Goal: Task Accomplishment & Management: Use online tool/utility

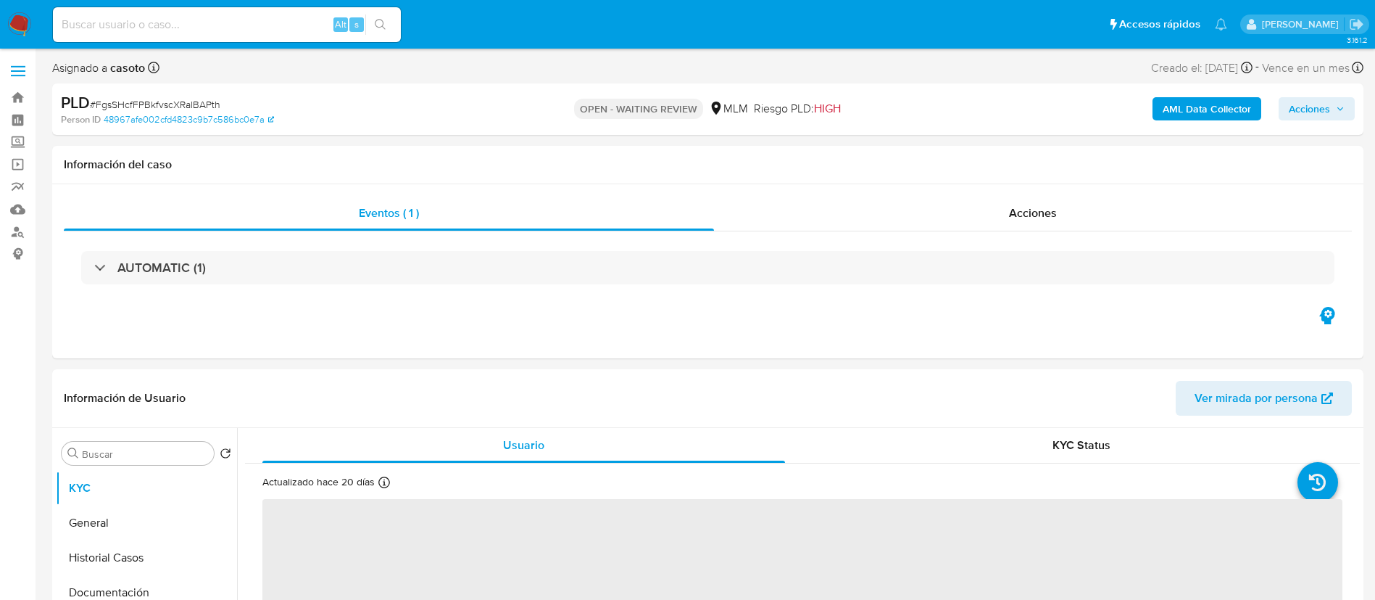
select select "10"
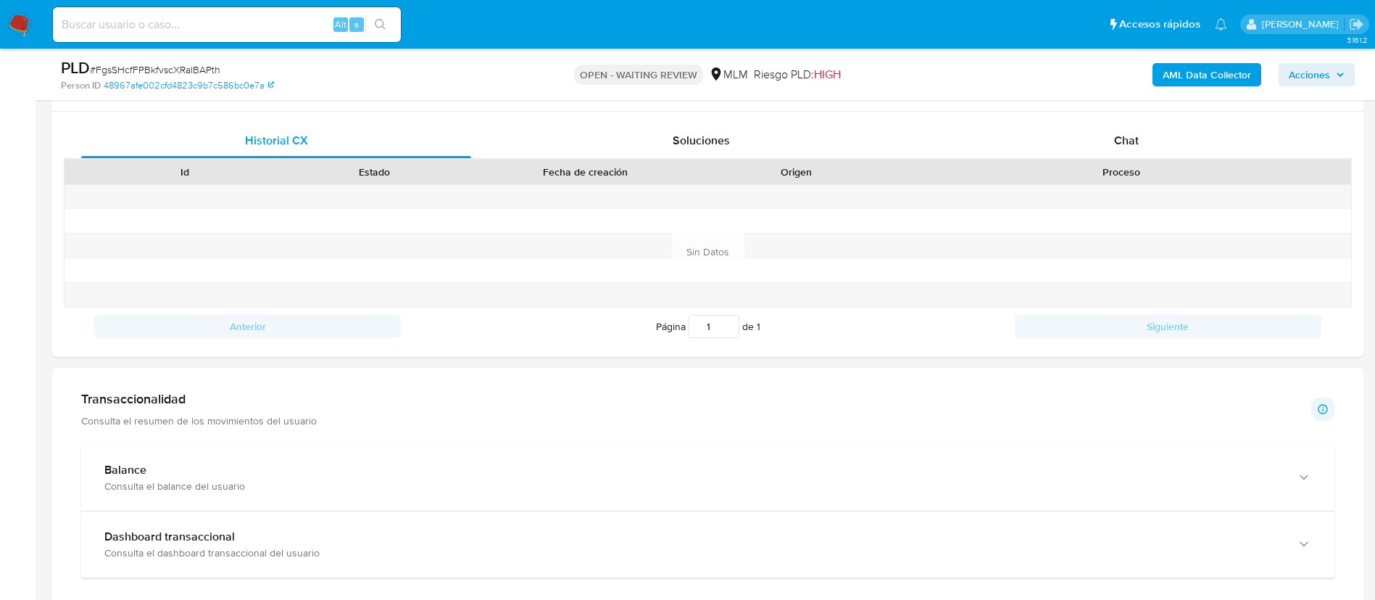
scroll to position [682, 0]
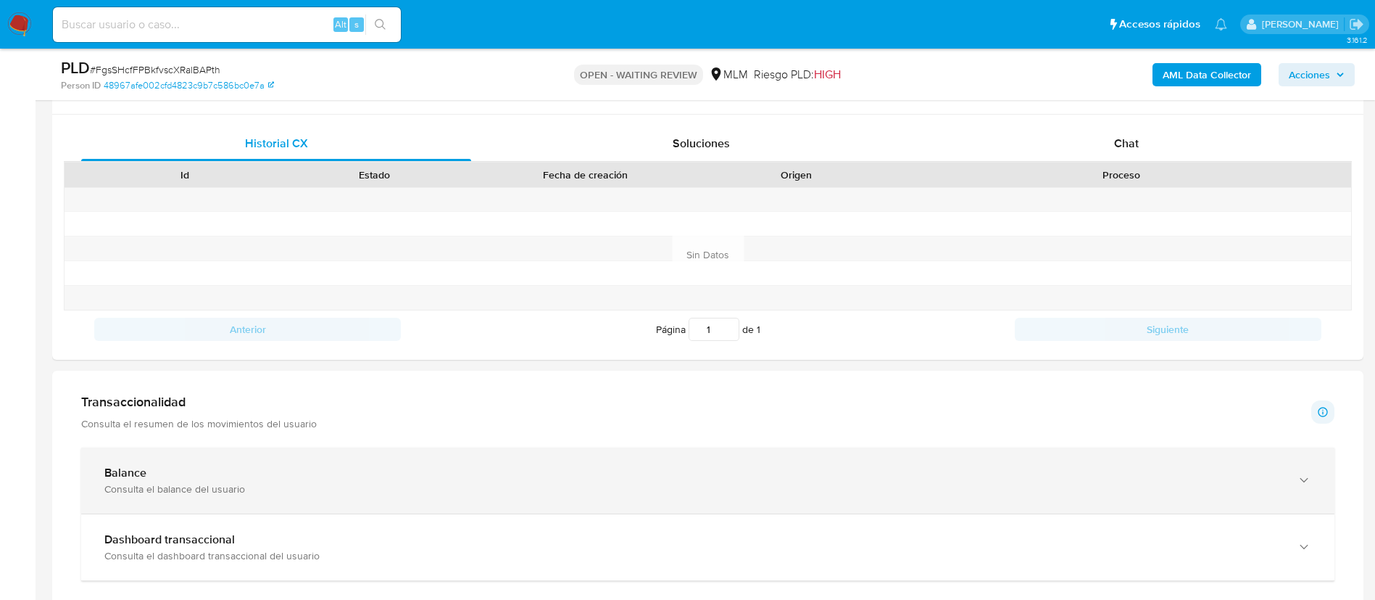
click at [549, 500] on div "Balance Consulta el balance del usuario" at bounding box center [708, 480] width 1254 height 66
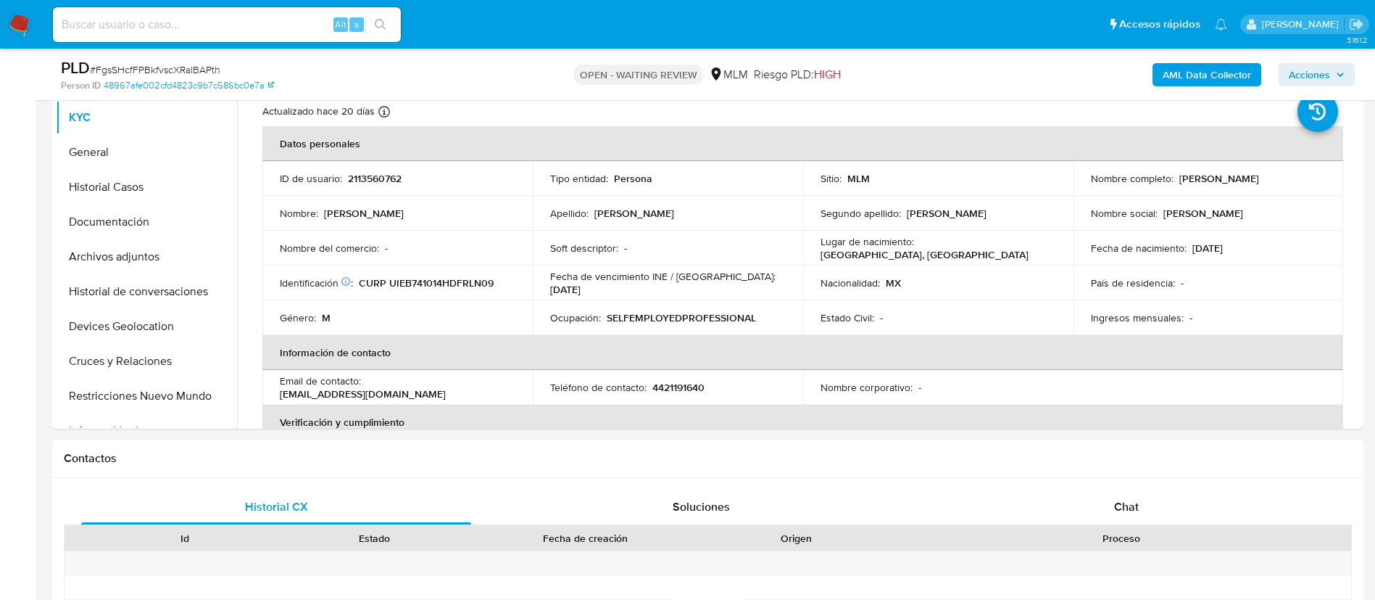
scroll to position [241, 0]
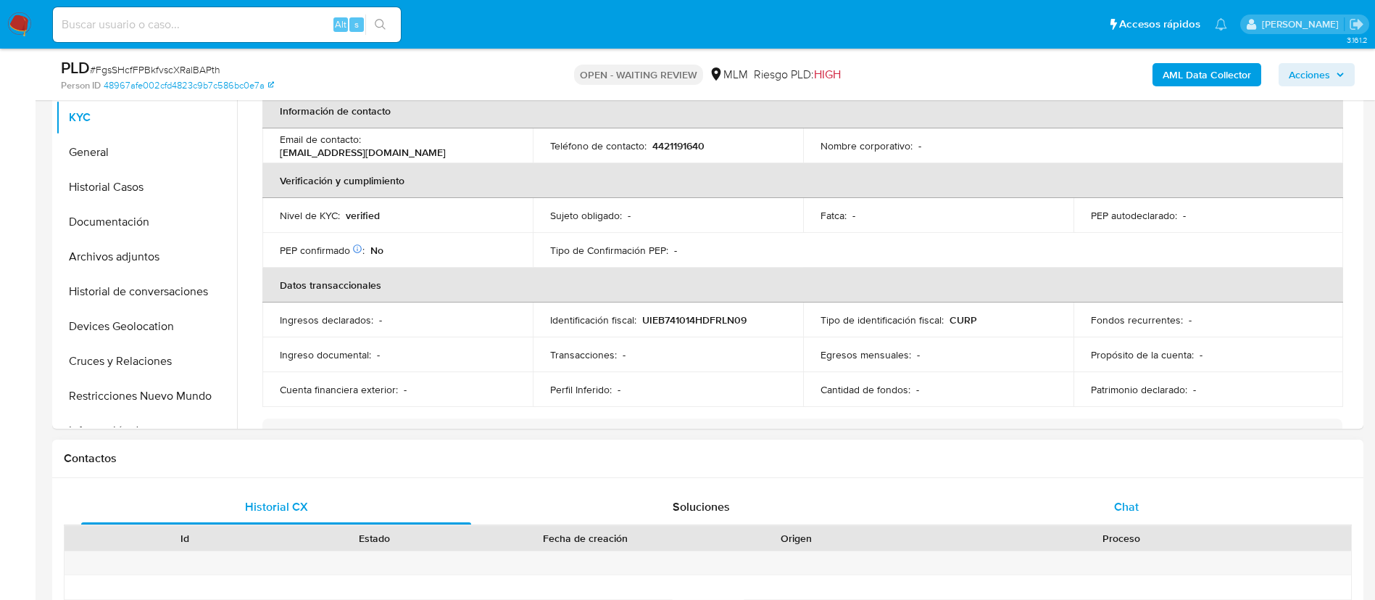
click at [1104, 505] on div "Chat" at bounding box center [1127, 506] width 390 height 35
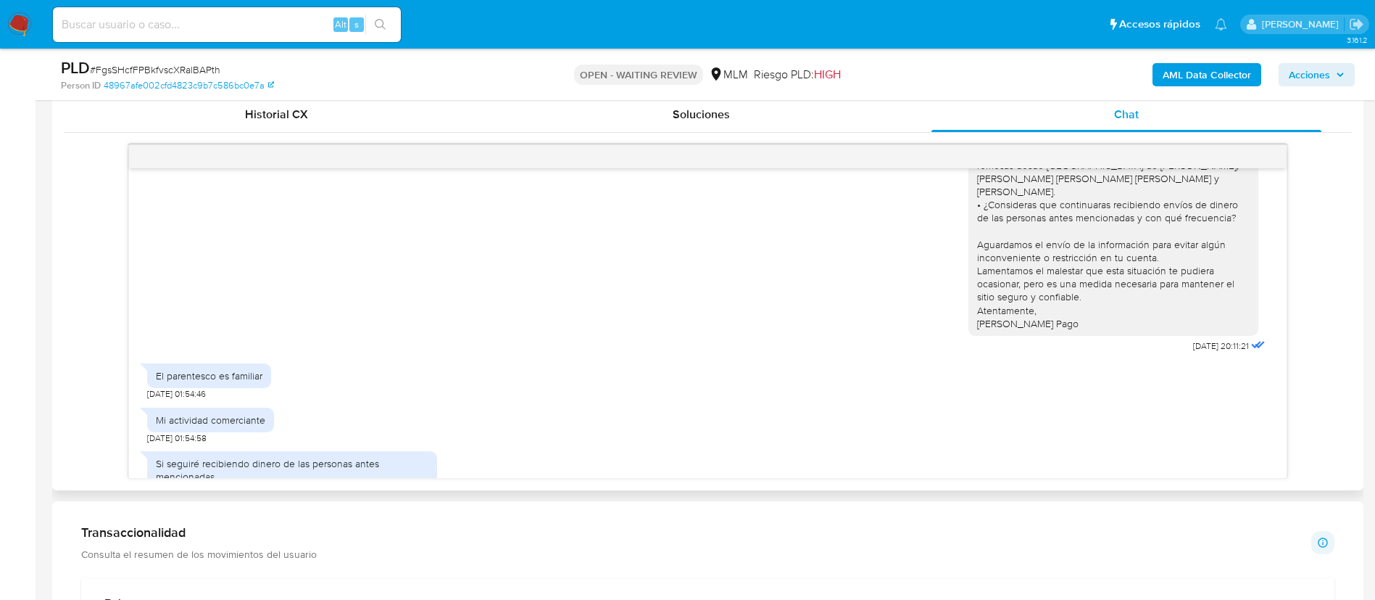
scroll to position [553, 0]
click at [15, 32] on img at bounding box center [19, 24] width 25 height 25
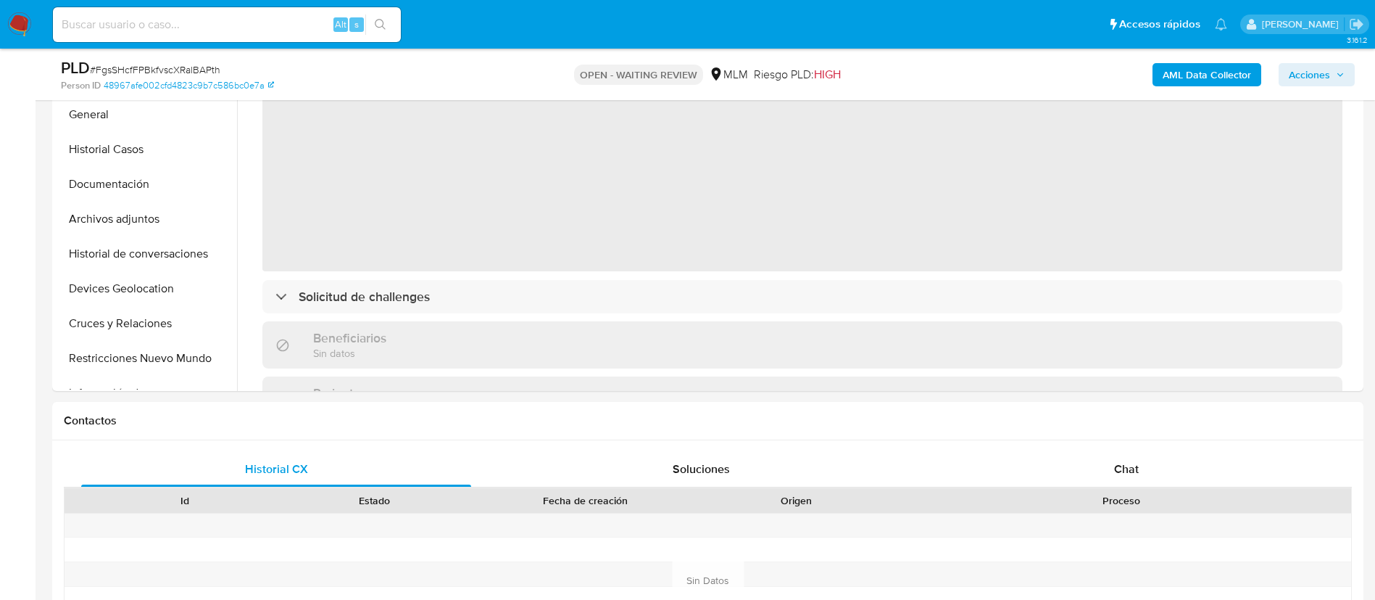
select select "10"
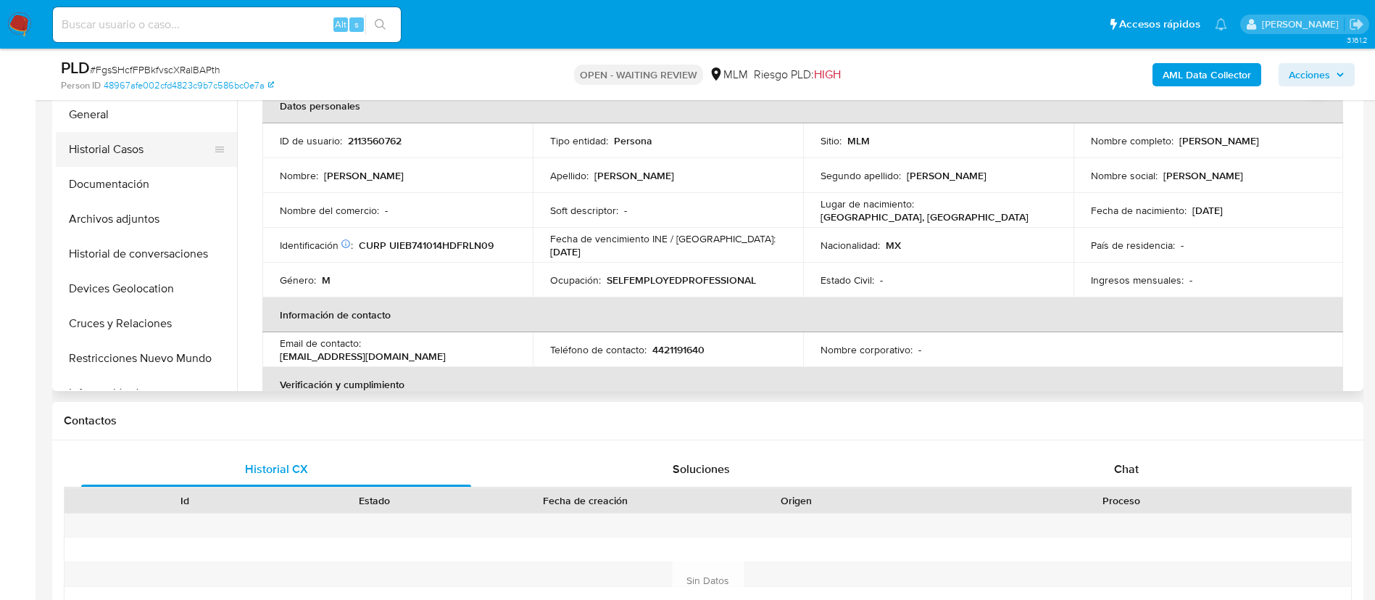
click at [112, 137] on button "Historial Casos" at bounding box center [141, 149] width 170 height 35
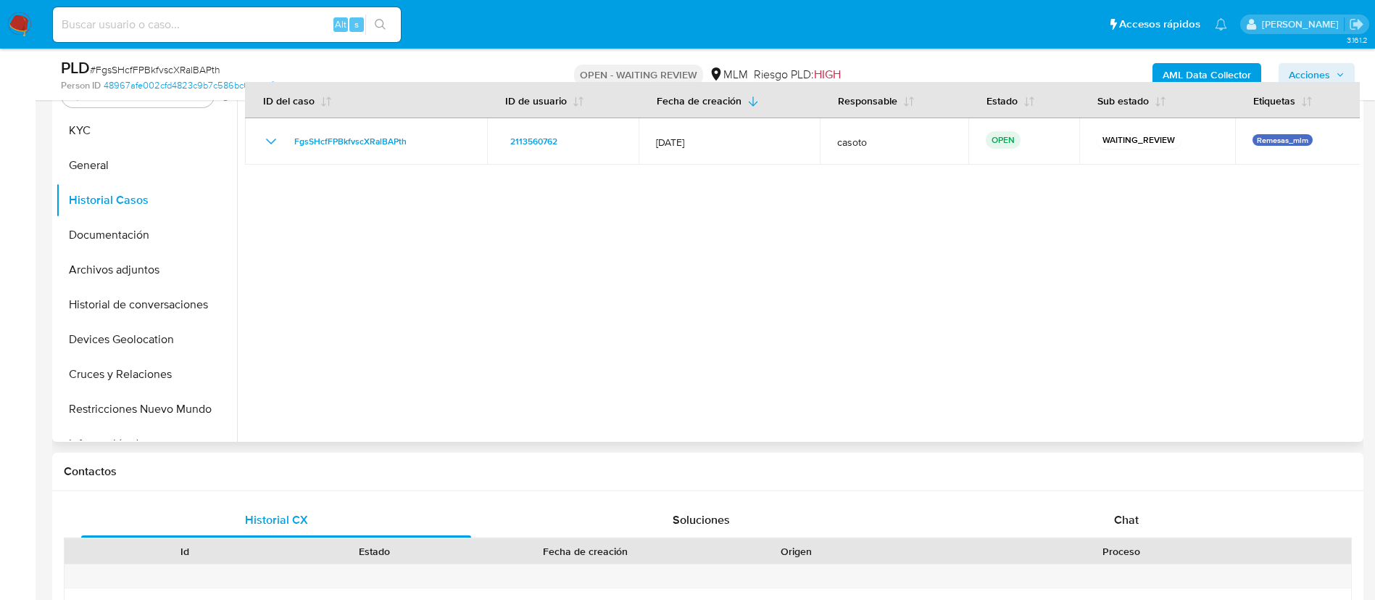
scroll to position [307, 0]
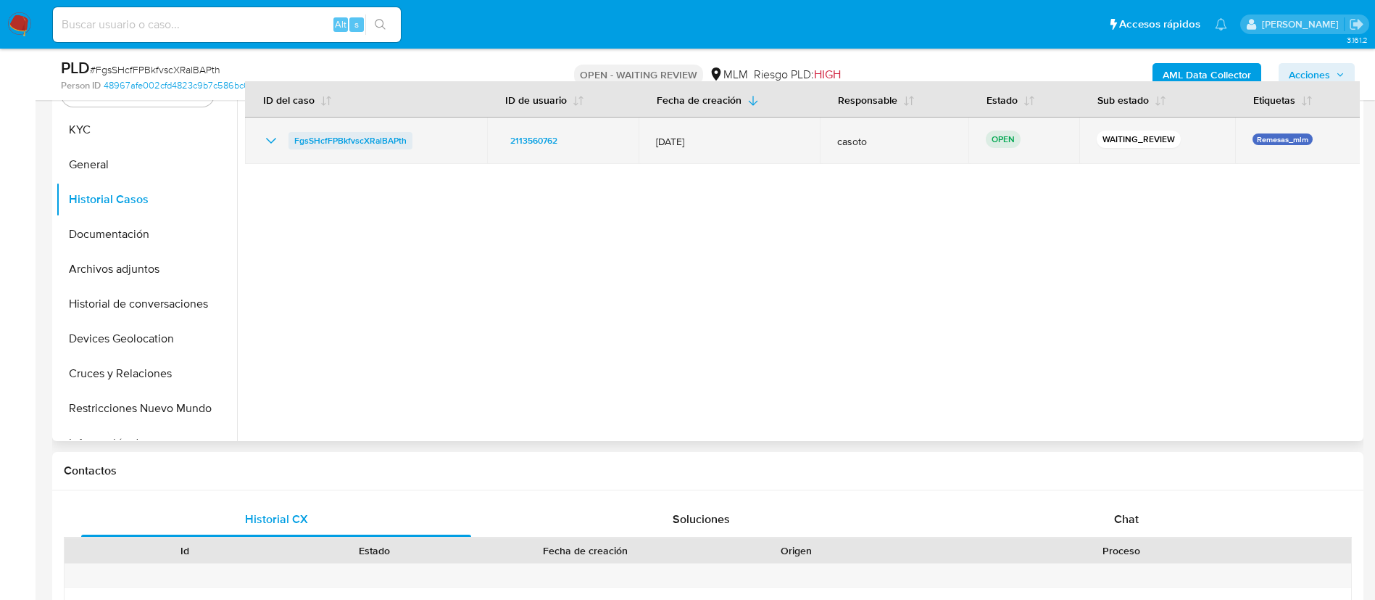
click at [368, 146] on span "FgsSHcfFPBkfvscXRalBAPth" at bounding box center [350, 140] width 112 height 17
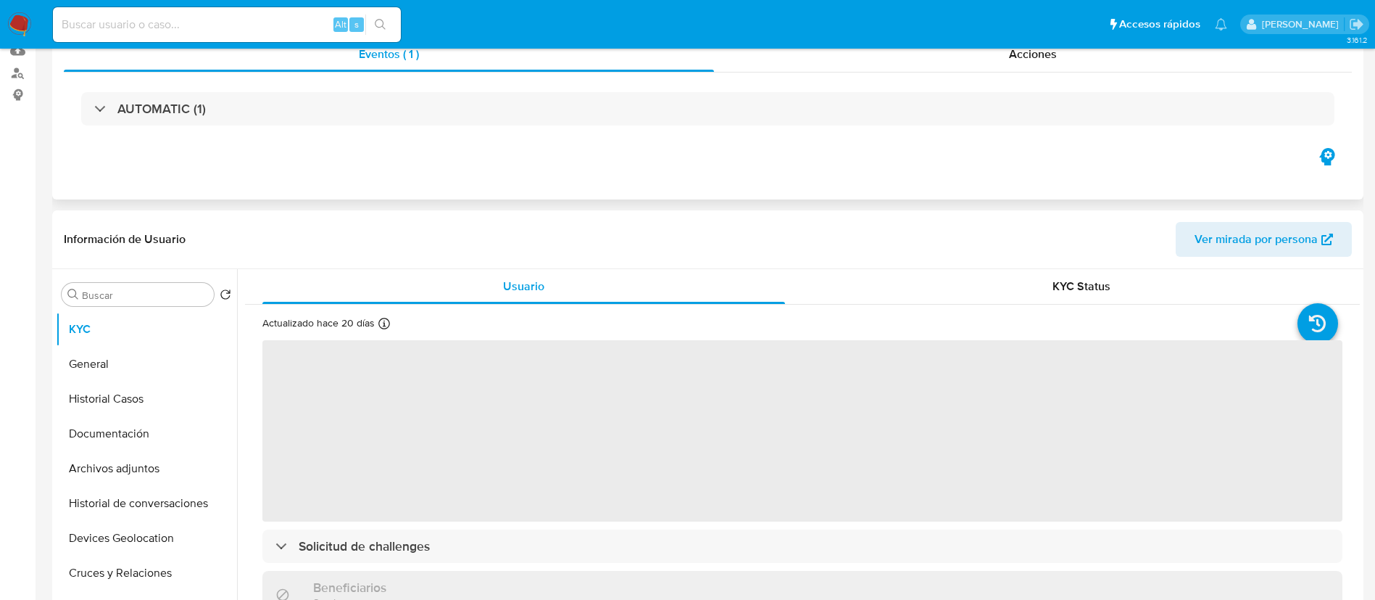
select select "10"
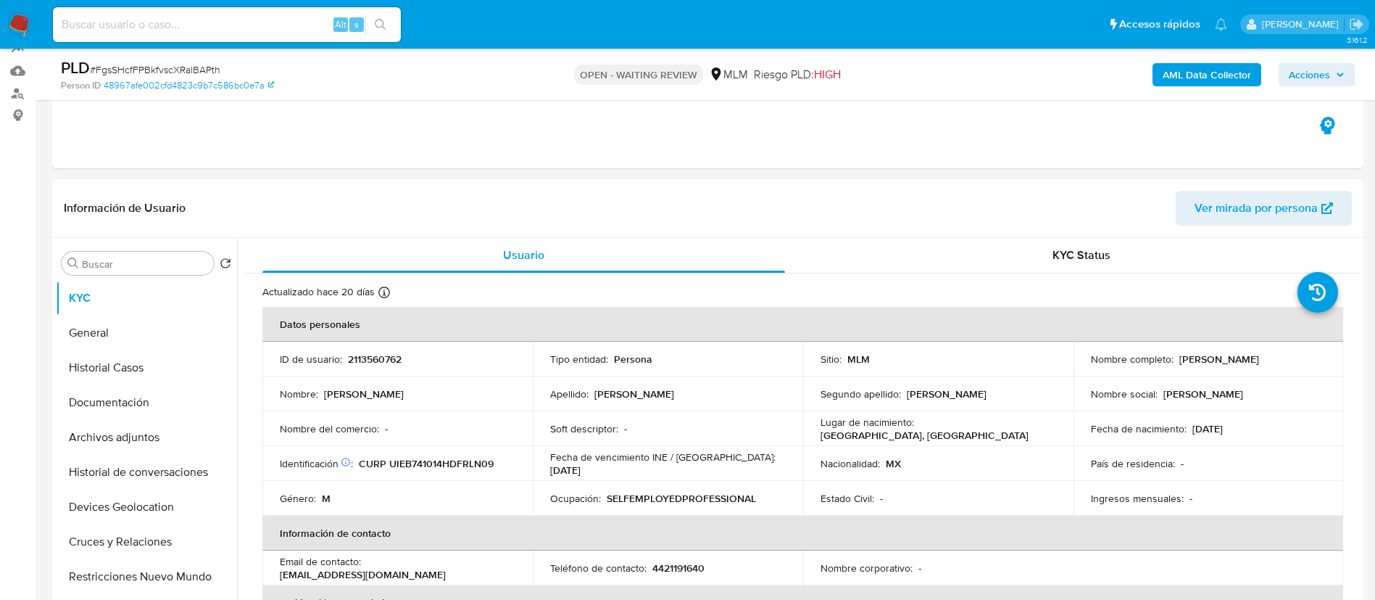
scroll to position [141, 0]
click at [115, 450] on button "Archivos adjuntos" at bounding box center [141, 435] width 170 height 35
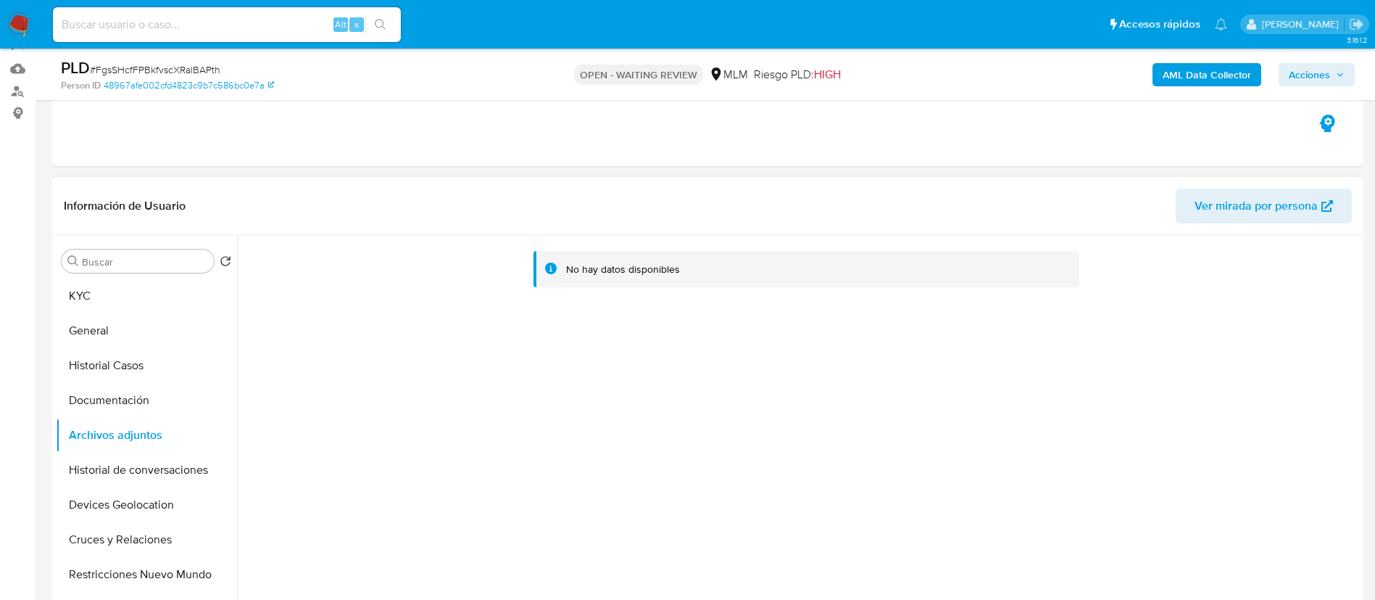
scroll to position [0, 0]
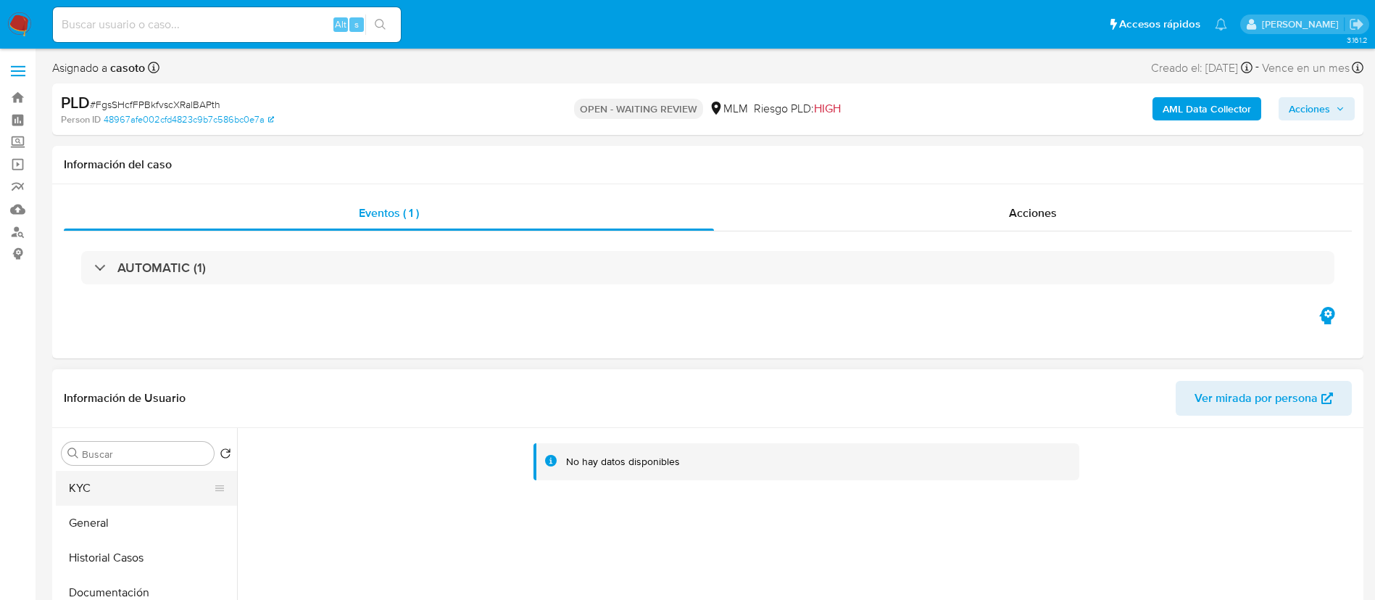
click at [112, 491] on button "KYC" at bounding box center [141, 488] width 170 height 35
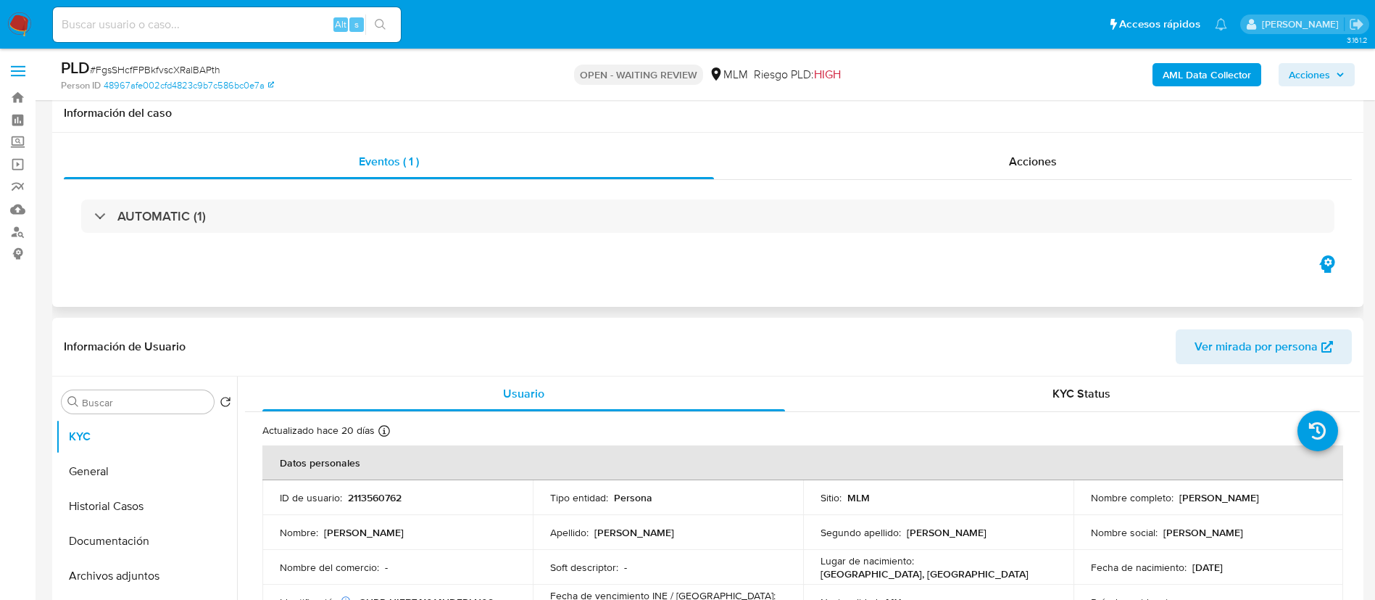
scroll to position [52, 0]
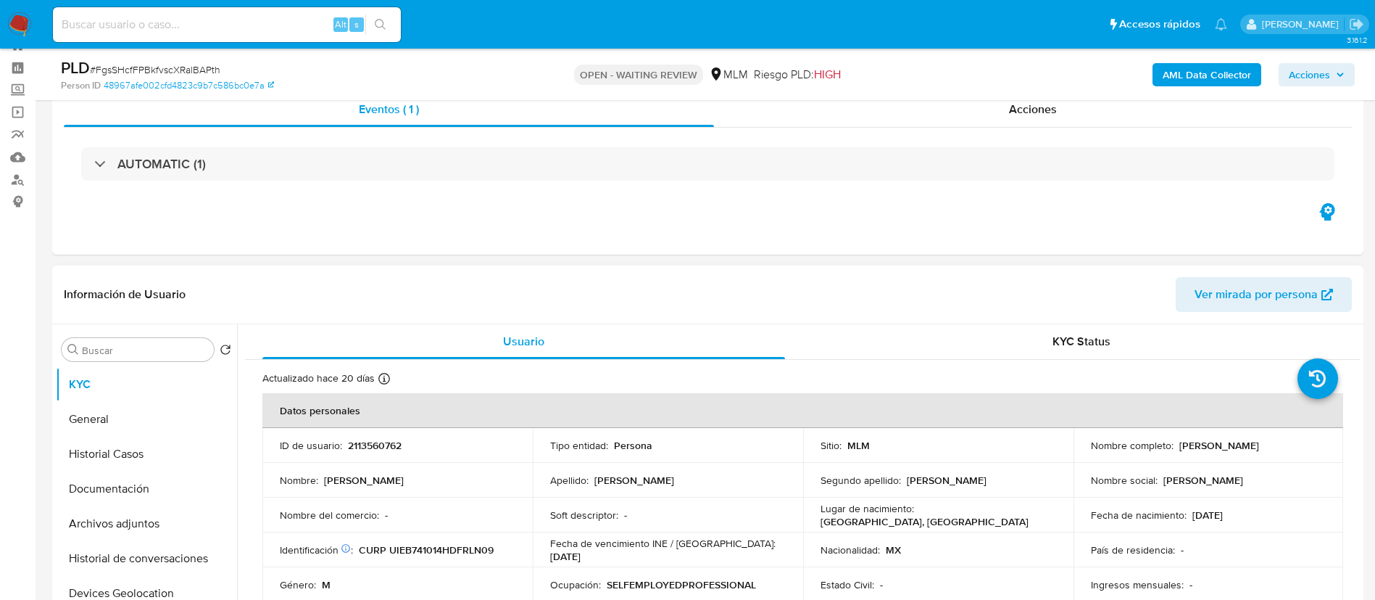
click at [377, 442] on p "2113560762" at bounding box center [375, 445] width 54 height 13
copy p "2113560762"
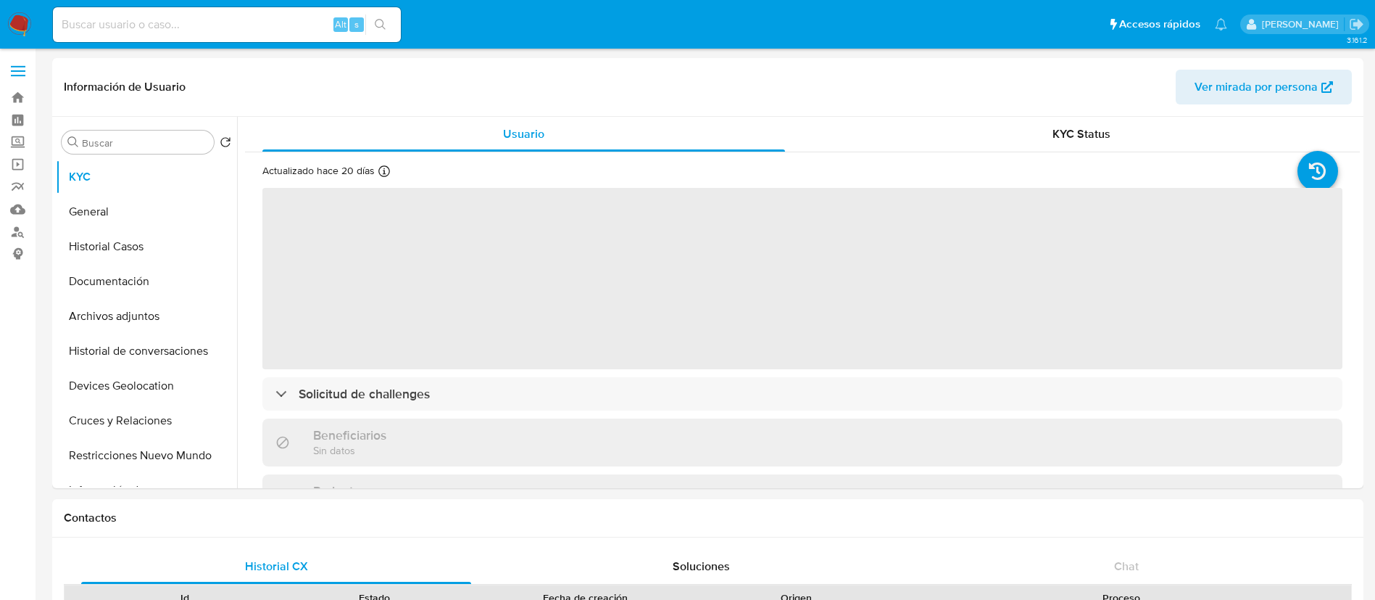
select select "10"
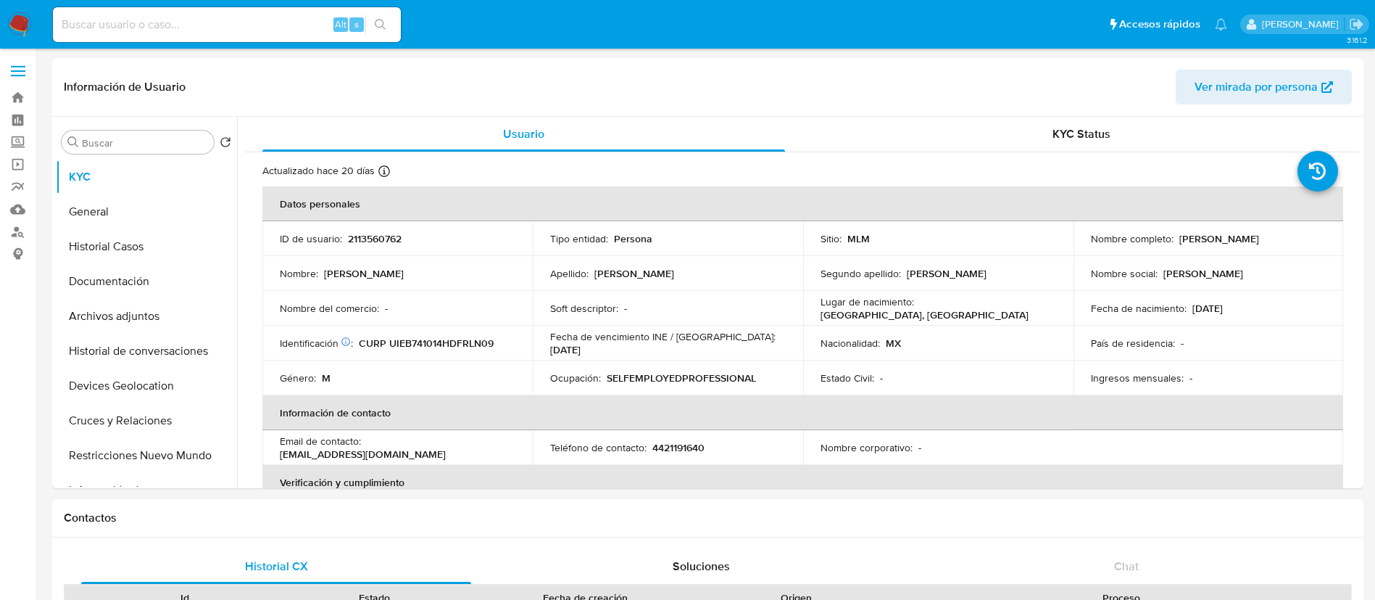
click at [18, 17] on img at bounding box center [19, 24] width 25 height 25
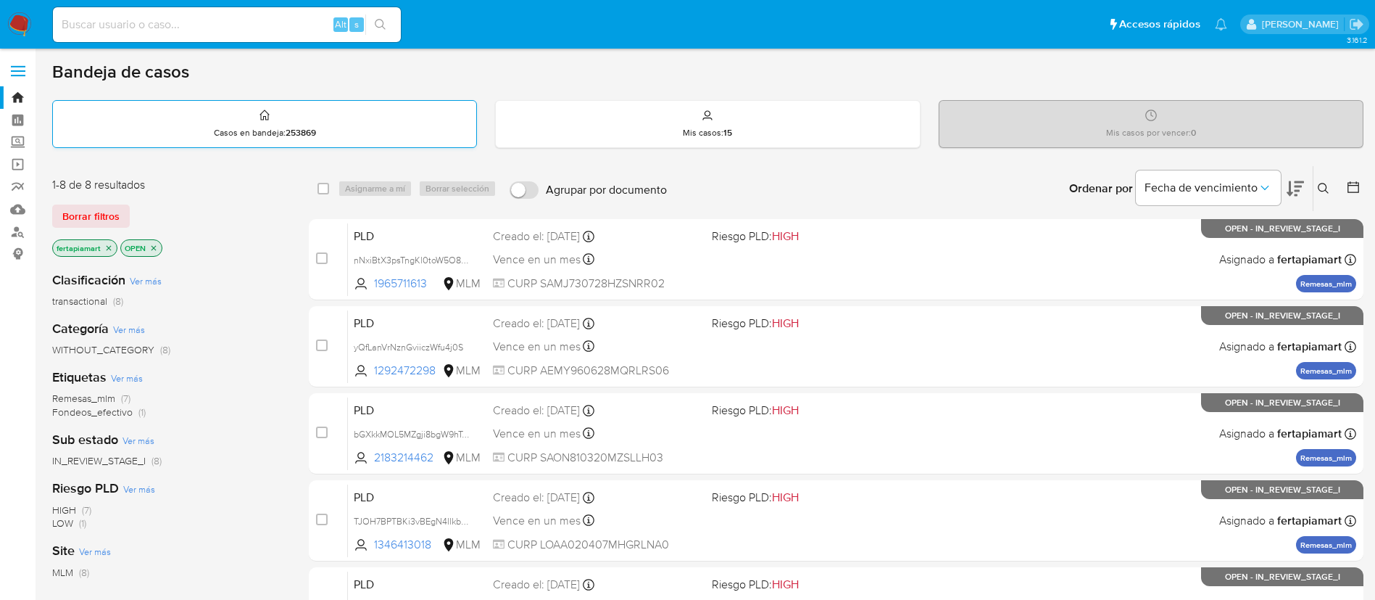
click at [222, 122] on div "Casos en bandeja : 253869" at bounding box center [264, 124] width 423 height 46
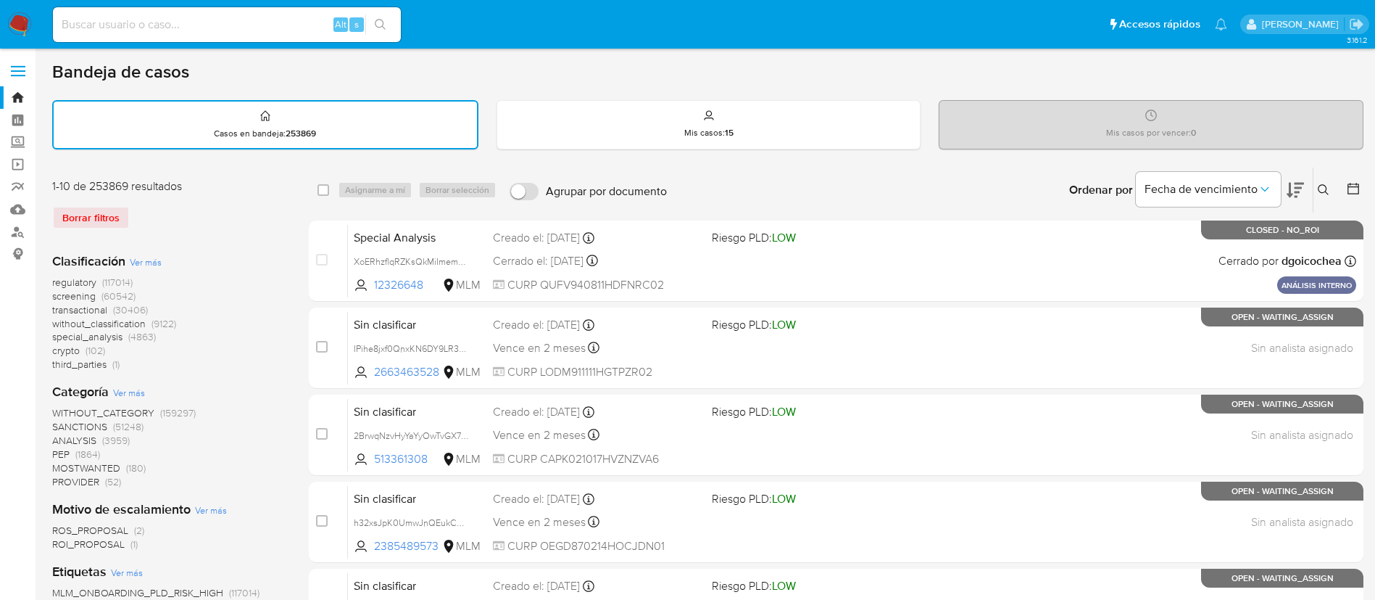
click at [1317, 191] on button at bounding box center [1326, 189] width 24 height 17
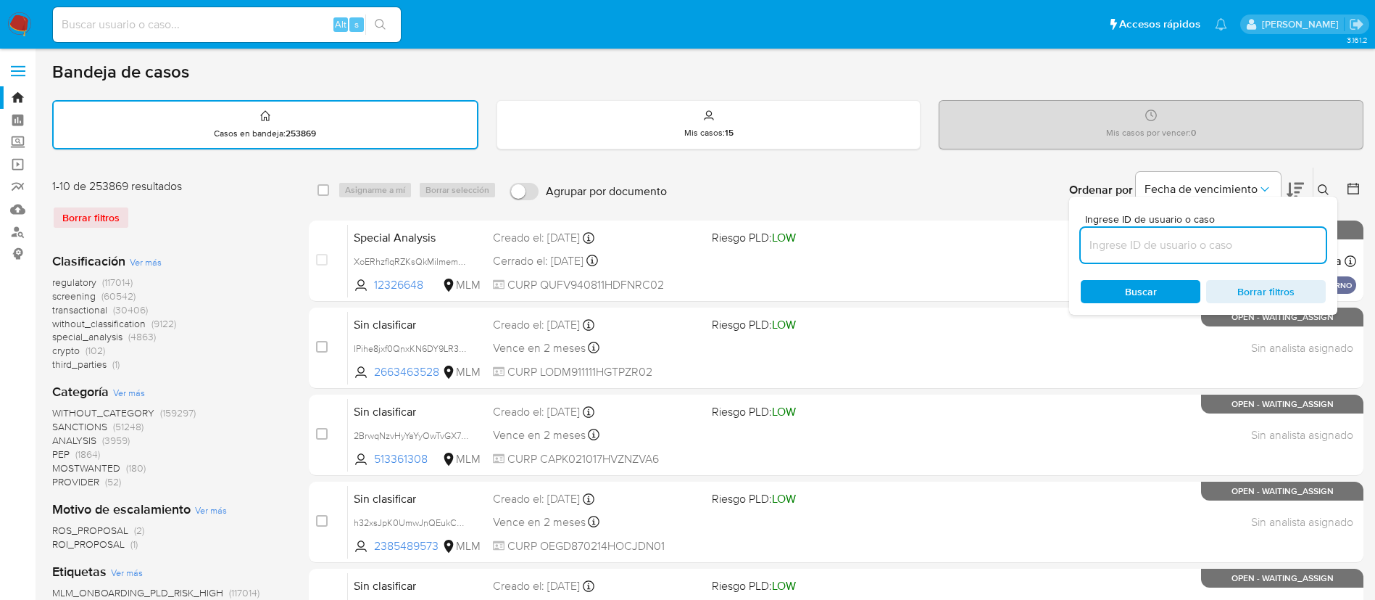
click at [1234, 243] on input at bounding box center [1203, 245] width 245 height 19
type input "2113560762"
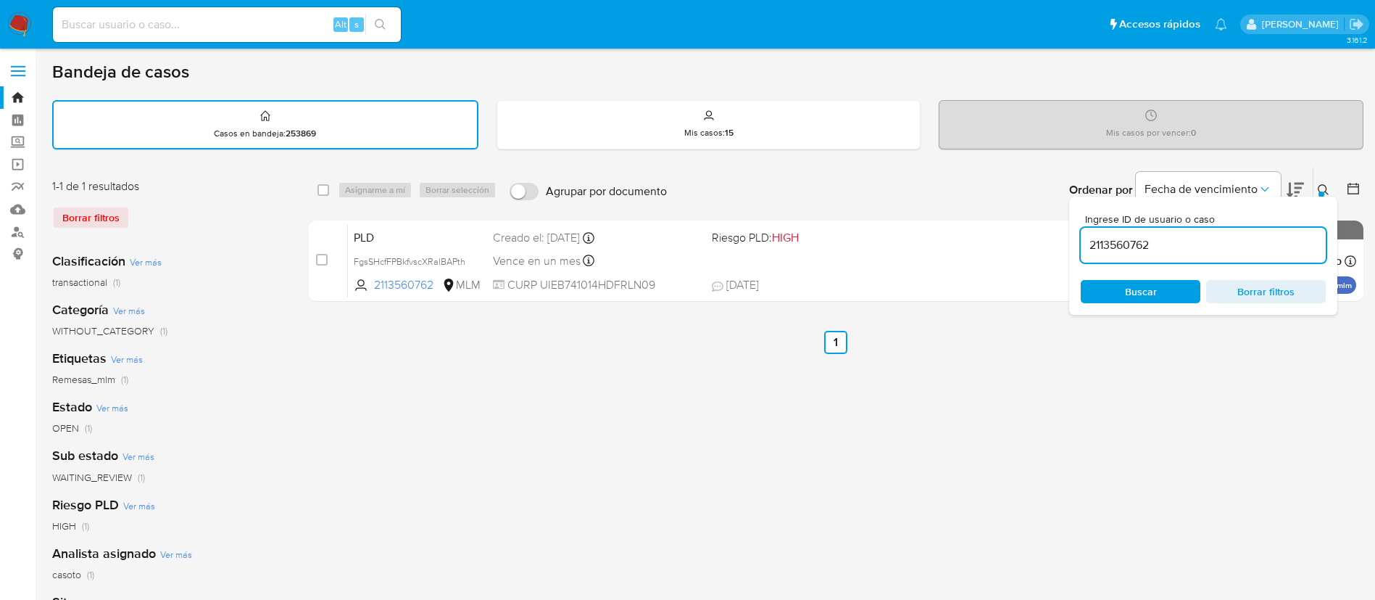
click at [1326, 189] on icon at bounding box center [1323, 189] width 11 height 11
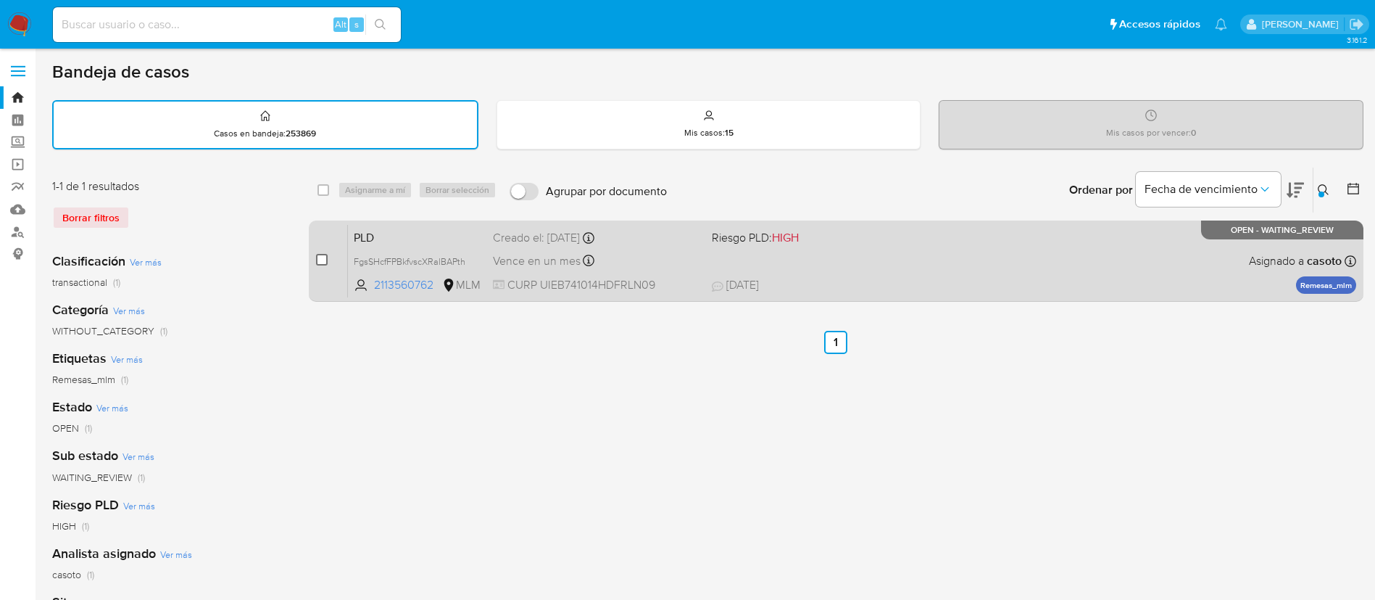
click at [324, 257] on input "checkbox" at bounding box center [322, 260] width 12 height 12
checkbox input "true"
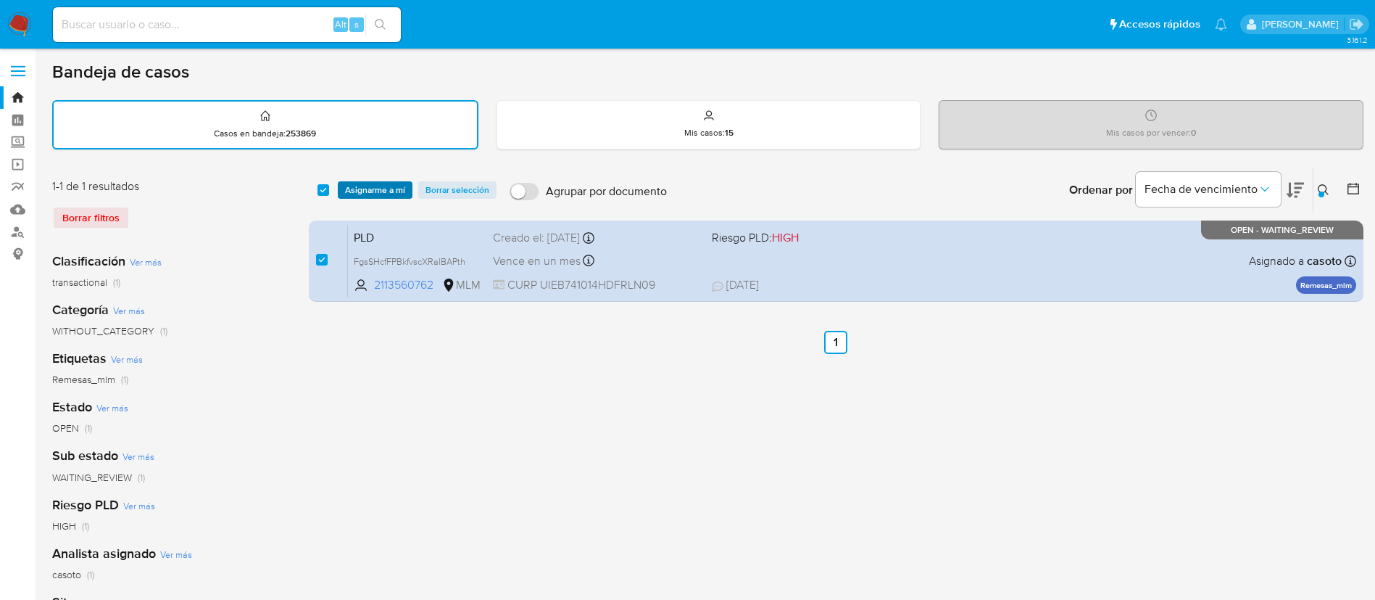
click at [373, 184] on span "Asignarme a mí" at bounding box center [375, 190] width 60 height 15
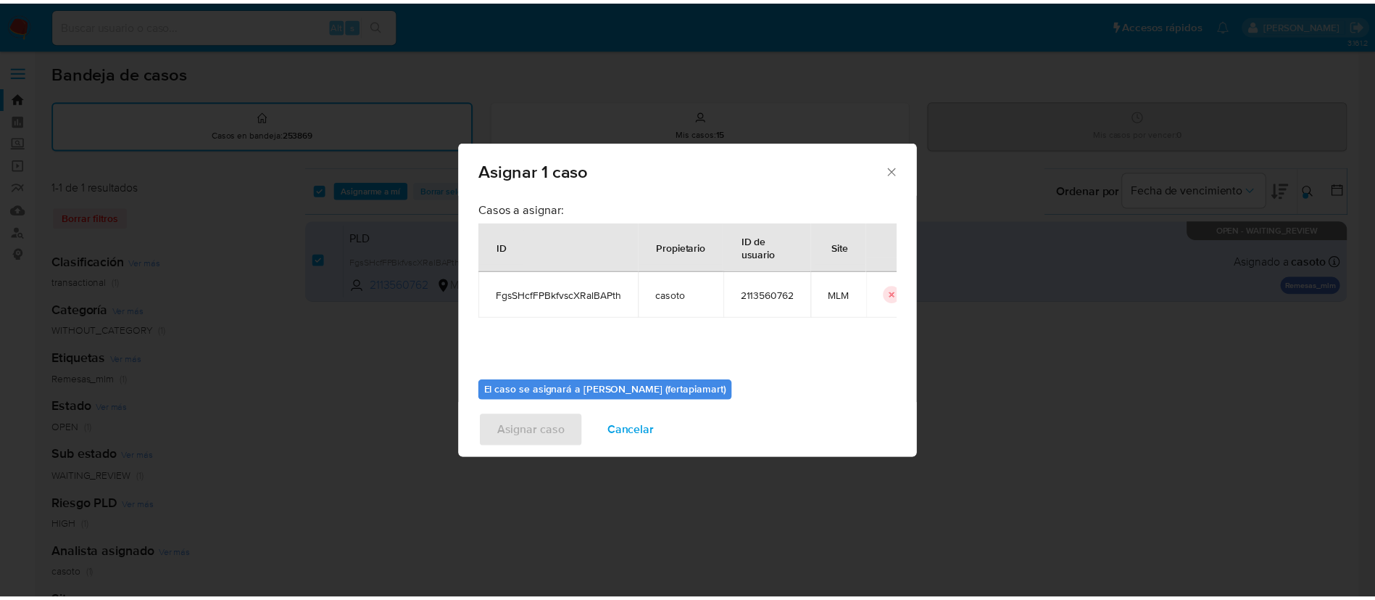
scroll to position [75, 0]
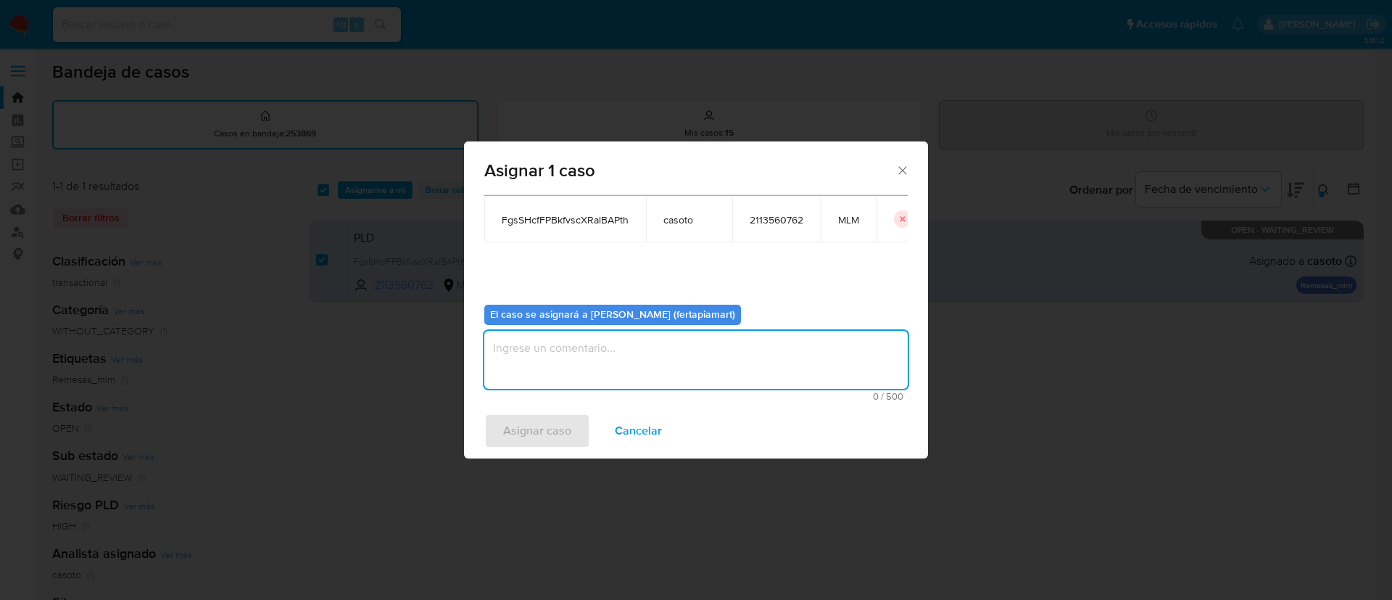
click at [597, 357] on textarea "assign-modal" at bounding box center [695, 360] width 423 height 58
type textarea "FDTM"
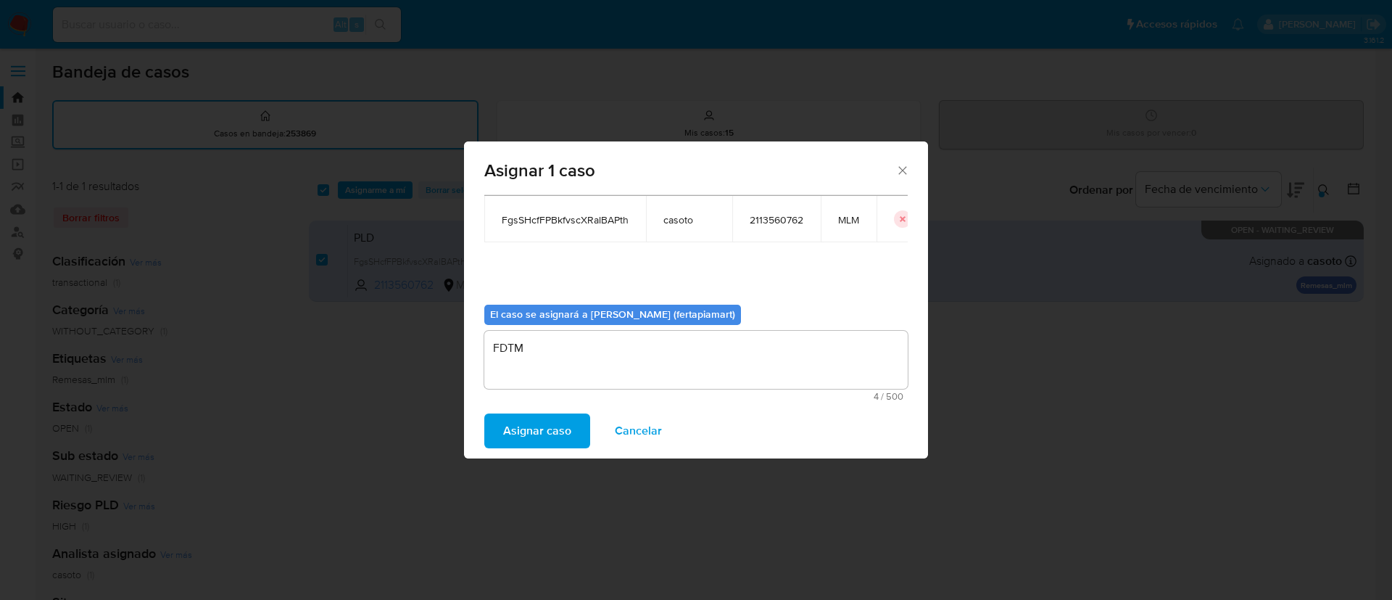
click at [531, 431] on span "Asignar caso" at bounding box center [537, 431] width 68 height 32
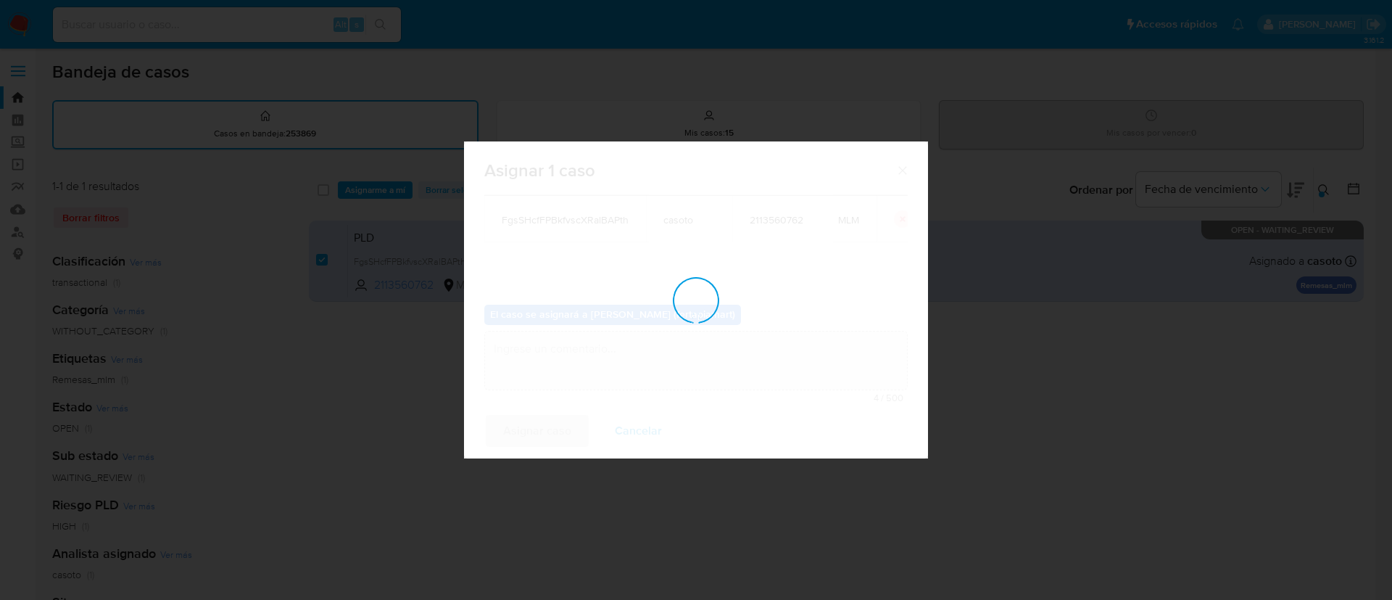
checkbox input "false"
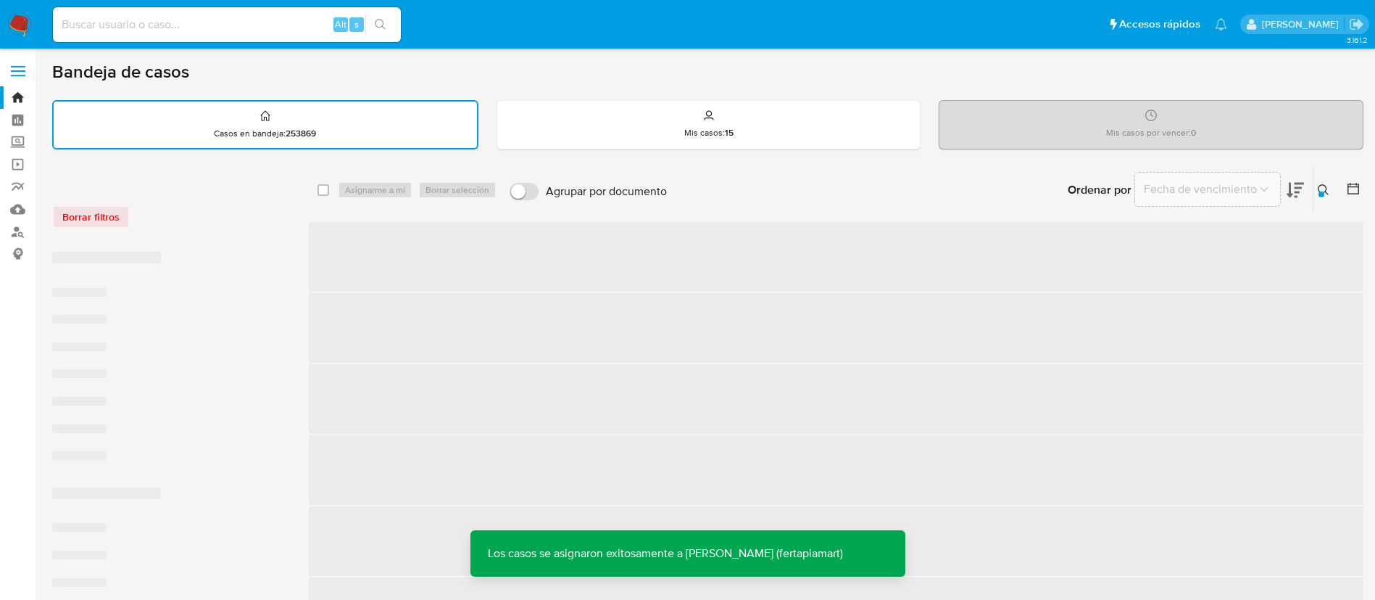
click at [22, 32] on img at bounding box center [19, 24] width 25 height 25
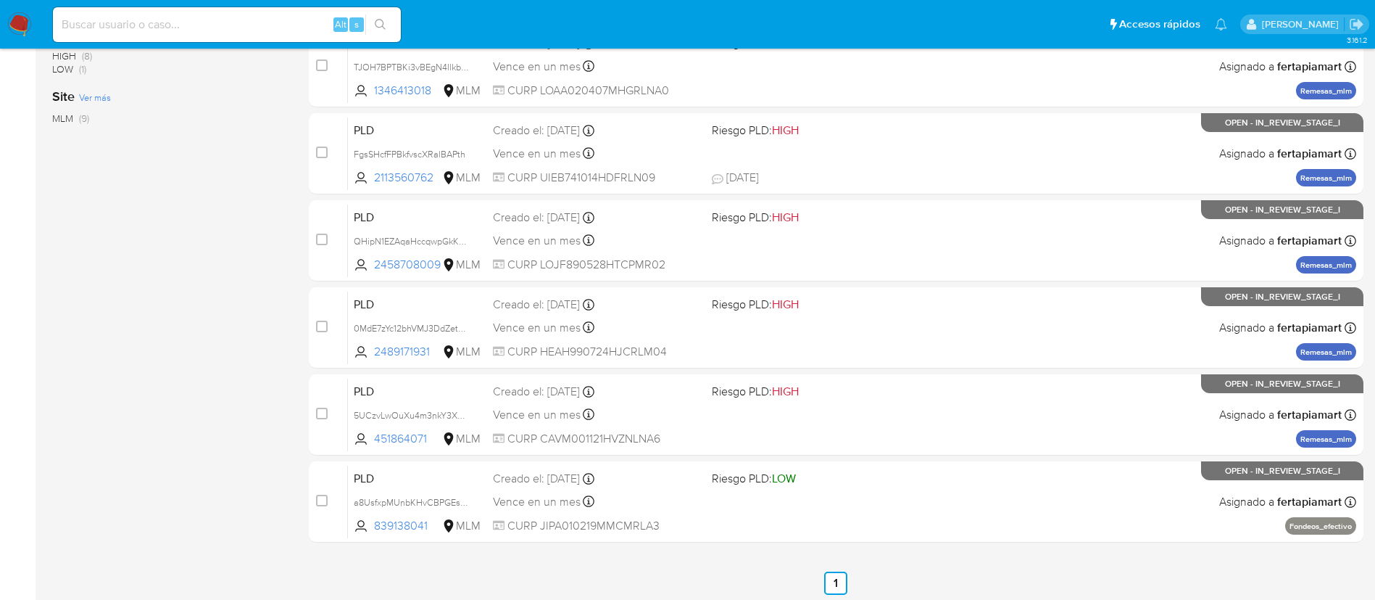
scroll to position [455, 0]
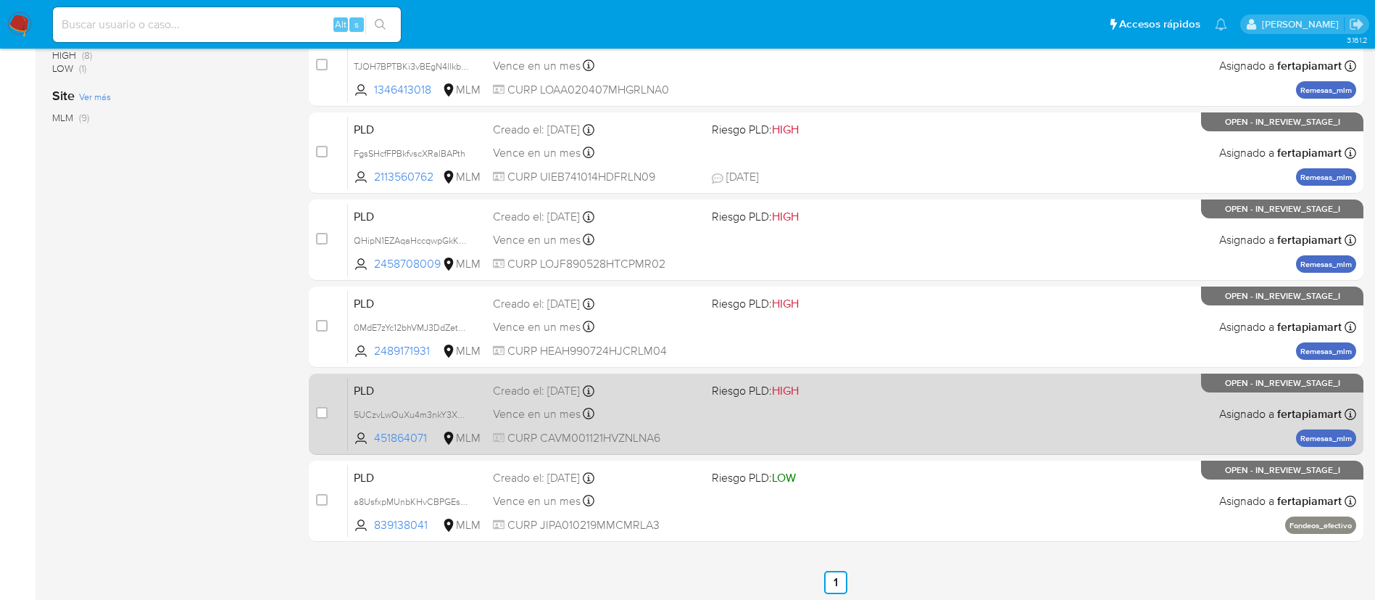
click at [551, 404] on div "Vence en un mes Vence el 11/11/2025 02:06:35" at bounding box center [596, 414] width 207 height 20
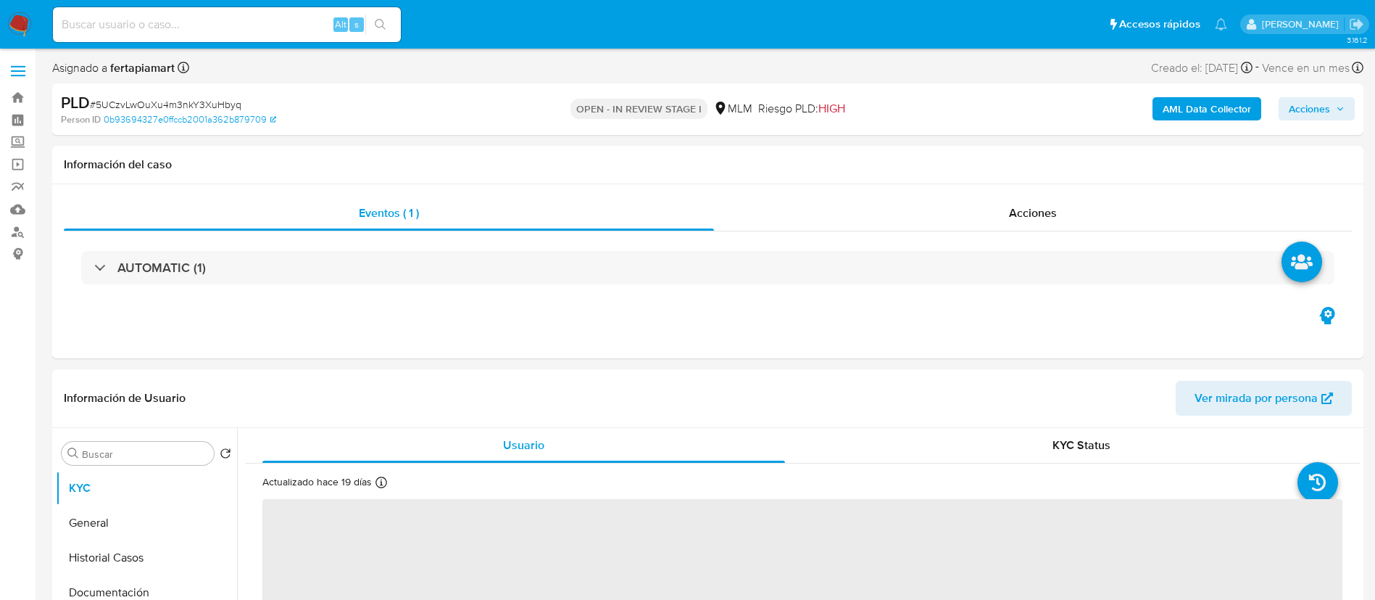
select select "10"
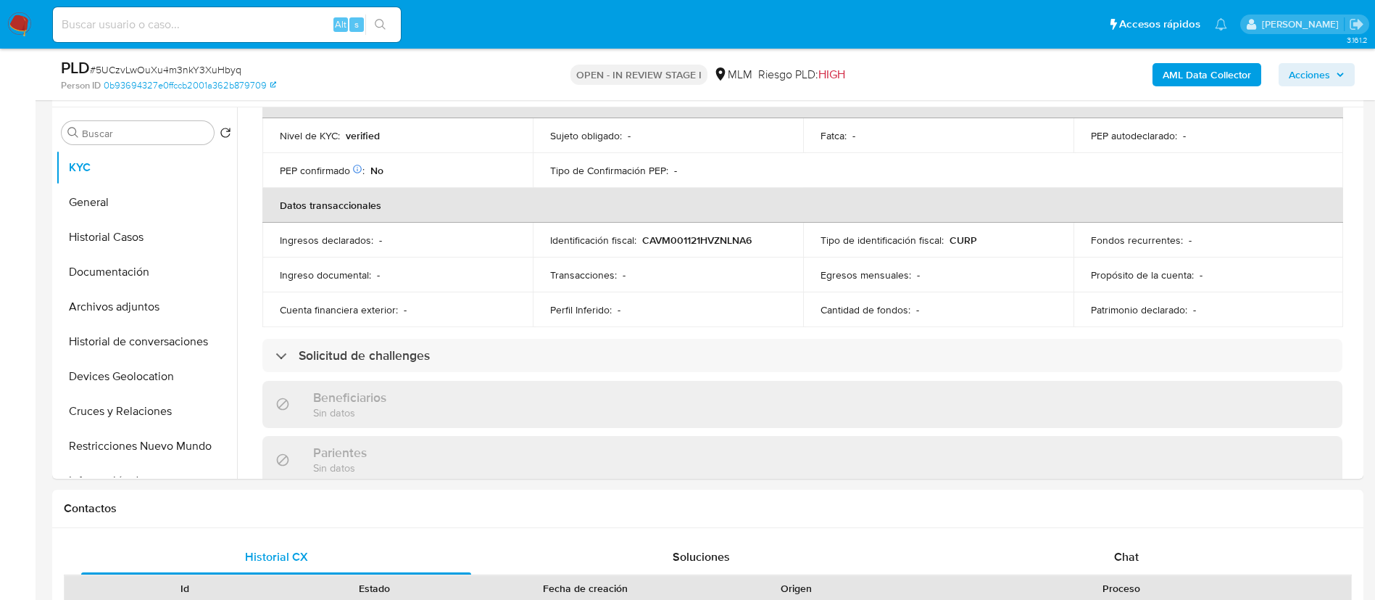
scroll to position [376, 0]
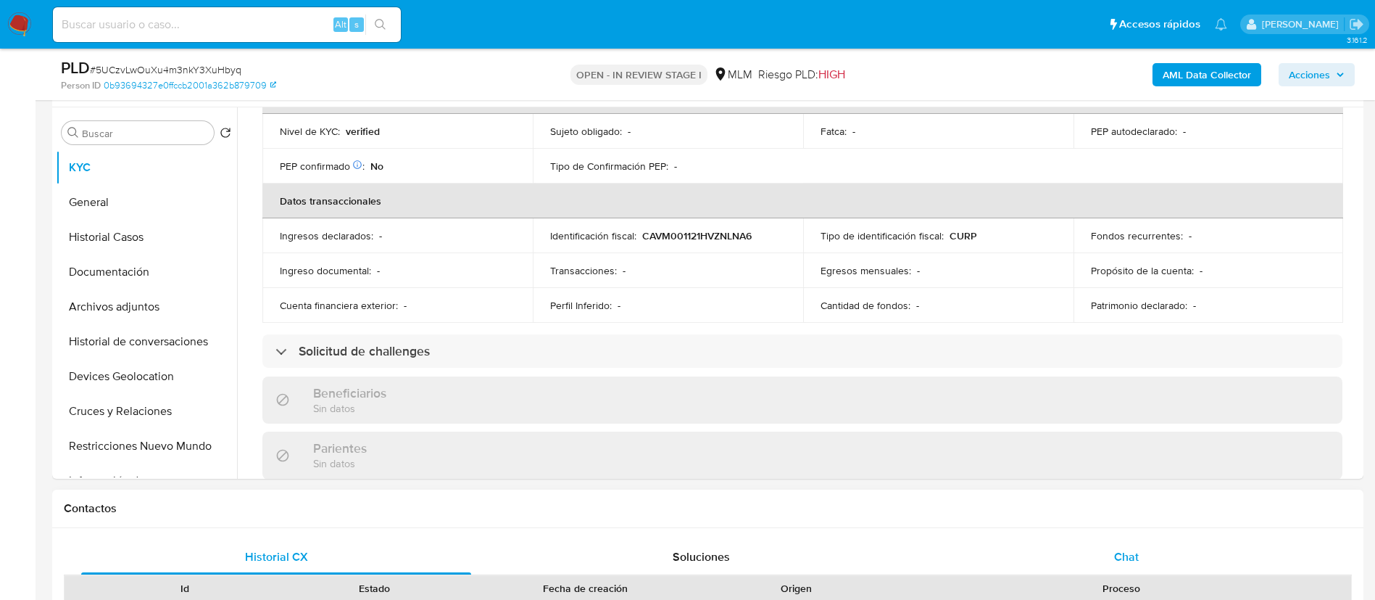
click at [1071, 557] on div "Chat" at bounding box center [1127, 556] width 390 height 35
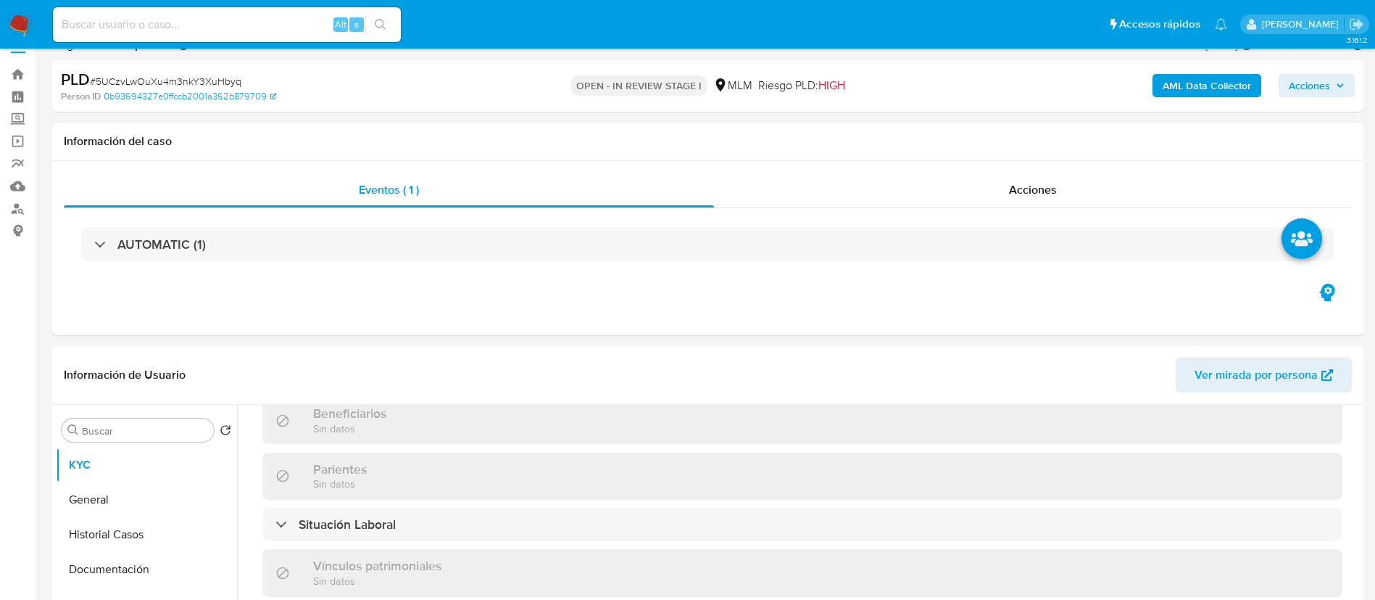
scroll to position [0, 0]
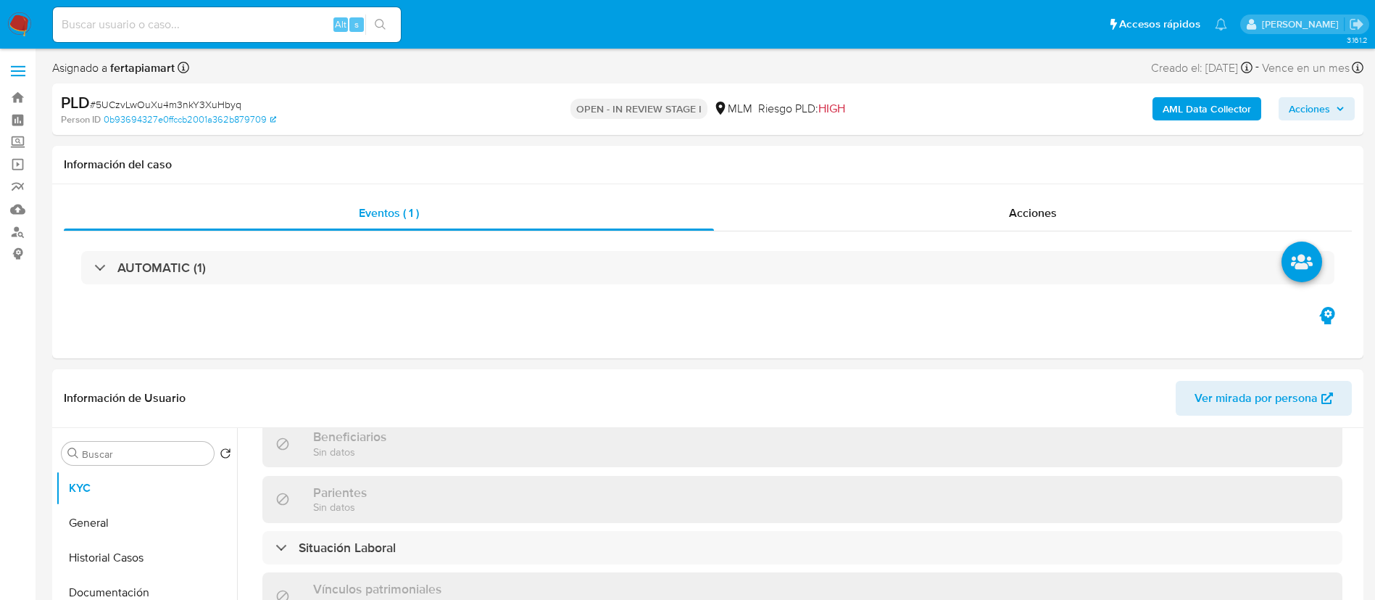
click at [22, 25] on img at bounding box center [19, 24] width 25 height 25
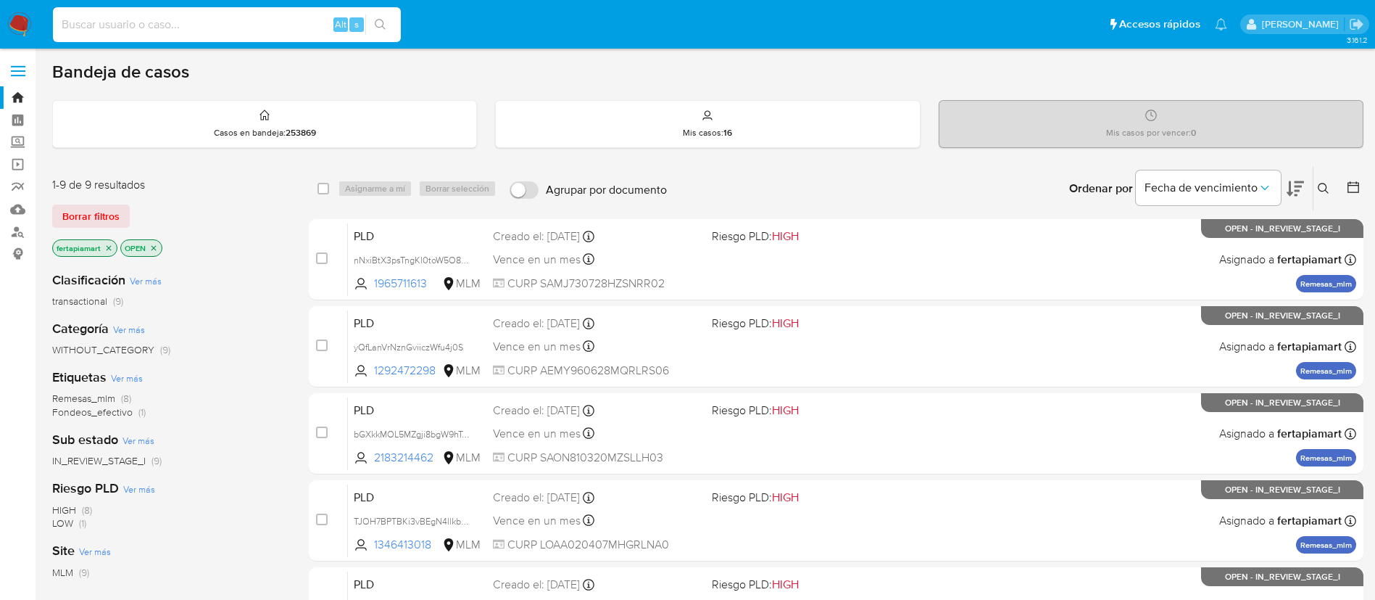
click at [228, 15] on input at bounding box center [227, 24] width 348 height 19
paste input "QHipN1EZAqaHccqwpGkKAln3"
type input "QHipN1EZAqaHccqwpGkKAln3"
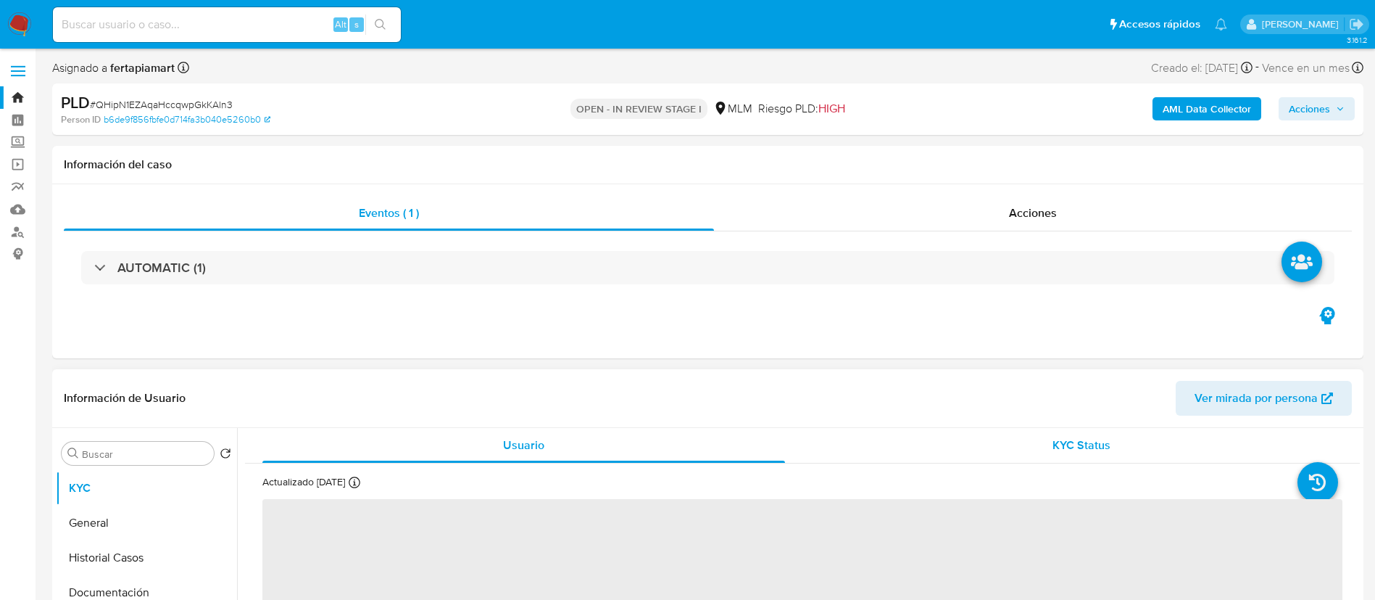
select select "10"
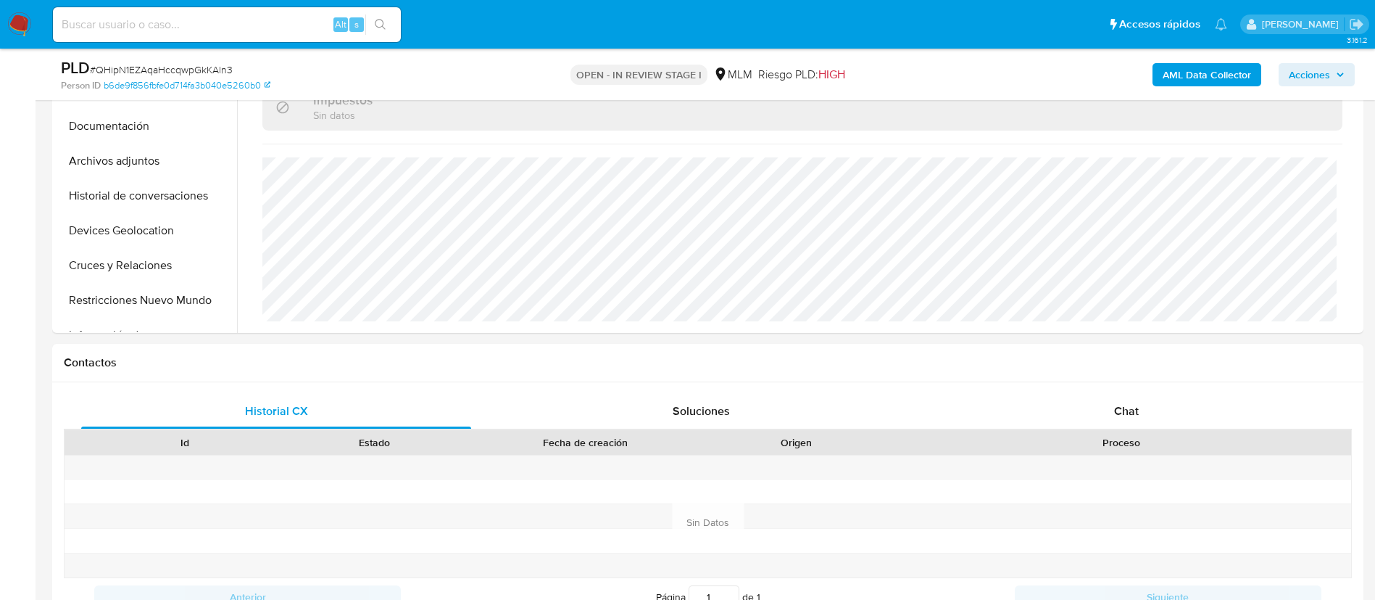
scroll to position [424, 0]
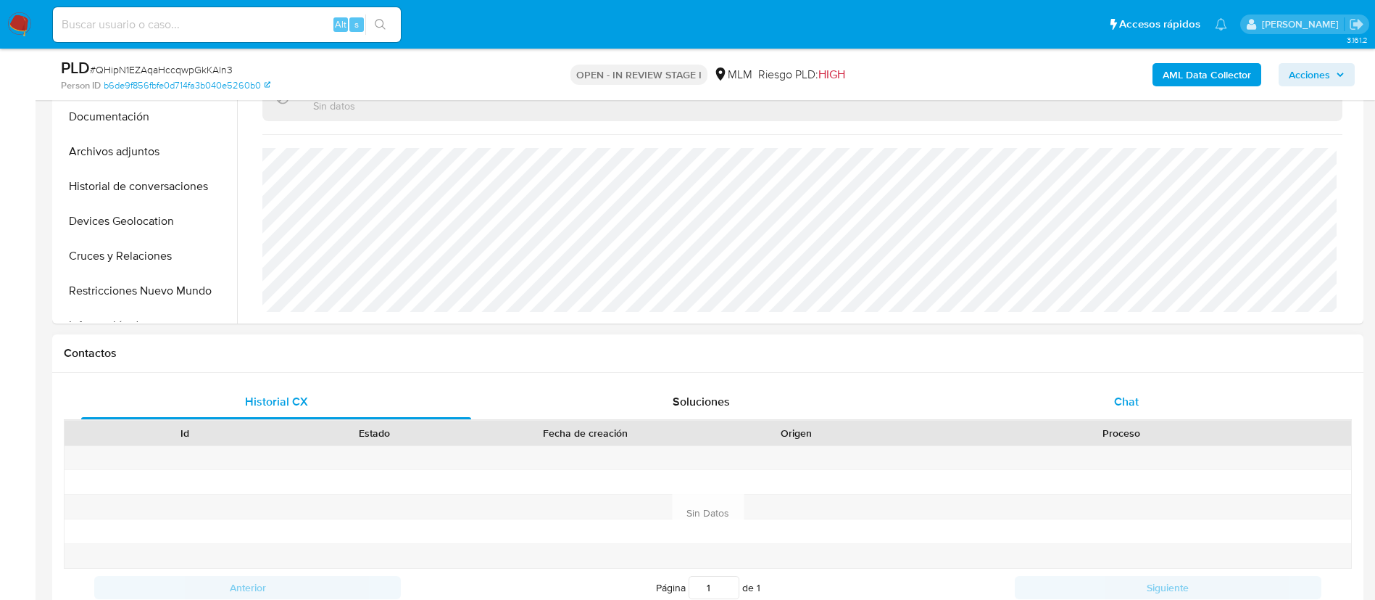
click at [1077, 402] on div "Chat" at bounding box center [1127, 401] width 390 height 35
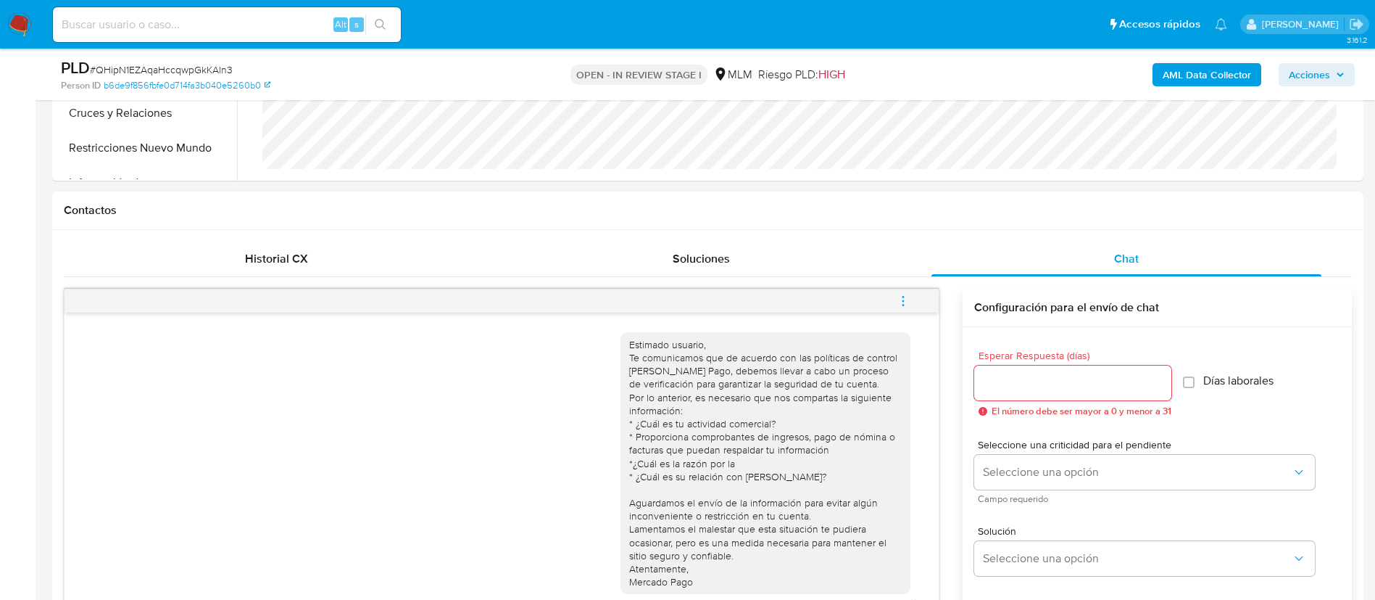
scroll to position [11, 0]
click at [950, 494] on div "Estimado usuario, Te comunicamos que de acuerdo con las políticas de control de…" at bounding box center [708, 527] width 1288 height 477
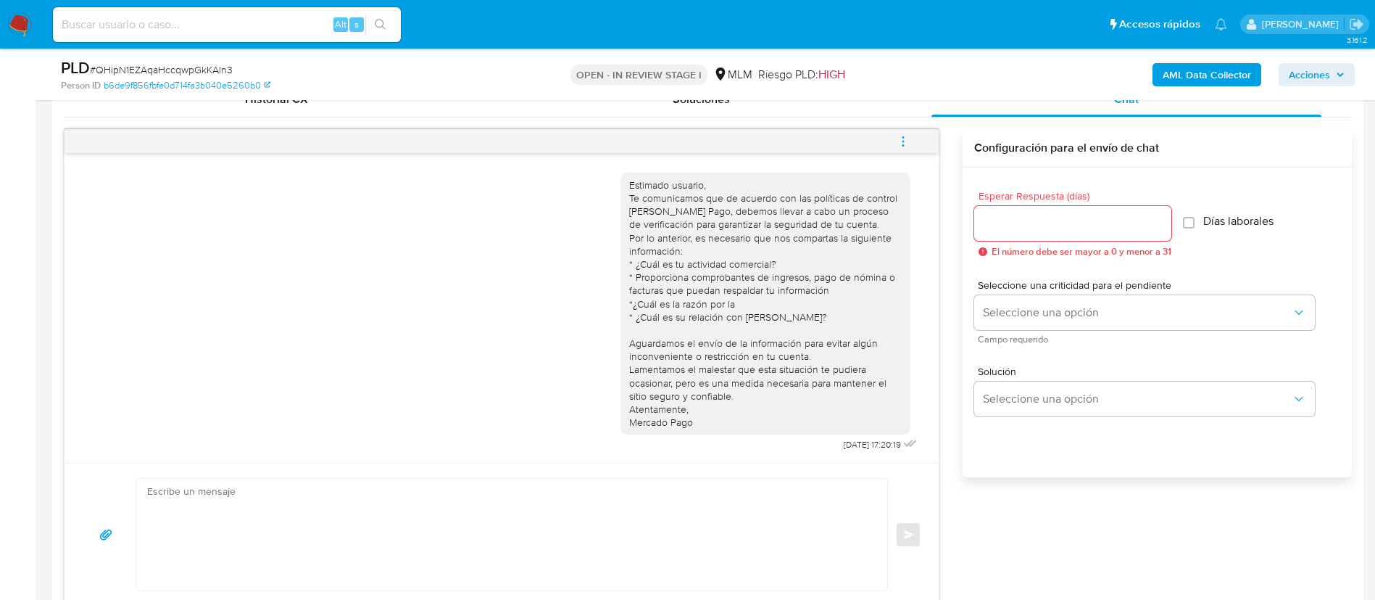
scroll to position [0, 0]
click at [166, 26] on input at bounding box center [227, 24] width 348 height 19
paste input "0MdE7zYc12bhVMJ3DdZetbUT"
type input "0MdE7zYc12bhVMJ3DdZetbUT"
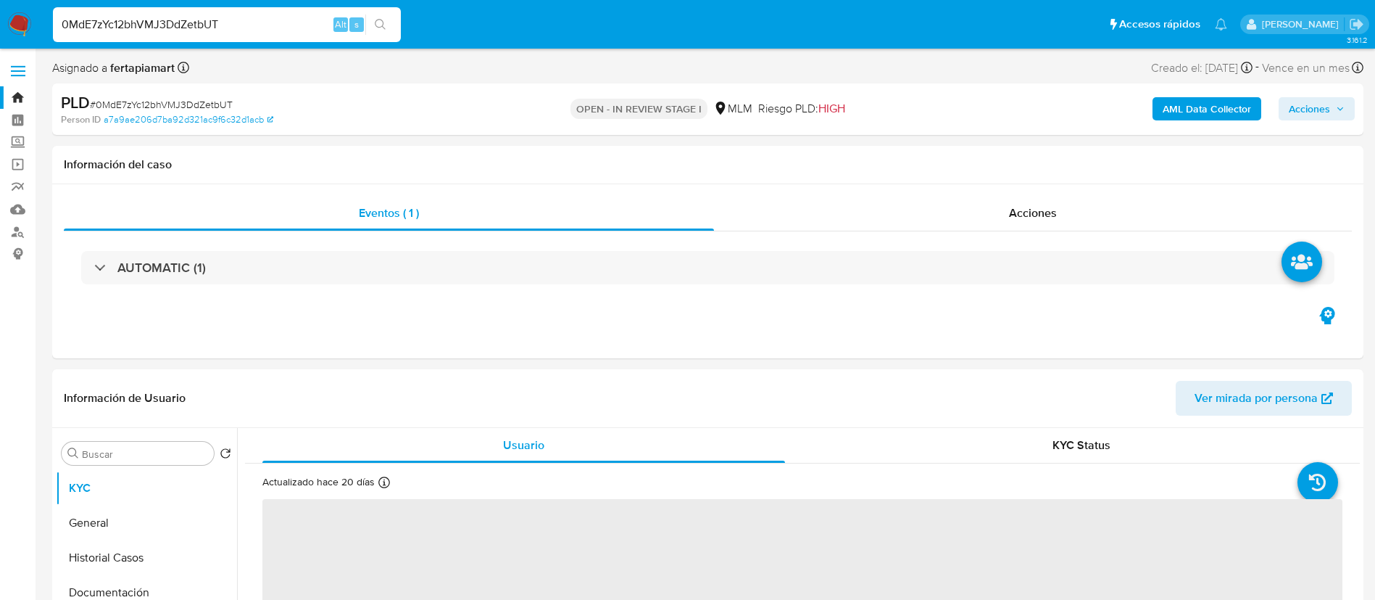
select select "10"
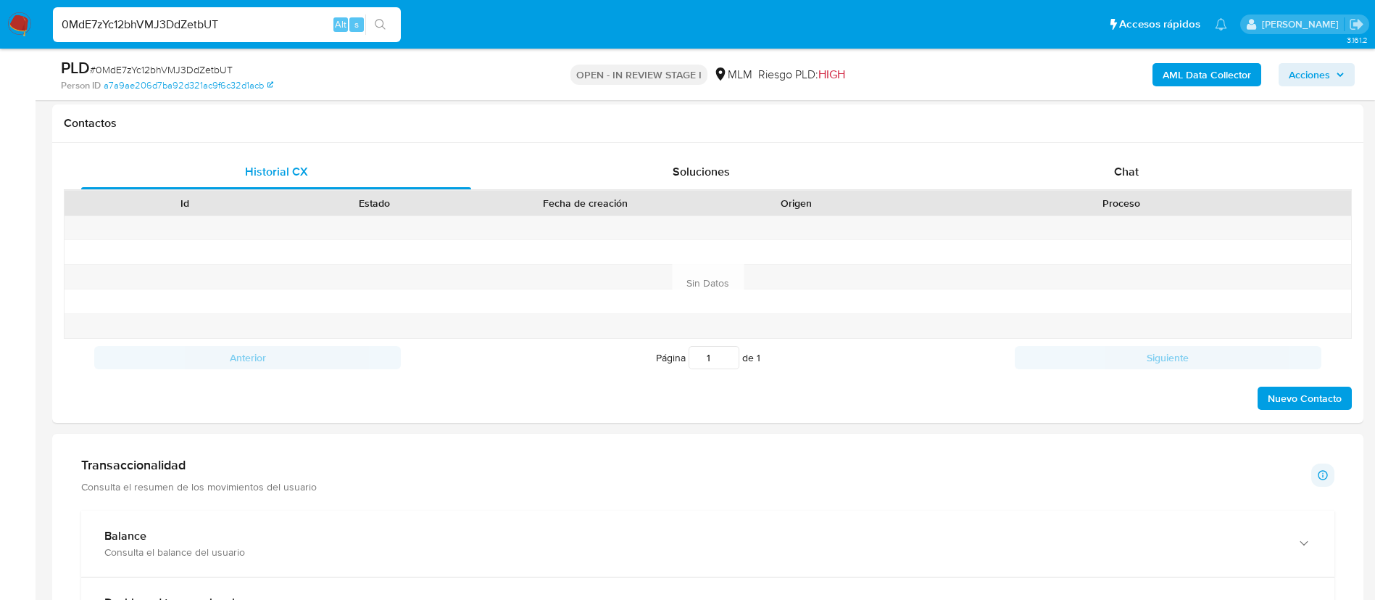
scroll to position [587, 0]
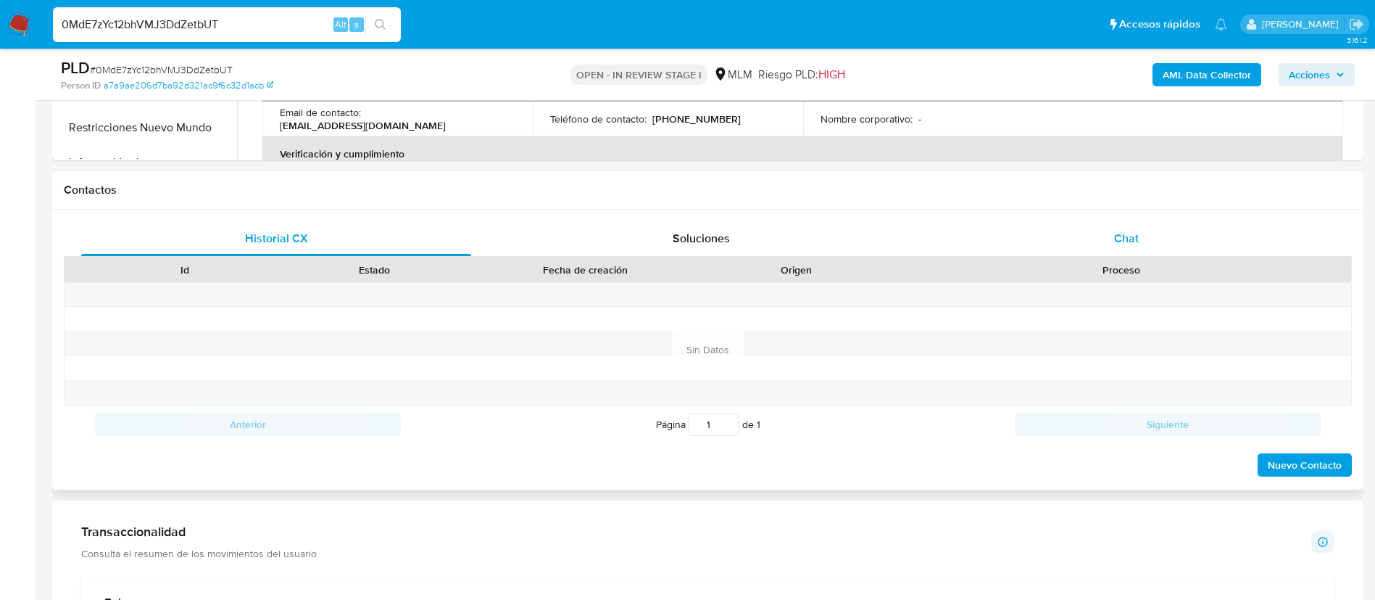
click at [1039, 229] on div "Chat" at bounding box center [1127, 238] width 390 height 35
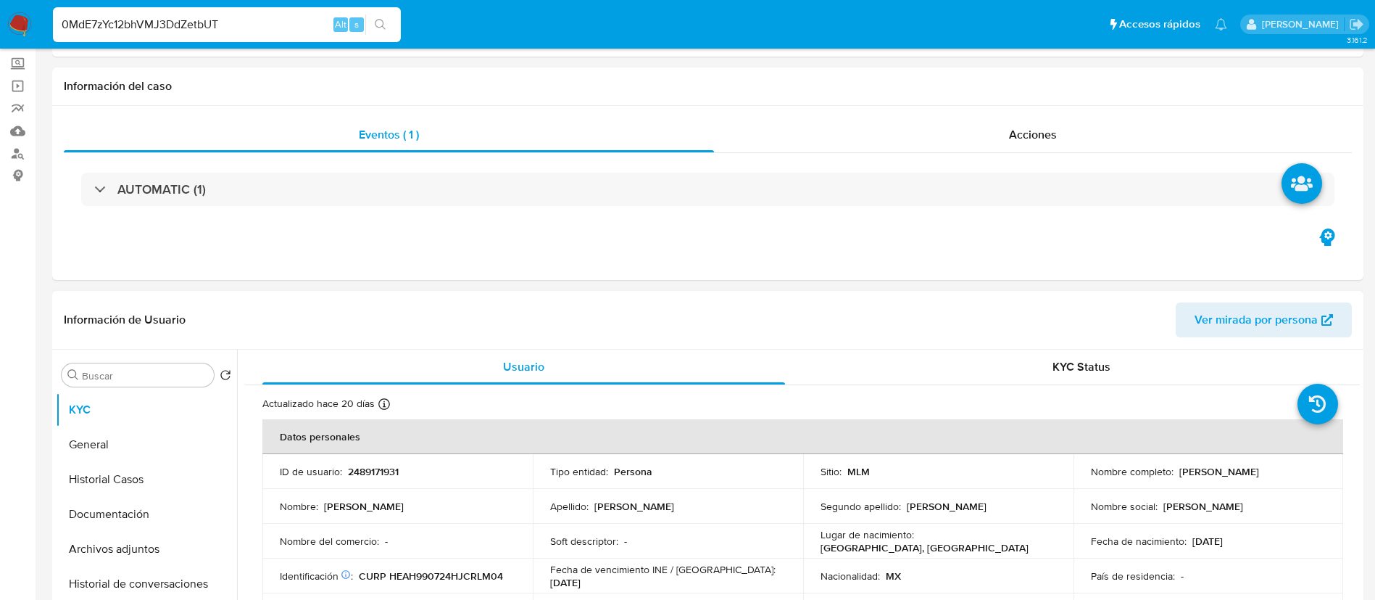
scroll to position [0, 0]
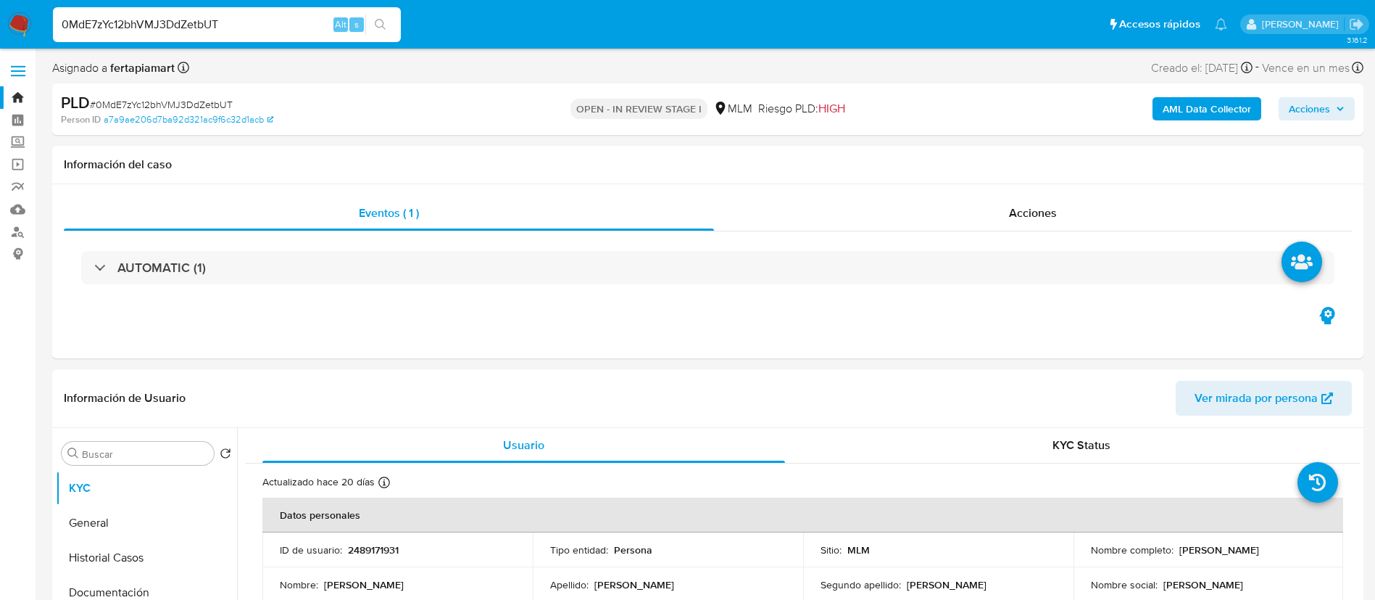
drag, startPoint x: 144, startPoint y: 34, endPoint x: 150, endPoint y: 21, distance: 14.6
click at [150, 21] on div "0MdE7zYc12bhVMJ3DdZetbUT Alt s" at bounding box center [227, 24] width 348 height 35
click at [150, 21] on input "0MdE7zYc12bhVMJ3DdZetbUT" at bounding box center [227, 24] width 348 height 19
paste input "QHipN1EZAqaHccqwpGkKAln3"
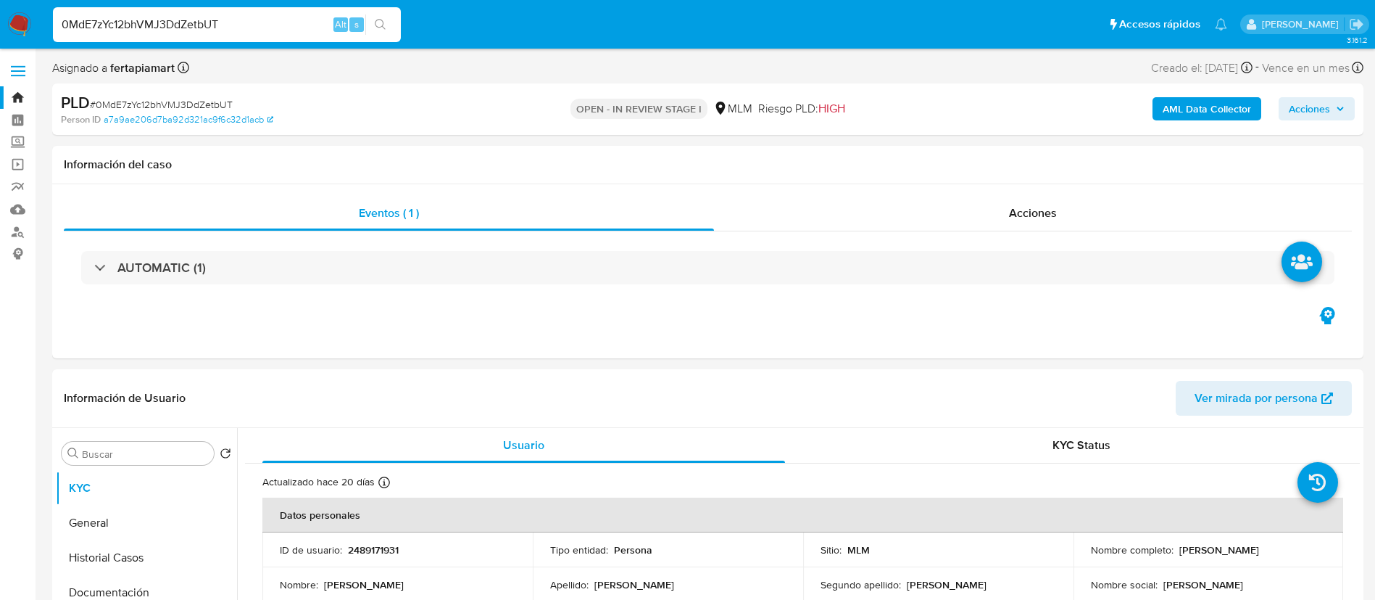
click at [150, 21] on input "0MdE7zYc12bhVMJ3DdZetbUT" at bounding box center [227, 24] width 348 height 19
type input "QHipN1EZAqaHccqwpGkKAln3"
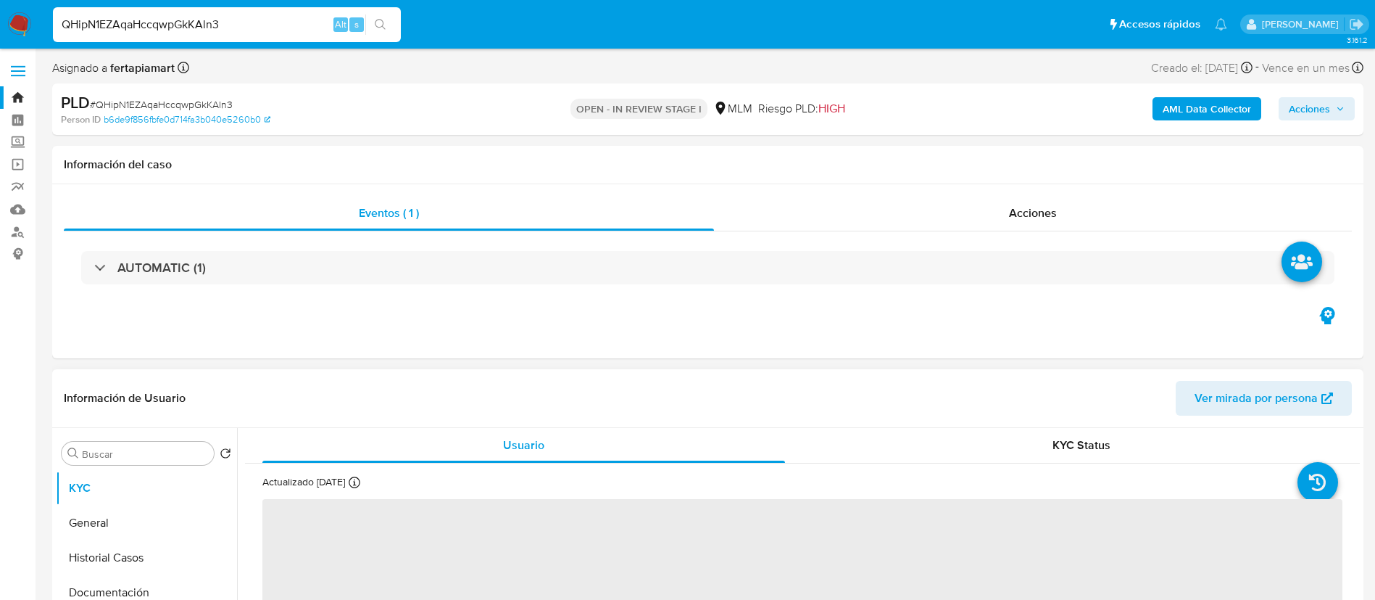
select select "10"
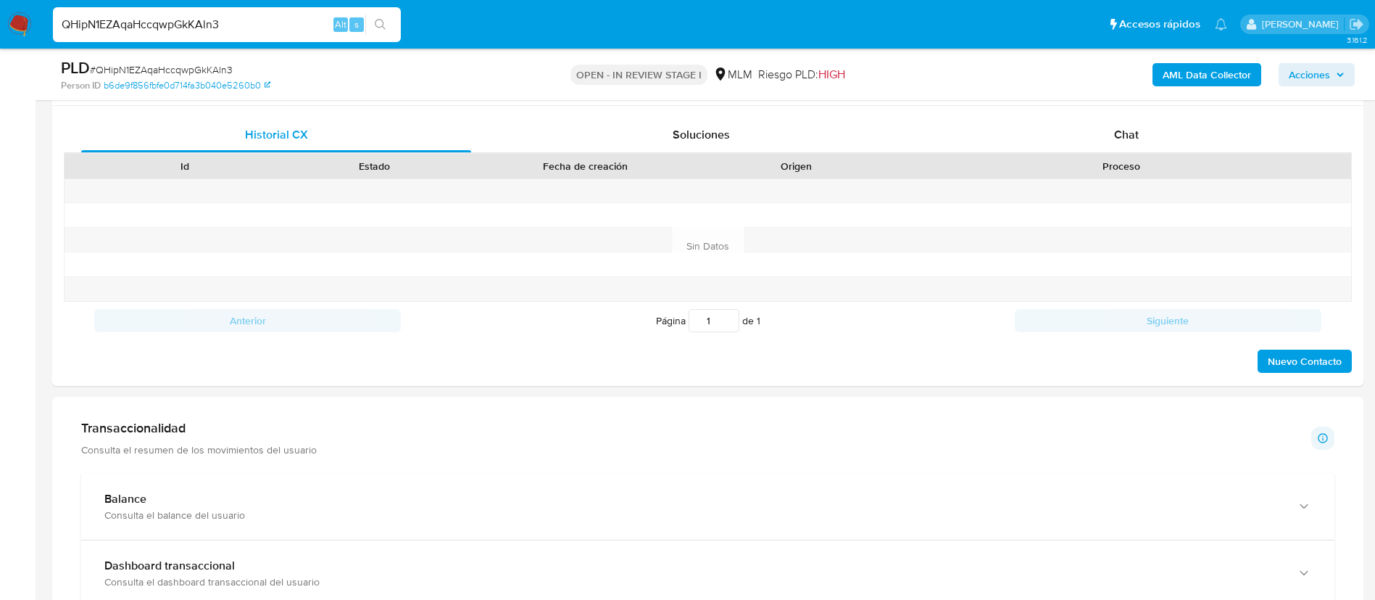
scroll to position [690, 0]
click at [1112, 137] on div "Chat" at bounding box center [1127, 136] width 390 height 35
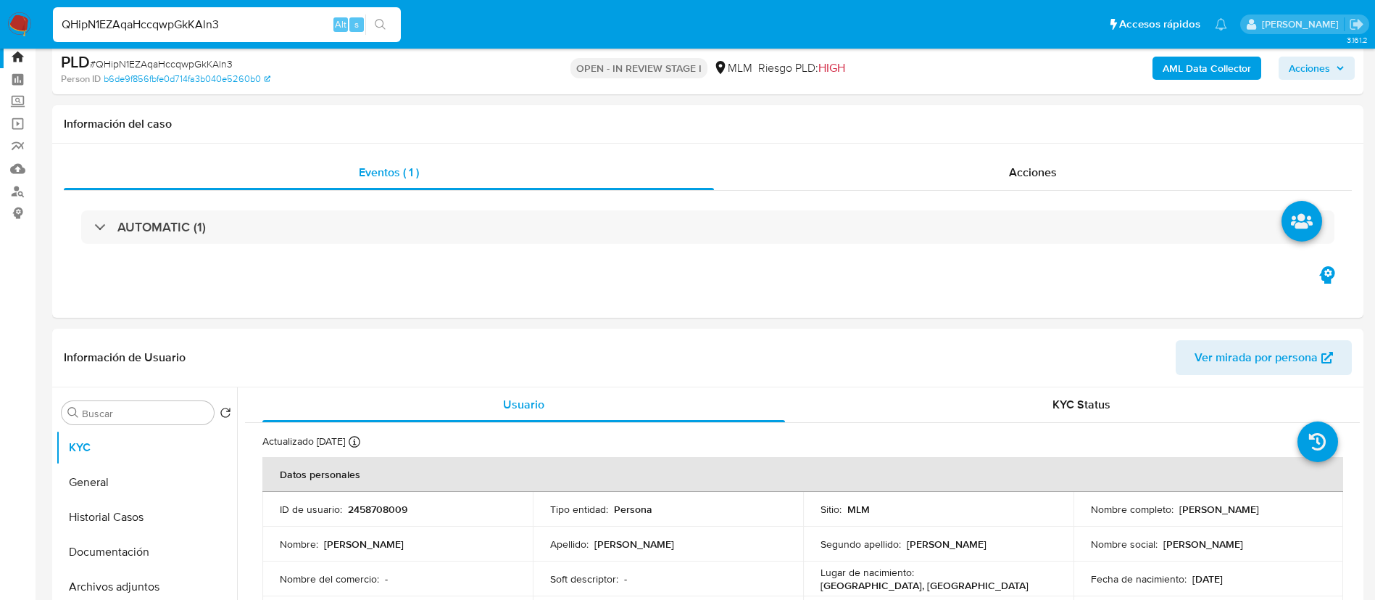
scroll to position [0, 0]
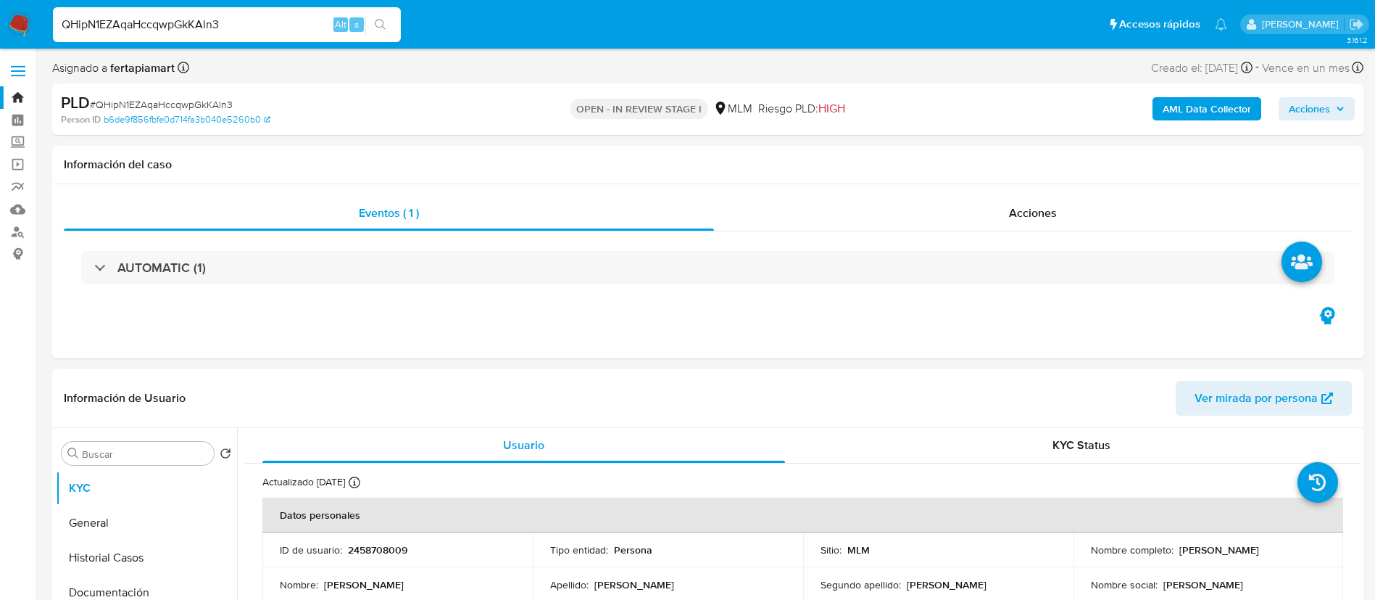
click at [236, 33] on input "QHipN1EZAqaHccqwpGkKAln3" at bounding box center [227, 24] width 348 height 19
paste input "5UCzvLwOuXu4m3nkY3XuHbyq"
type input "5UCzvLwOuXu4m3nkY3XuHbyq"
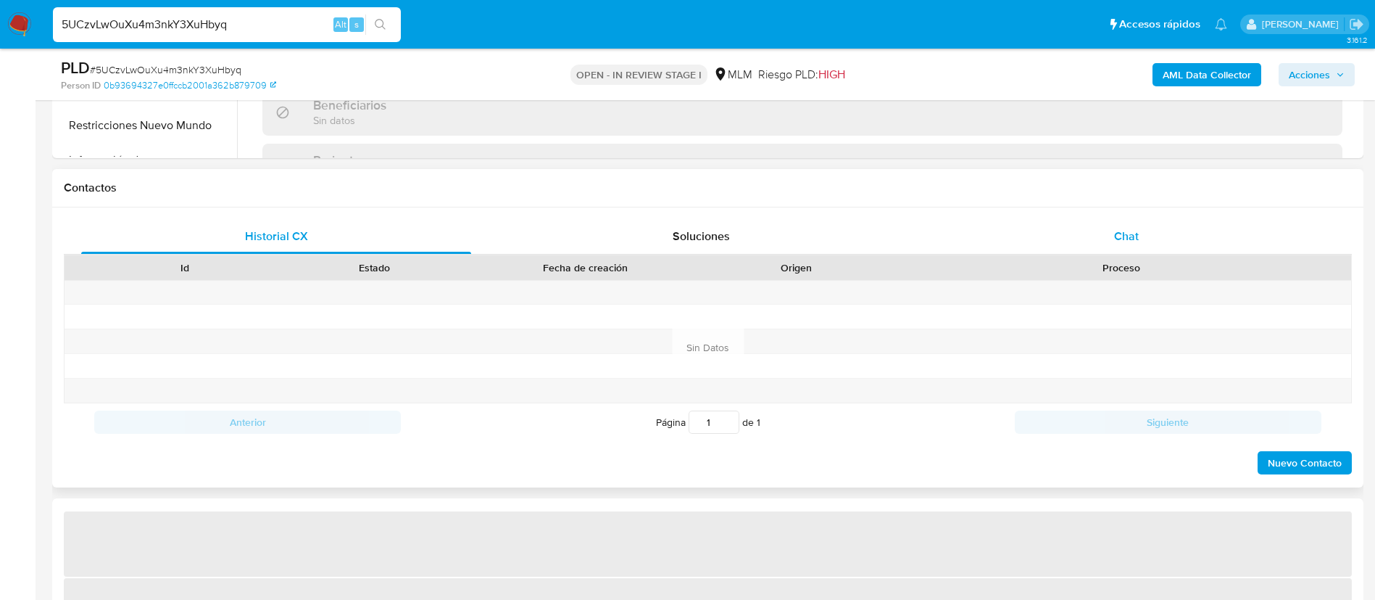
scroll to position [591, 0]
select select "10"
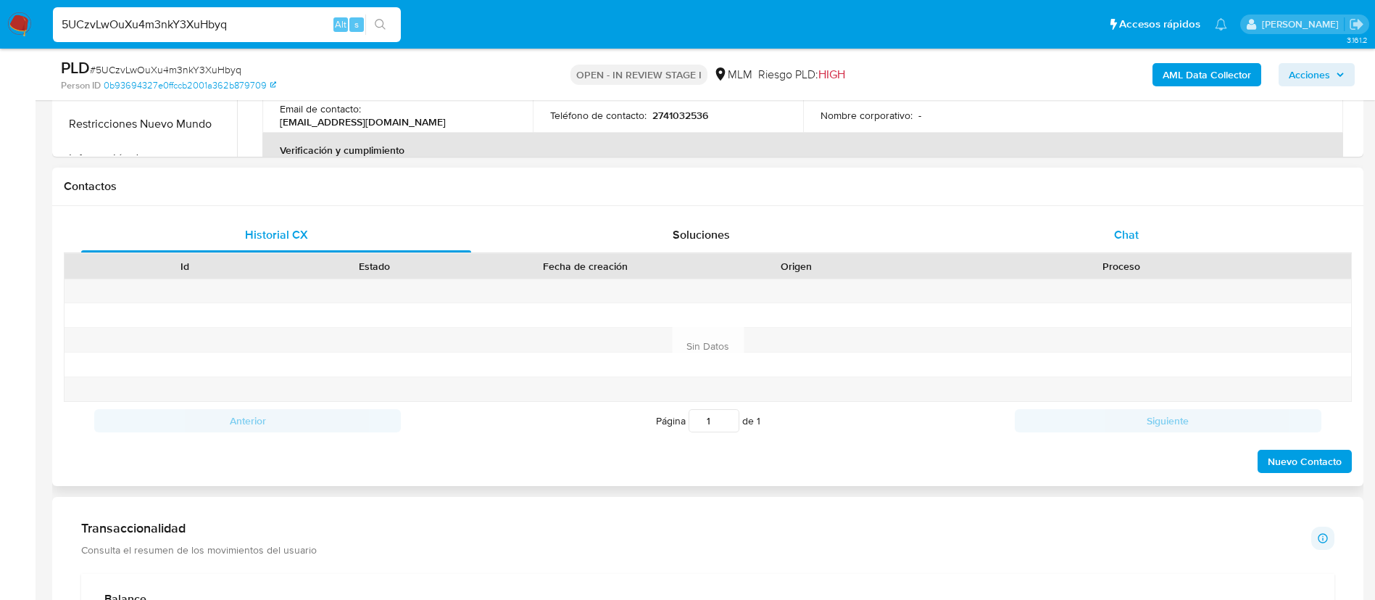
click at [1118, 238] on span "Chat" at bounding box center [1126, 234] width 25 height 17
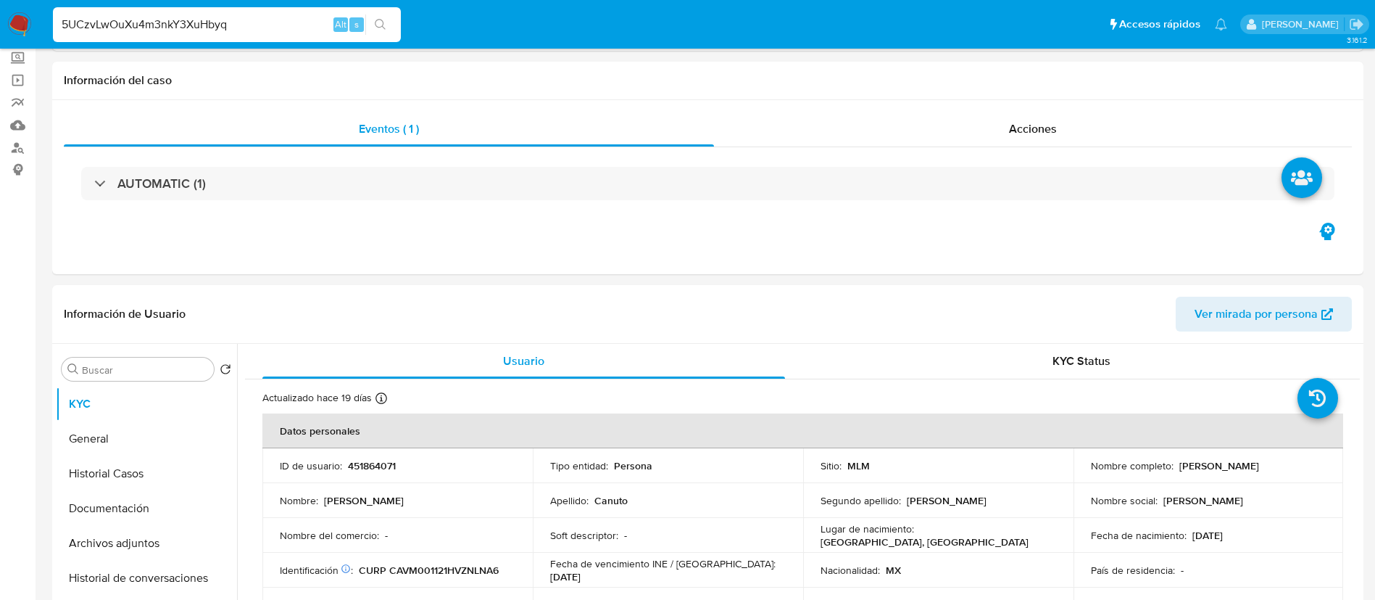
scroll to position [0, 0]
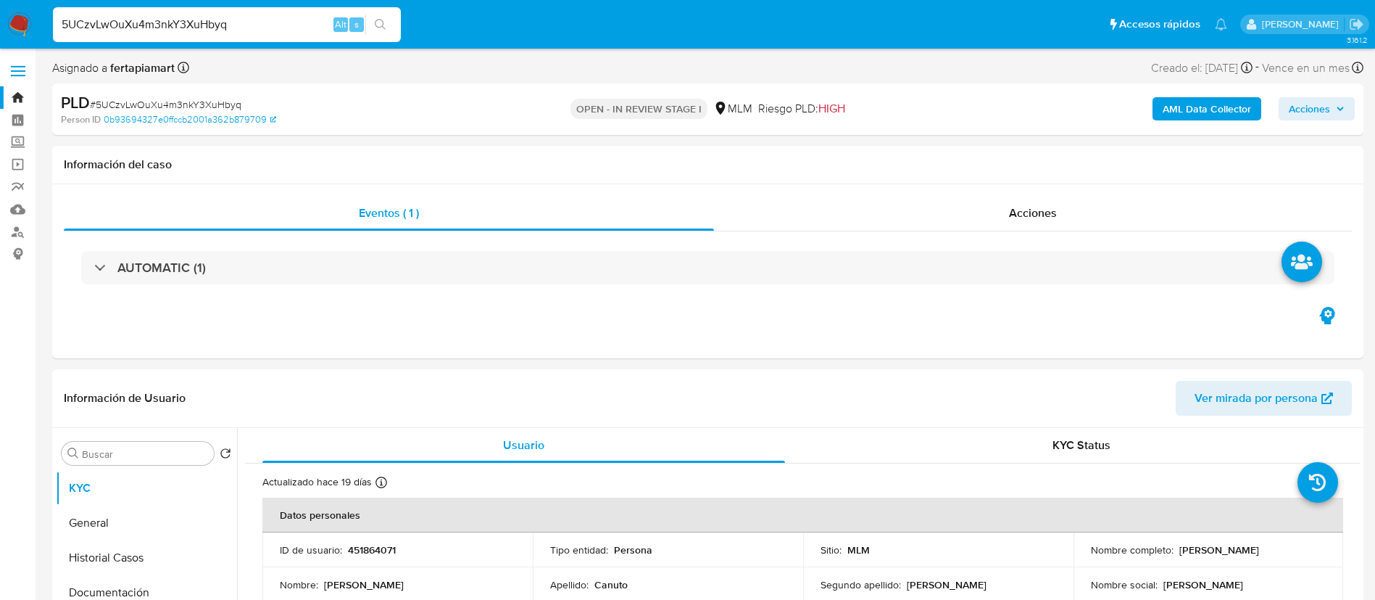
click at [207, 25] on input "5UCzvLwOuXu4m3nkY3XuHbyq" at bounding box center [227, 24] width 348 height 19
paste input "0MdE7zYc12bhVMJ3DdZetbUT"
type input "0MdE7zYc12bhVMJ3DdZetbUT"
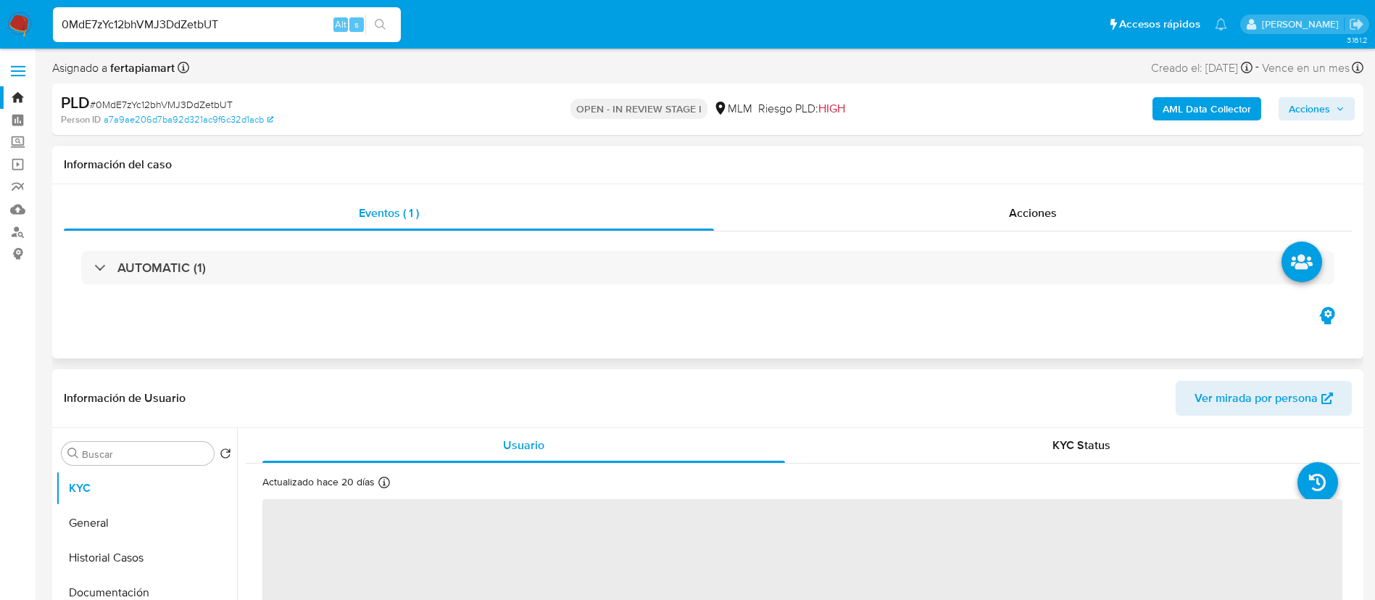
select select "10"
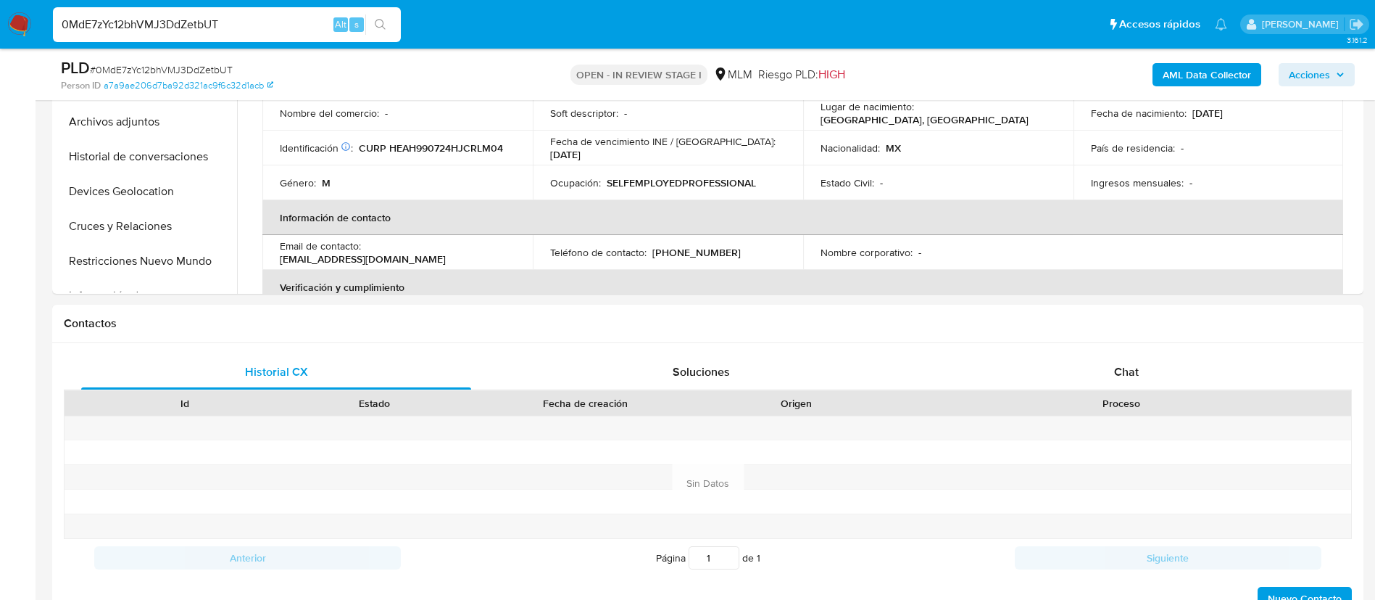
scroll to position [460, 0]
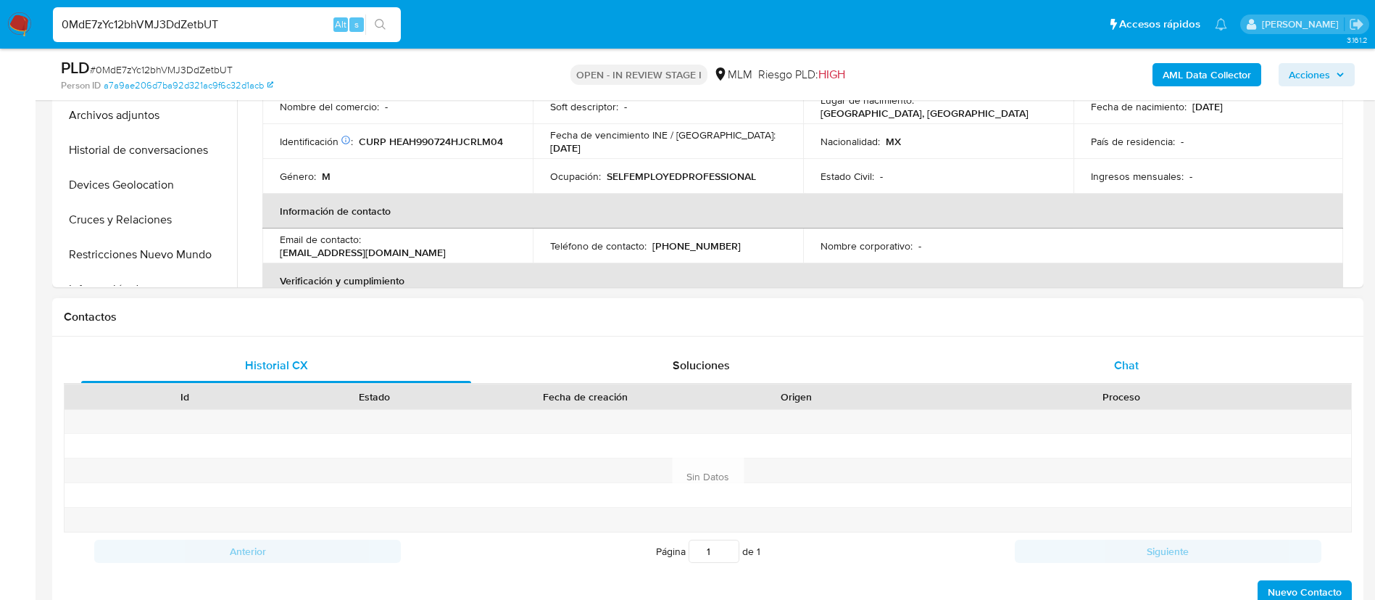
click at [1114, 368] on span "Chat" at bounding box center [1126, 365] width 25 height 17
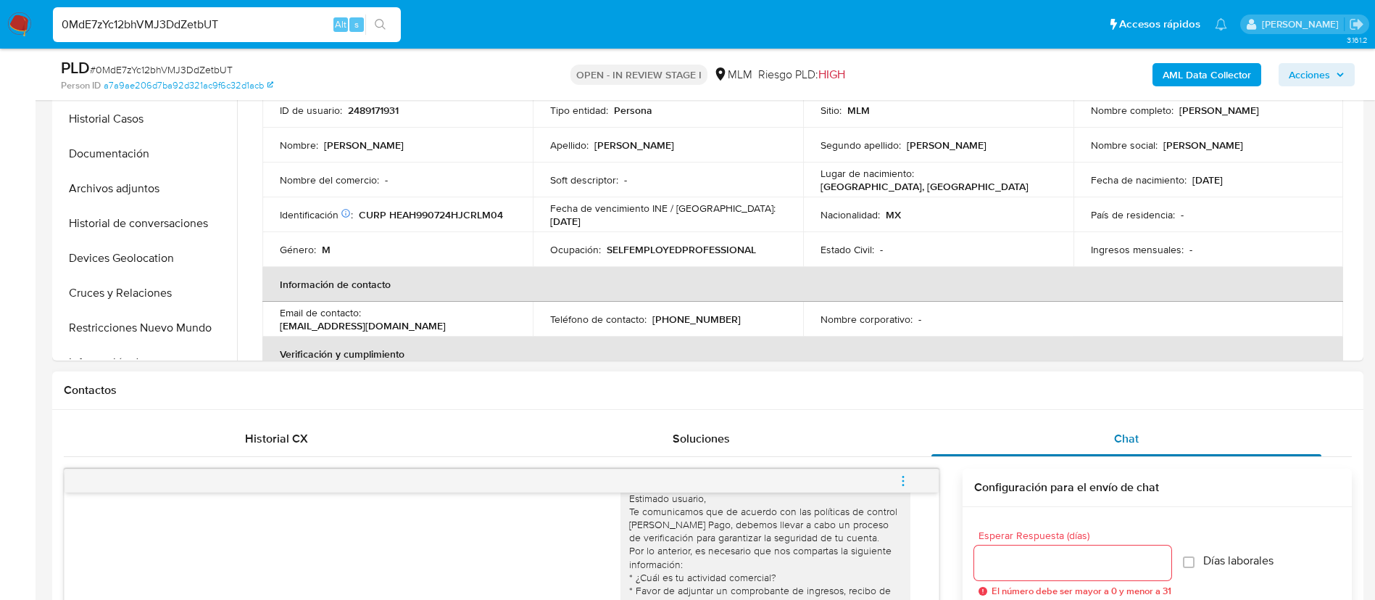
scroll to position [0, 0]
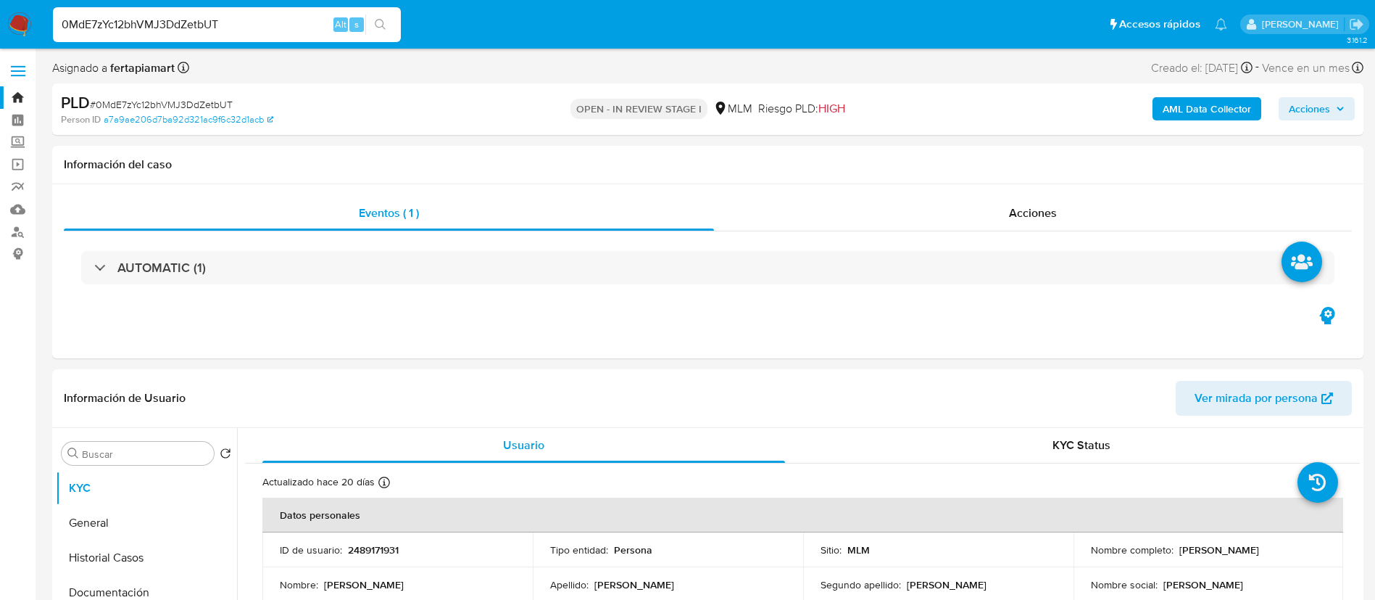
click at [247, 26] on input "0MdE7zYc12bhVMJ3DdZetbUT" at bounding box center [227, 24] width 348 height 19
paste input "5UCzvLwOuXu4m3nkY3XuHbyq"
type input "5UCzvLwOuXu4m3nkY3XuHbyq"
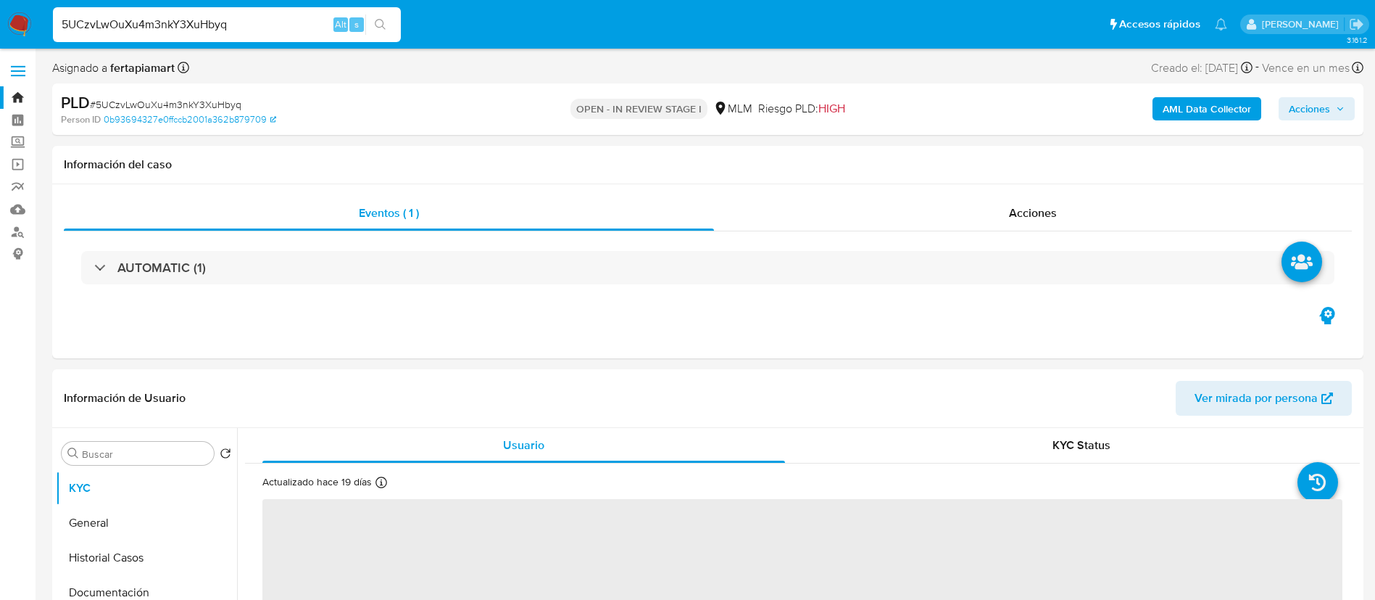
select select "10"
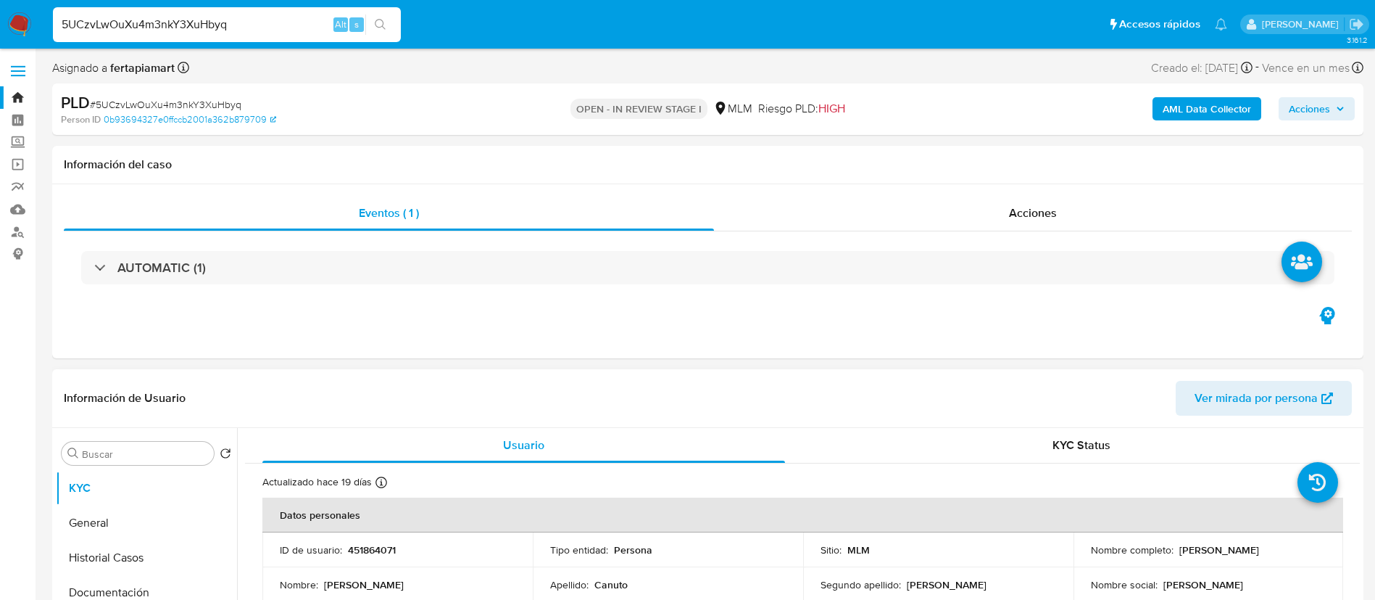
click at [373, 549] on p "451864071" at bounding box center [372, 549] width 48 height 13
copy p "451864071"
click at [239, 26] on input "5UCzvLwOuXu4m3nkY3XuHbyq" at bounding box center [227, 24] width 348 height 19
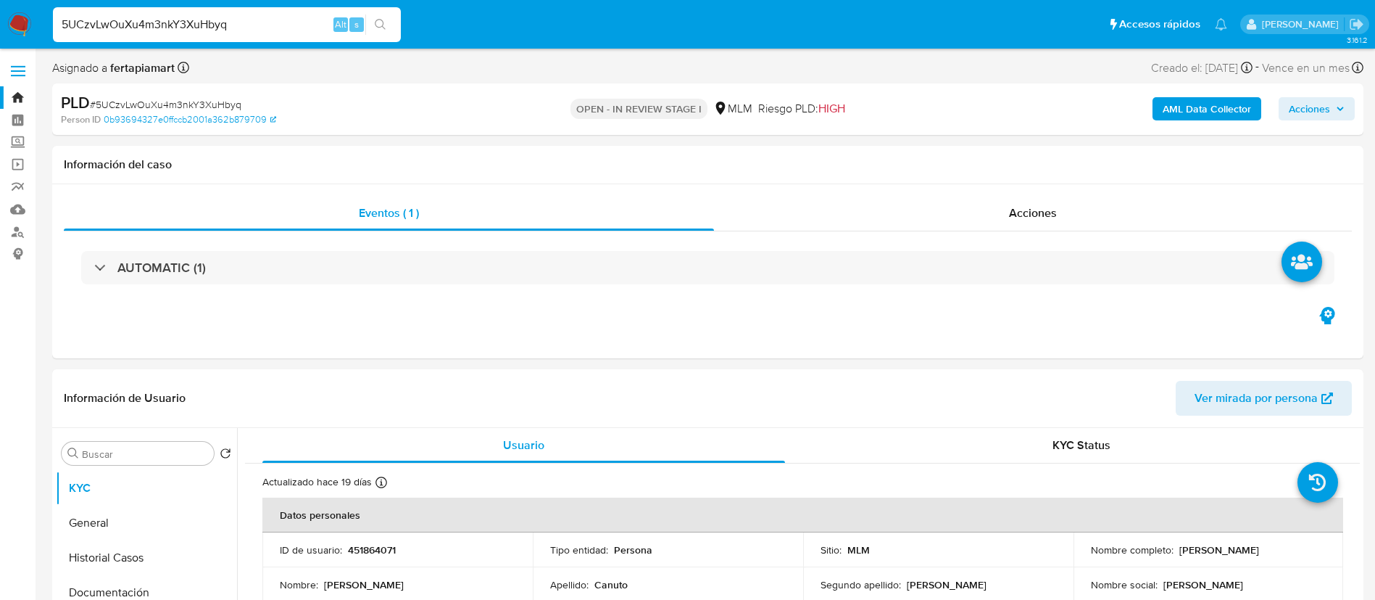
paste input "QHipN1EZAqaHccqwpGkKAln3"
type input "QHipN1EZAqaHccqwpGkKAln3"
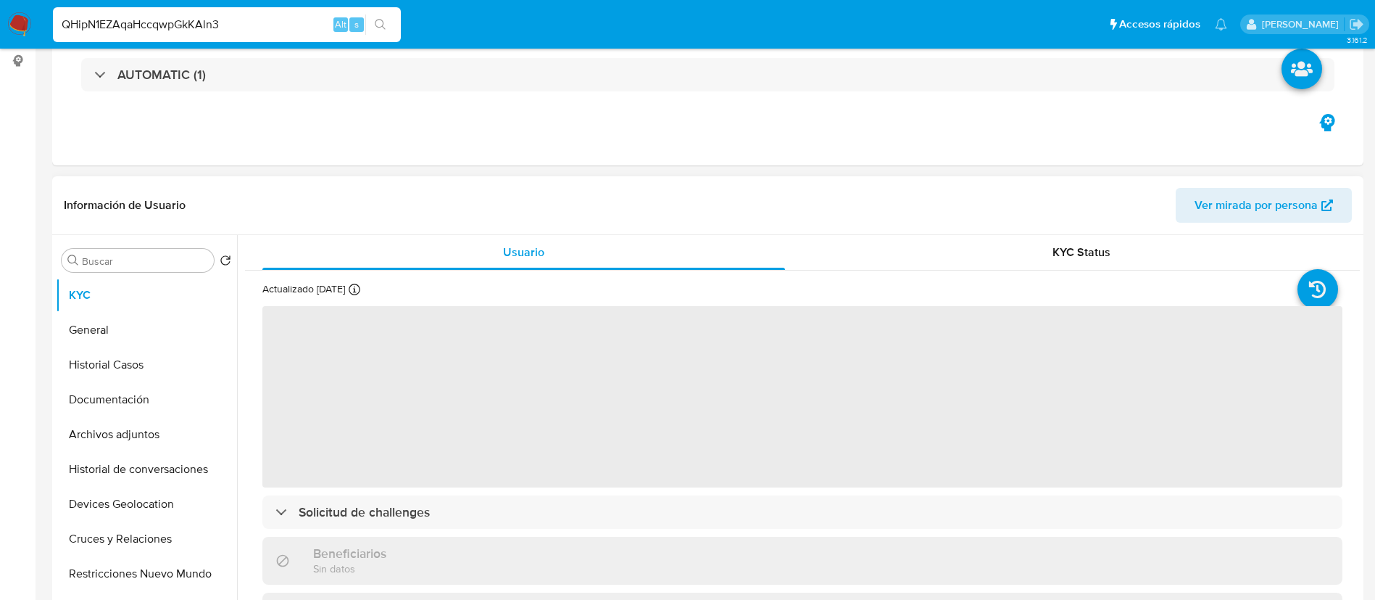
select select "10"
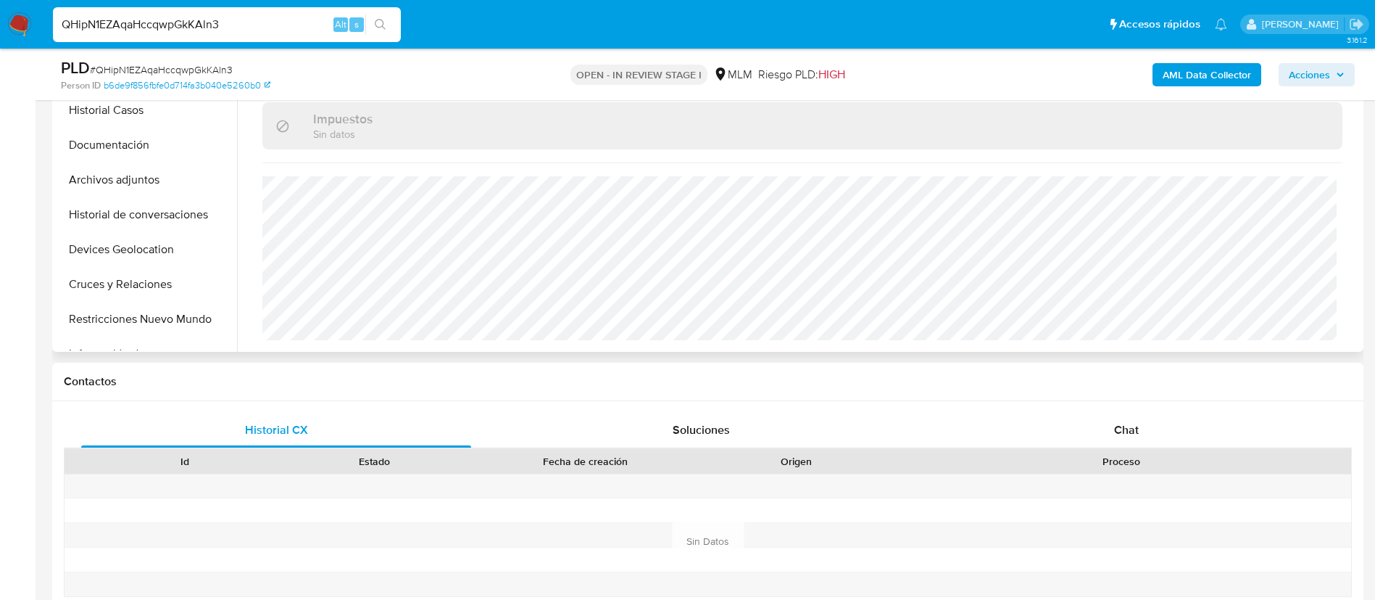
scroll to position [397, 0]
click at [1115, 436] on div "Chat" at bounding box center [1127, 428] width 390 height 35
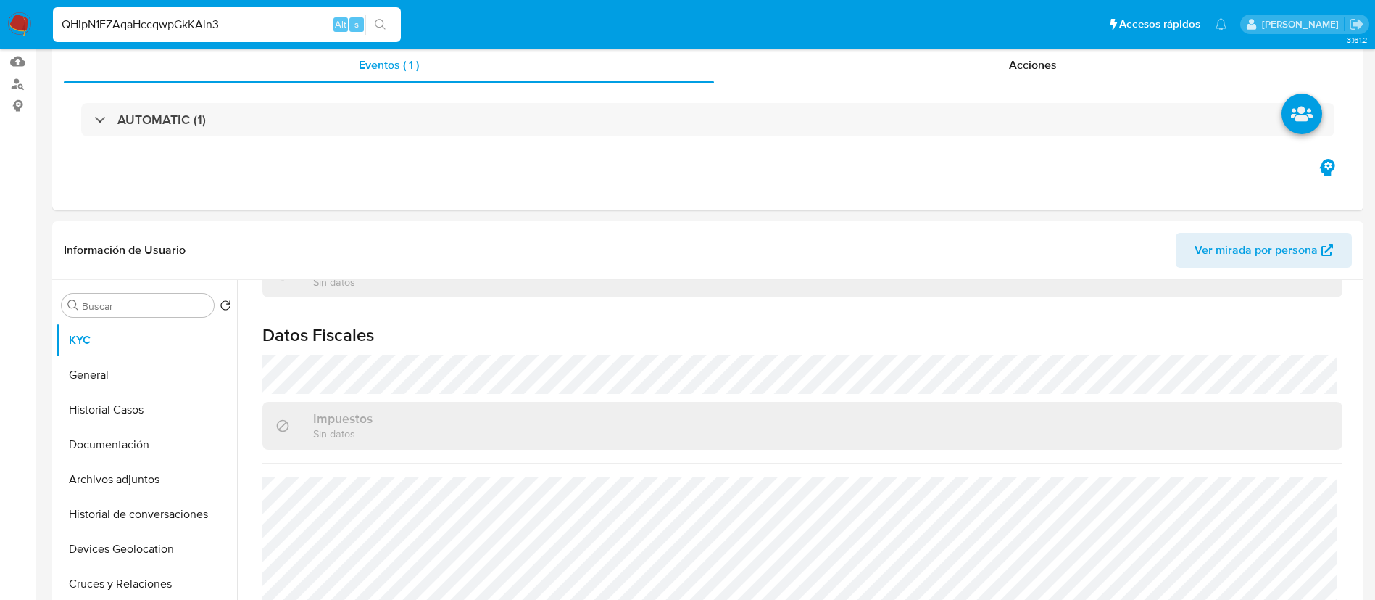
scroll to position [0, 0]
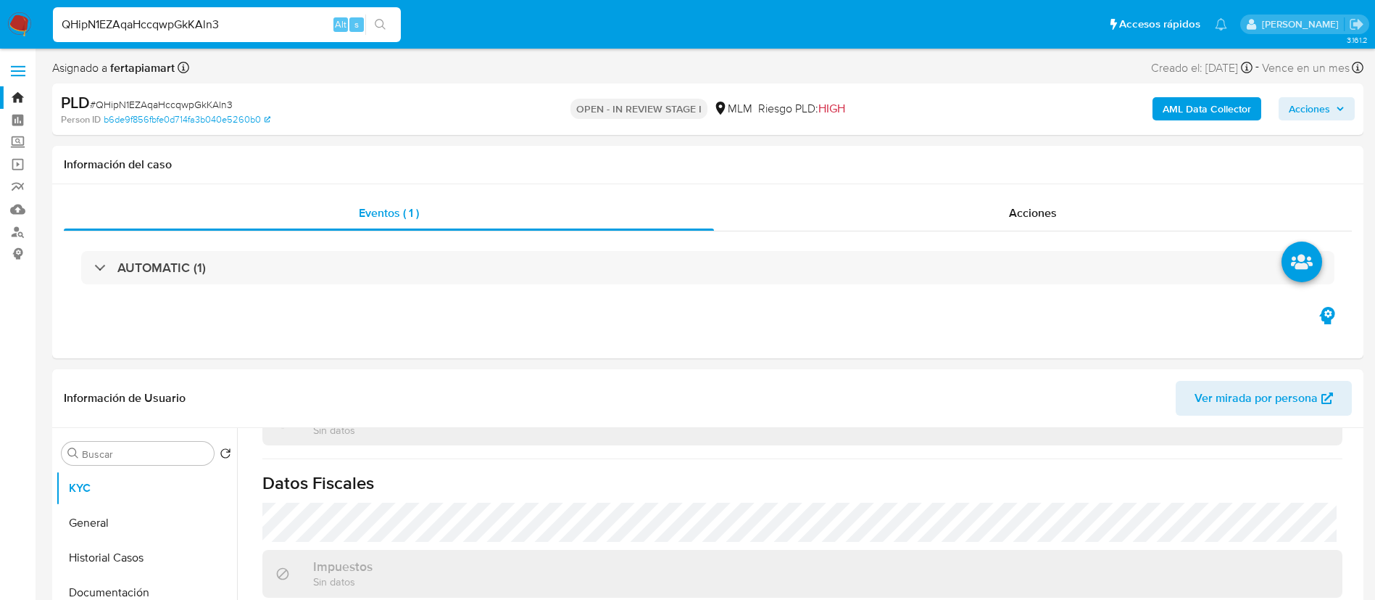
click at [226, 29] on input "QHipN1EZAqaHccqwpGkKAln3" at bounding box center [227, 24] width 348 height 19
paste input "0MdE7zYc12bhVMJ3DdZetbUT"
type input "0MdE7zYc12bhVMJ3DdZetbUT"
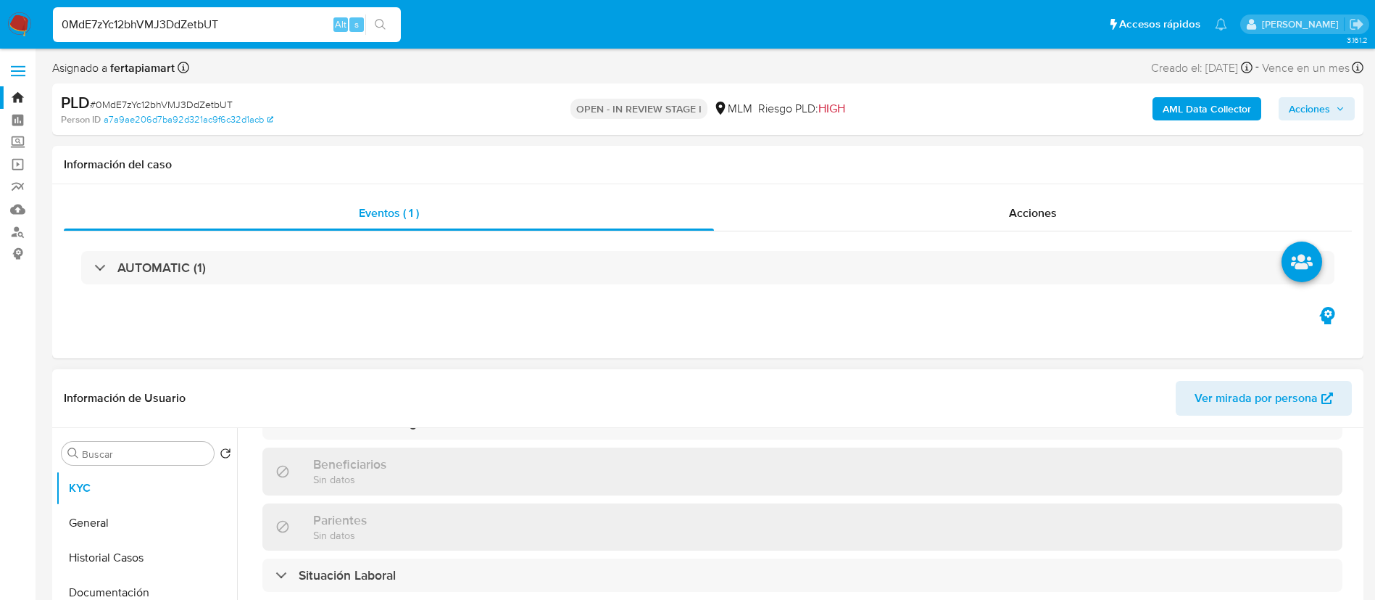
select select "10"
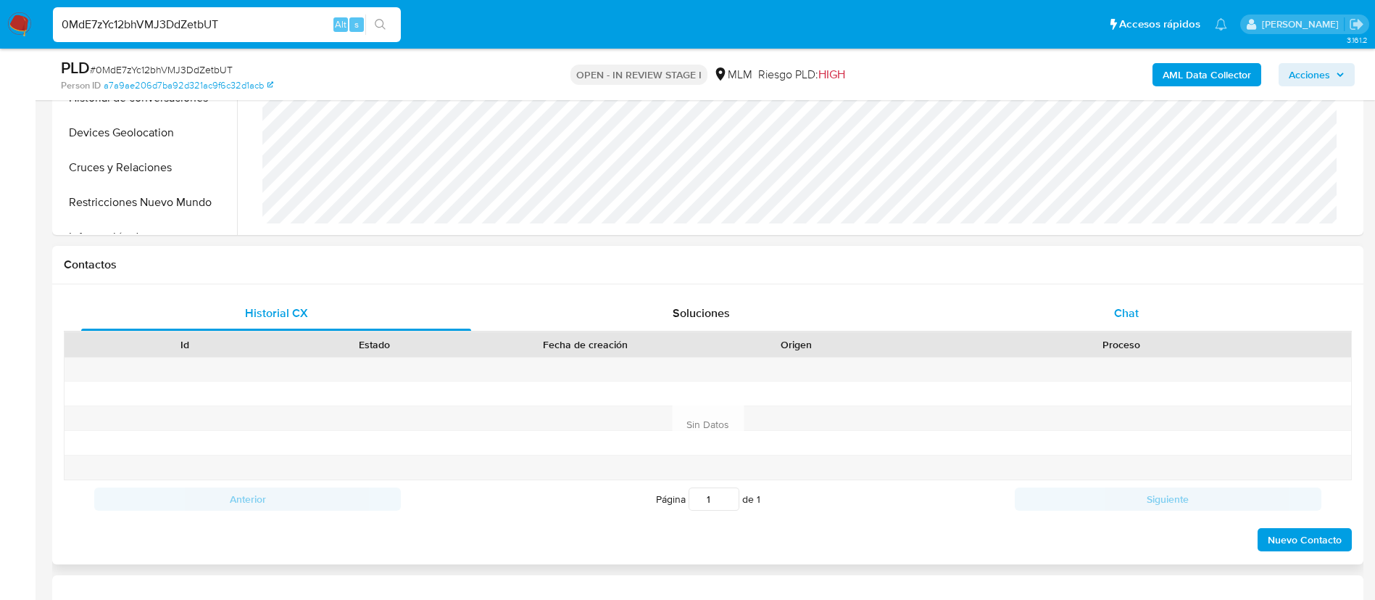
scroll to position [513, 0]
click at [1098, 303] on div "Chat" at bounding box center [1127, 312] width 390 height 35
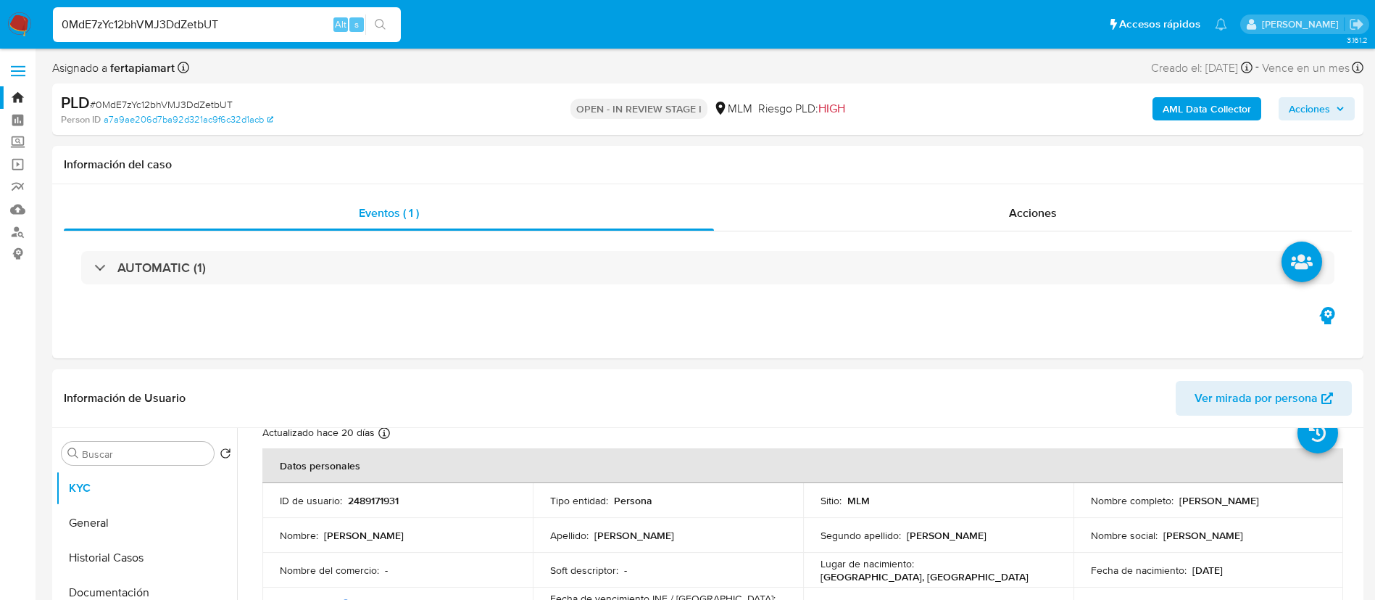
scroll to position [0, 0]
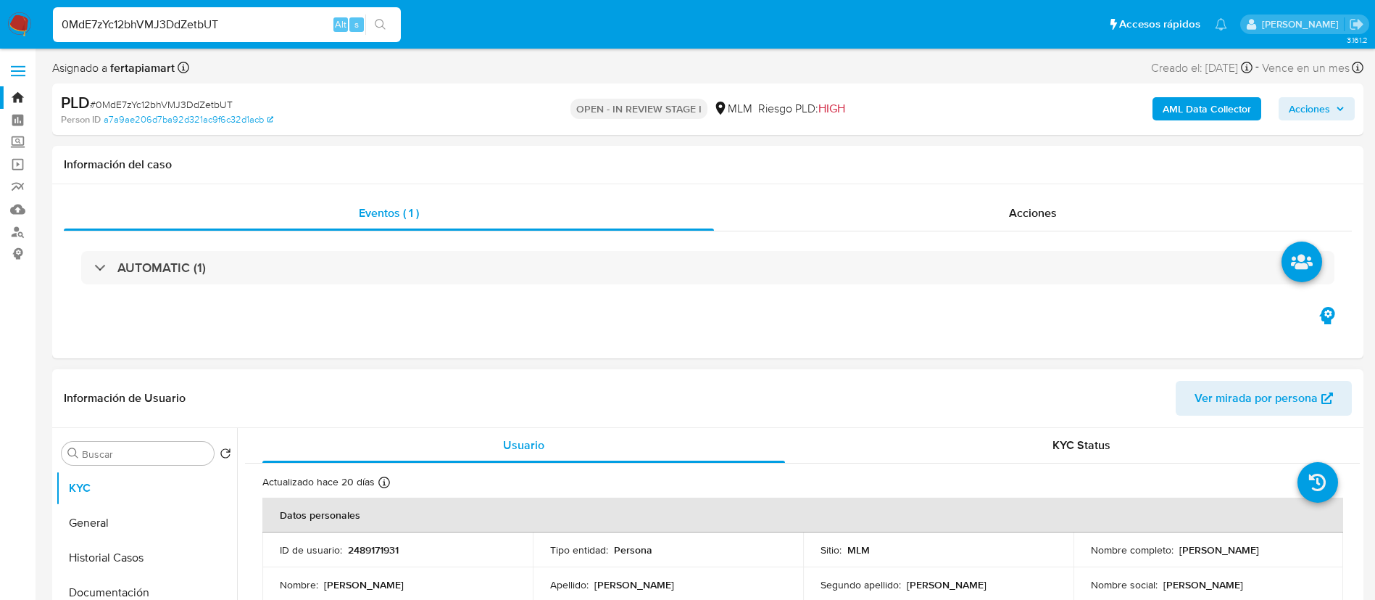
click at [362, 548] on p "2489171931" at bounding box center [373, 549] width 51 height 13
copy p "2489171931"
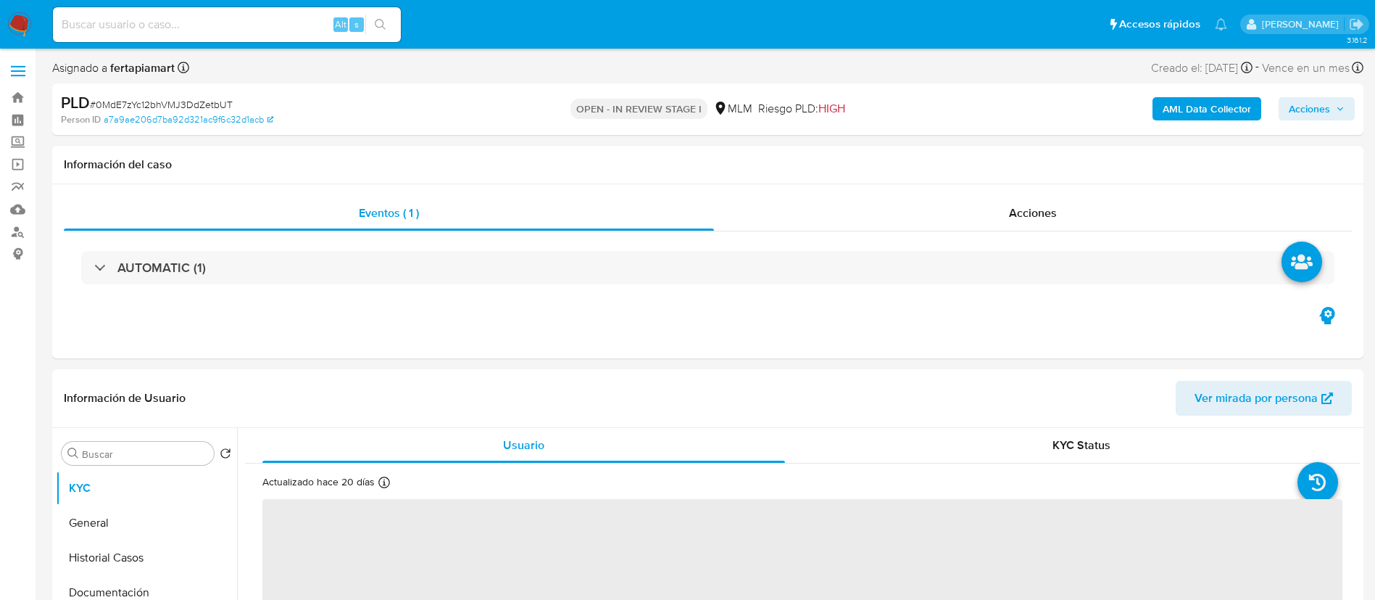
select select "10"
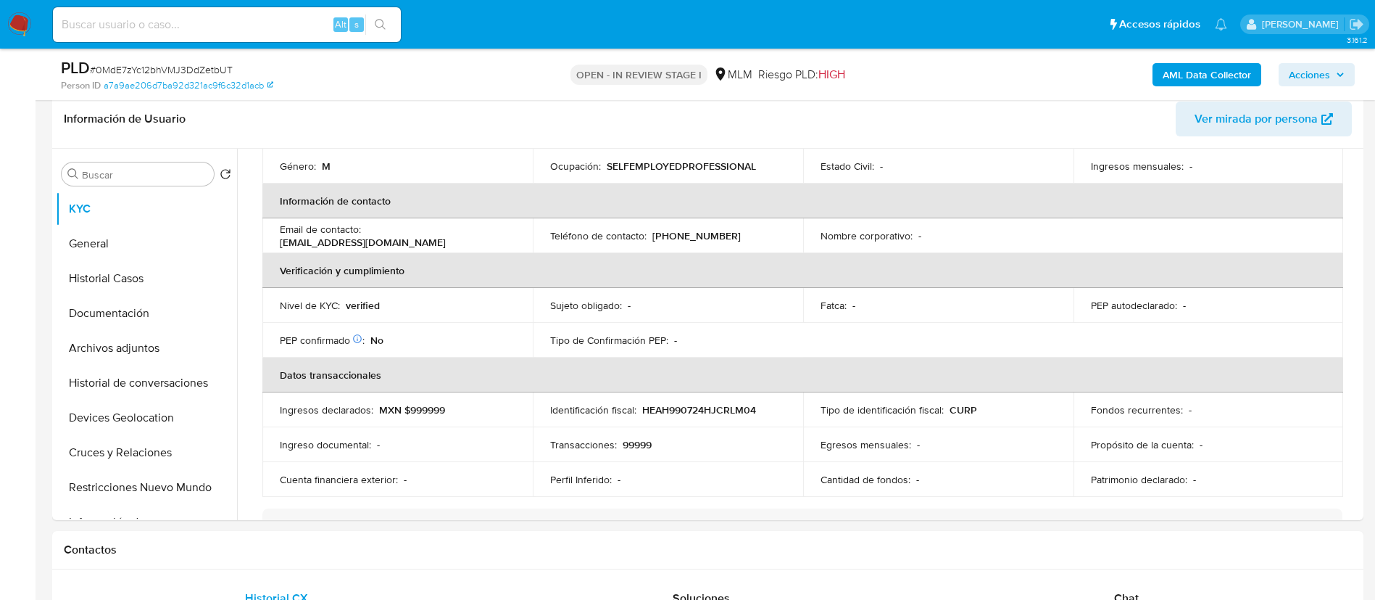
scroll to position [309, 0]
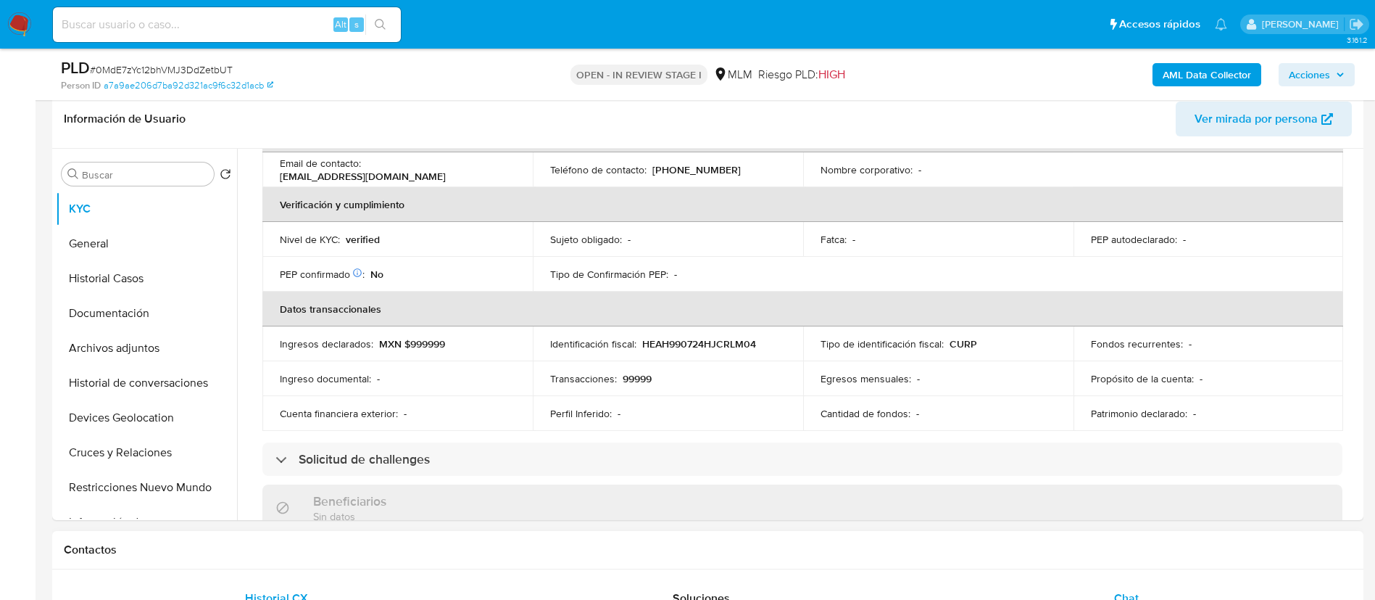
click at [1039, 591] on div "Chat" at bounding box center [1127, 598] width 390 height 35
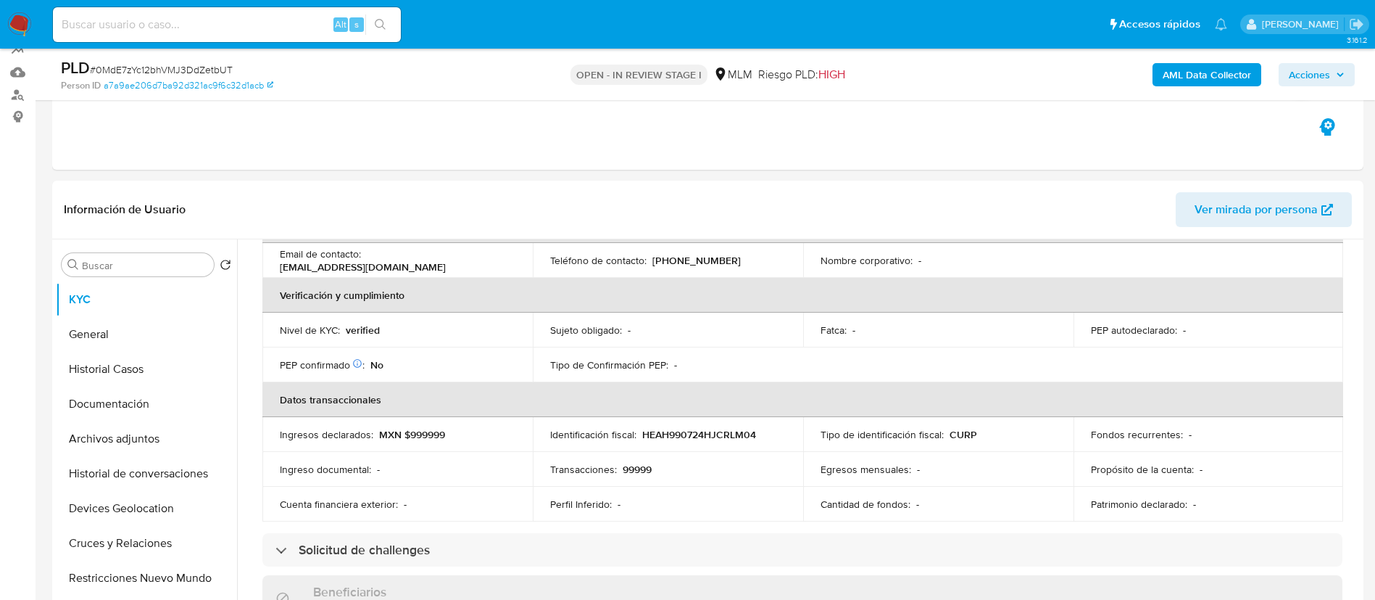
scroll to position [0, 0]
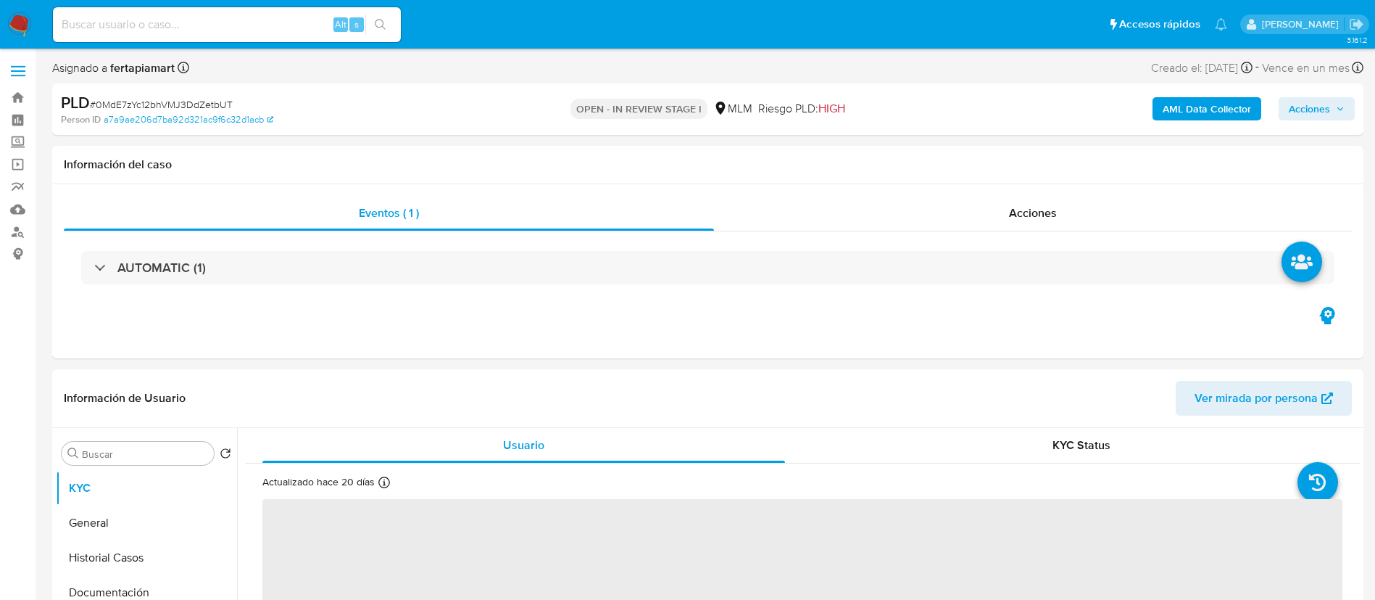
select select "10"
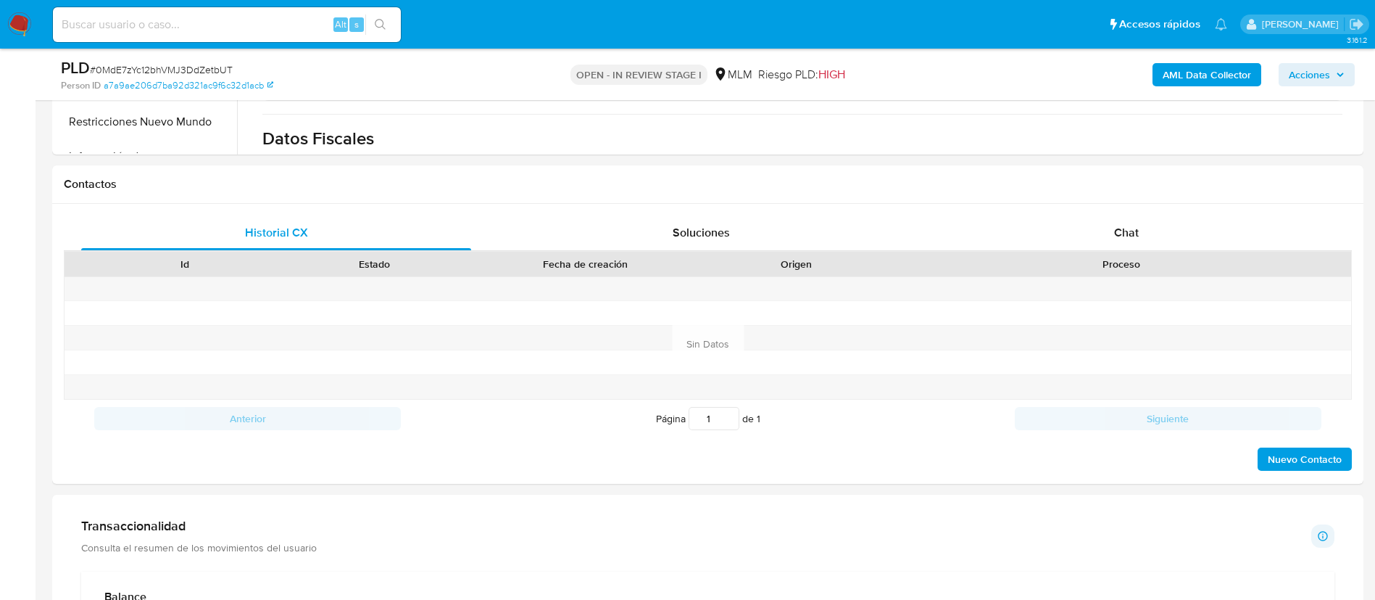
scroll to position [554, 0]
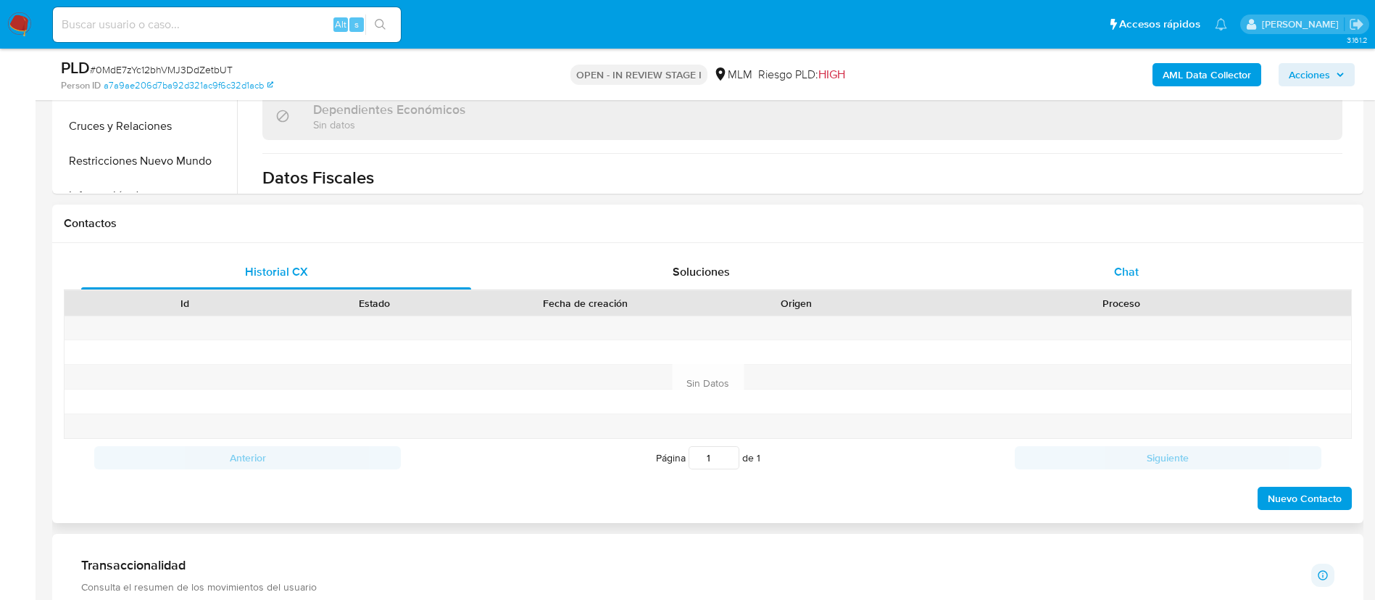
click at [1088, 254] on div "Chat" at bounding box center [1127, 271] width 390 height 35
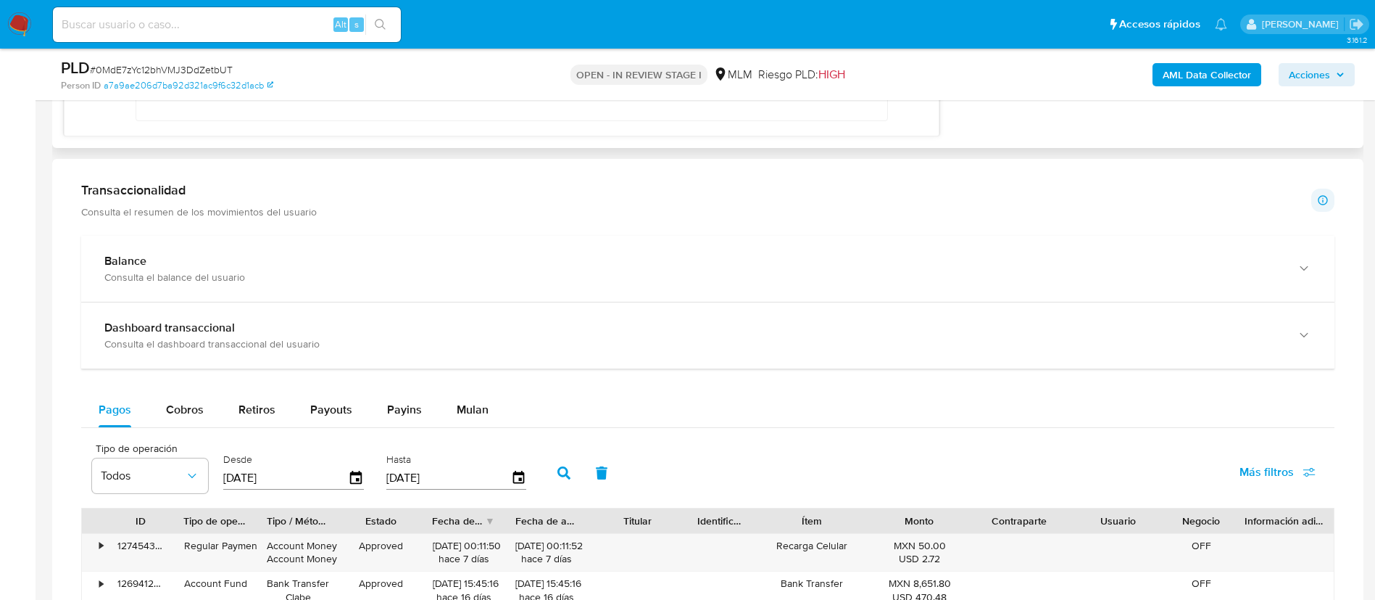
scroll to position [1199, 0]
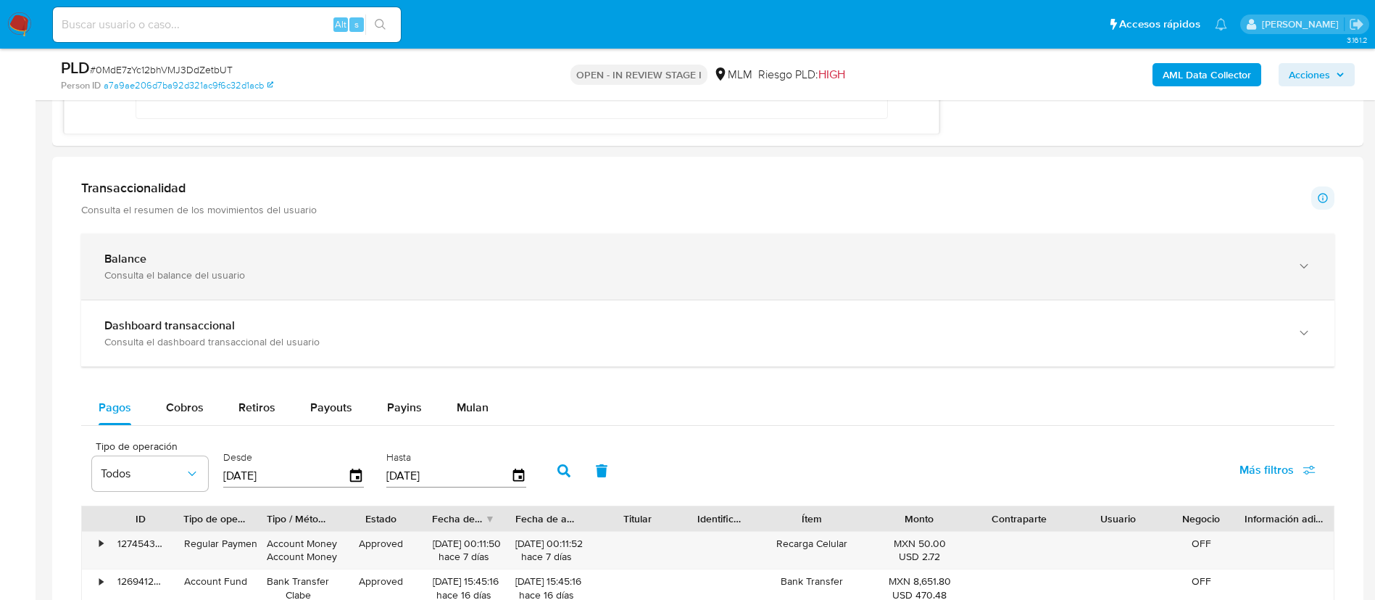
click at [354, 260] on div "Balance" at bounding box center [693, 259] width 1178 height 15
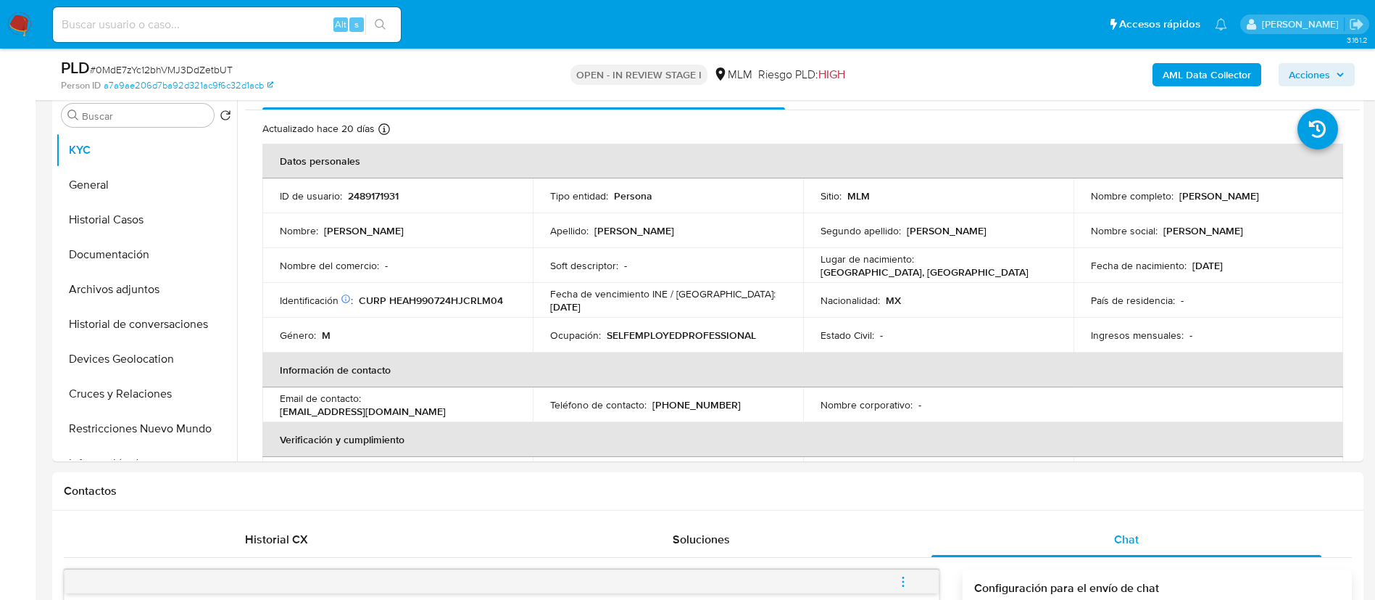
scroll to position [4, 0]
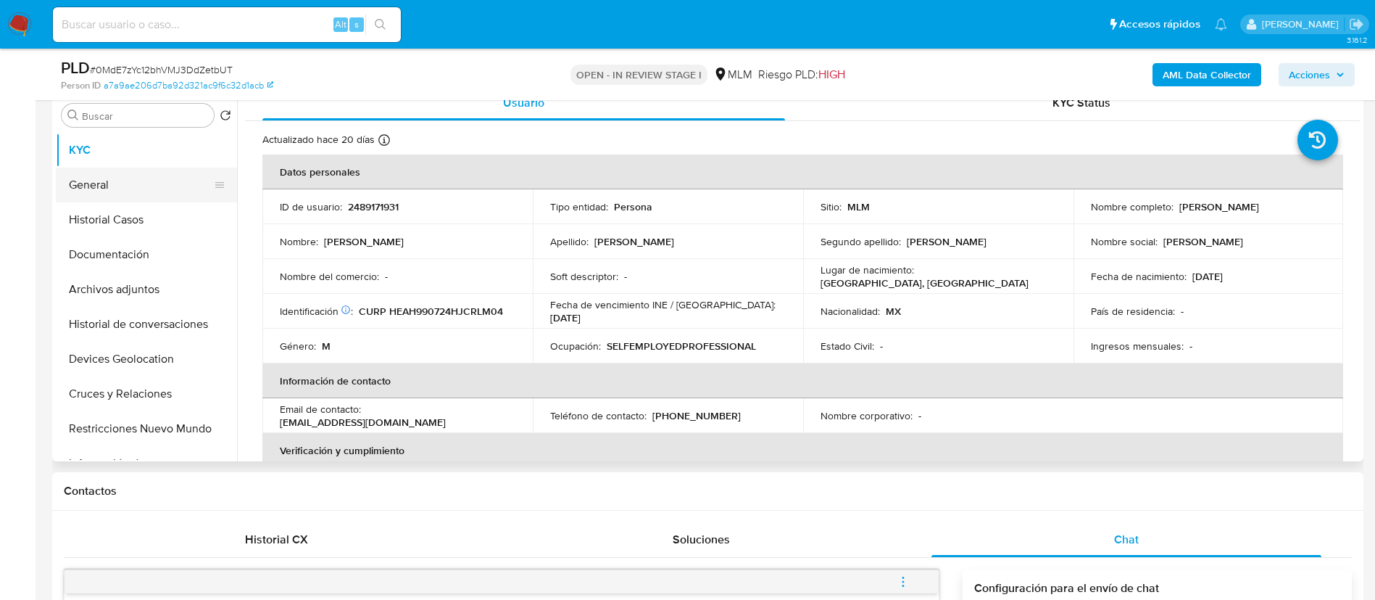
click at [154, 177] on button "General" at bounding box center [141, 184] width 170 height 35
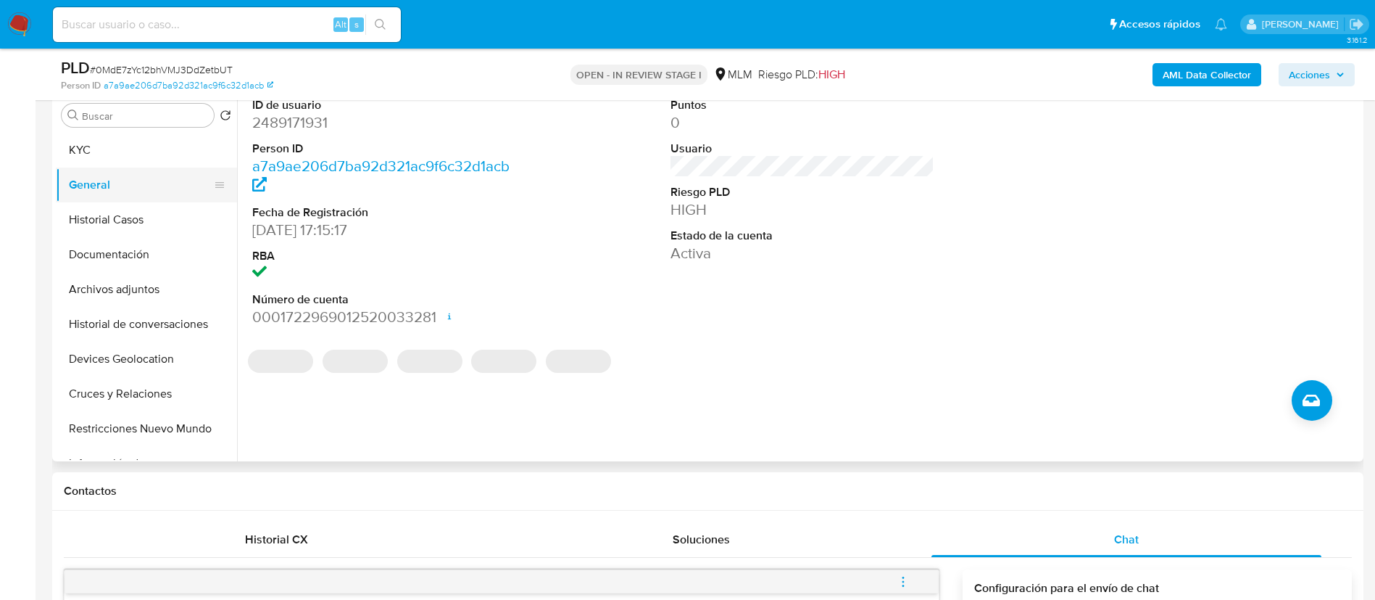
click at [109, 170] on button "General" at bounding box center [141, 184] width 170 height 35
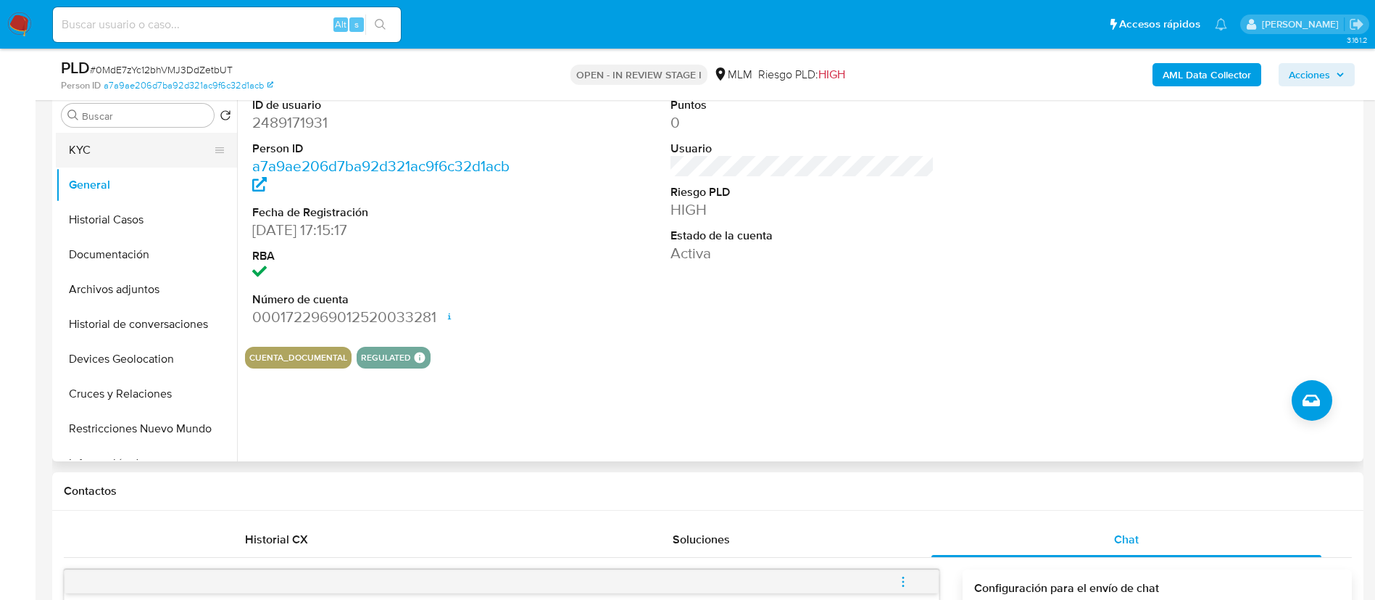
click at [94, 158] on button "KYC" at bounding box center [141, 150] width 170 height 35
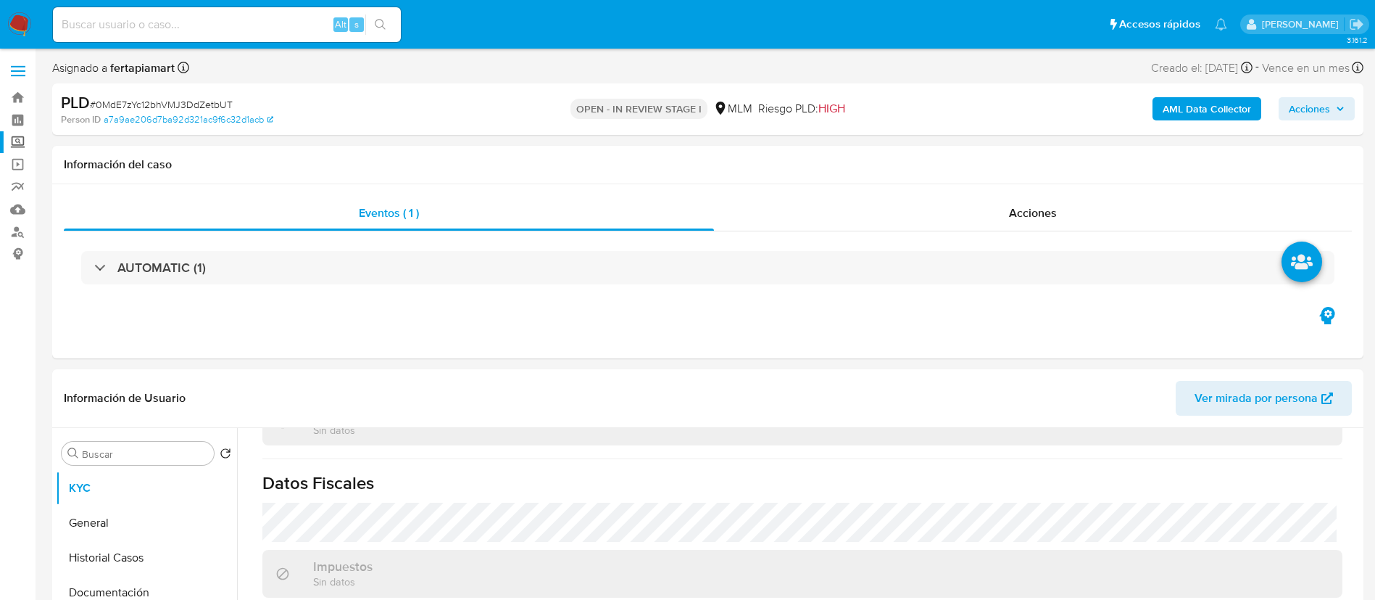
click at [21, 143] on label "Screening" at bounding box center [86, 142] width 173 height 22
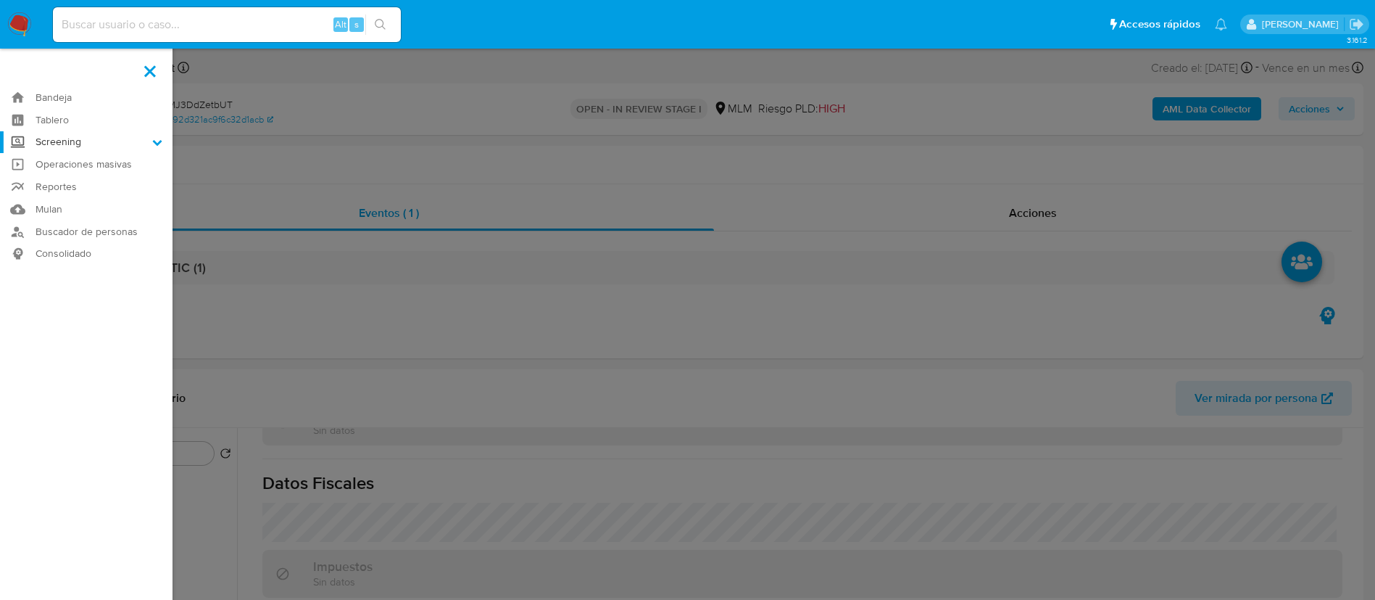
click at [0, 0] on input "Screening" at bounding box center [0, 0] width 0 height 0
click at [83, 196] on link "Herramientas" at bounding box center [86, 199] width 173 height 18
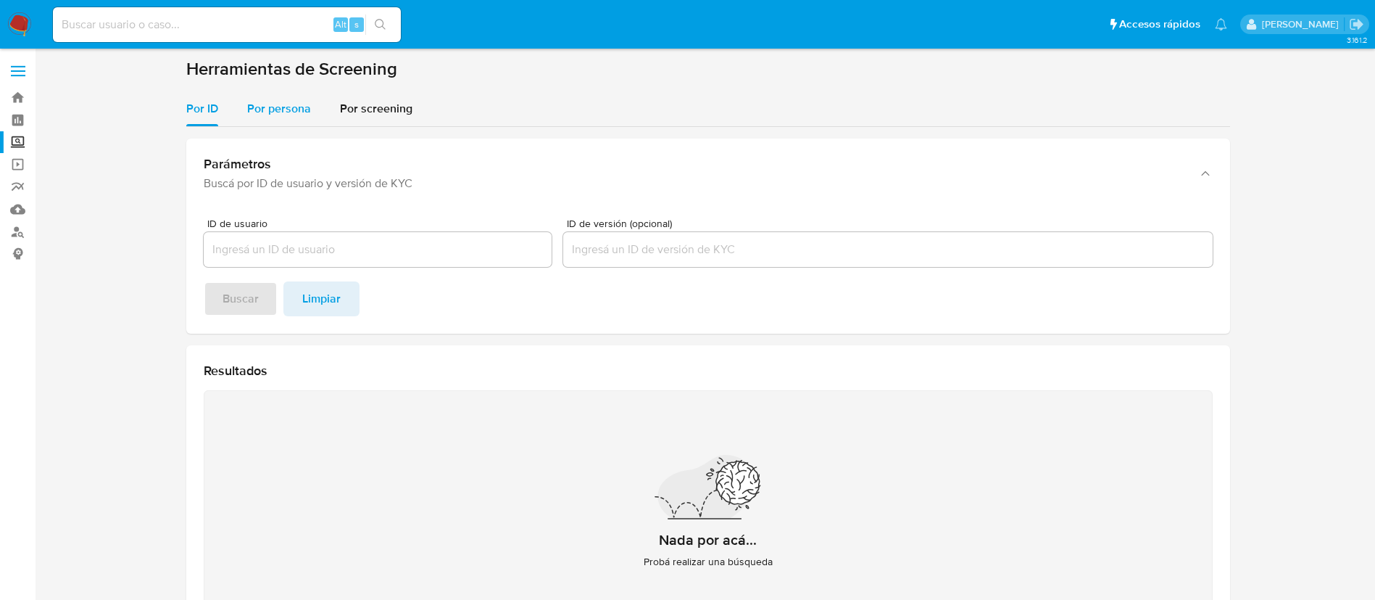
click at [299, 112] on span "Por persona" at bounding box center [279, 108] width 64 height 17
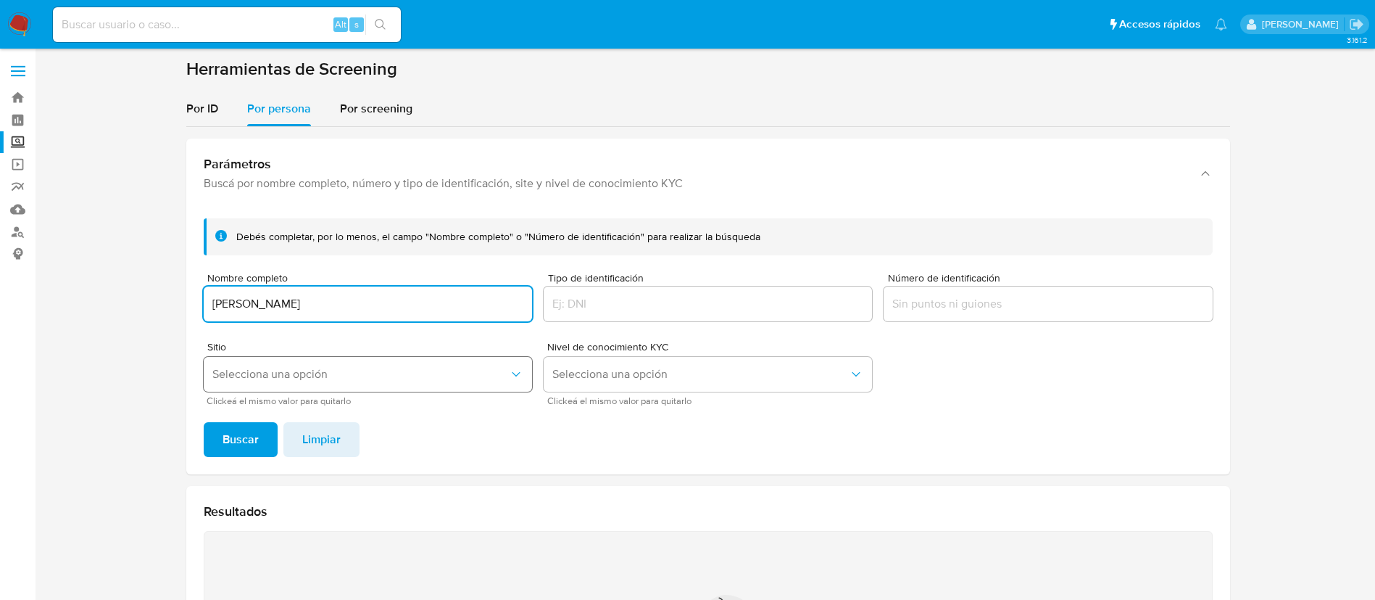
type input "[PERSON_NAME]"
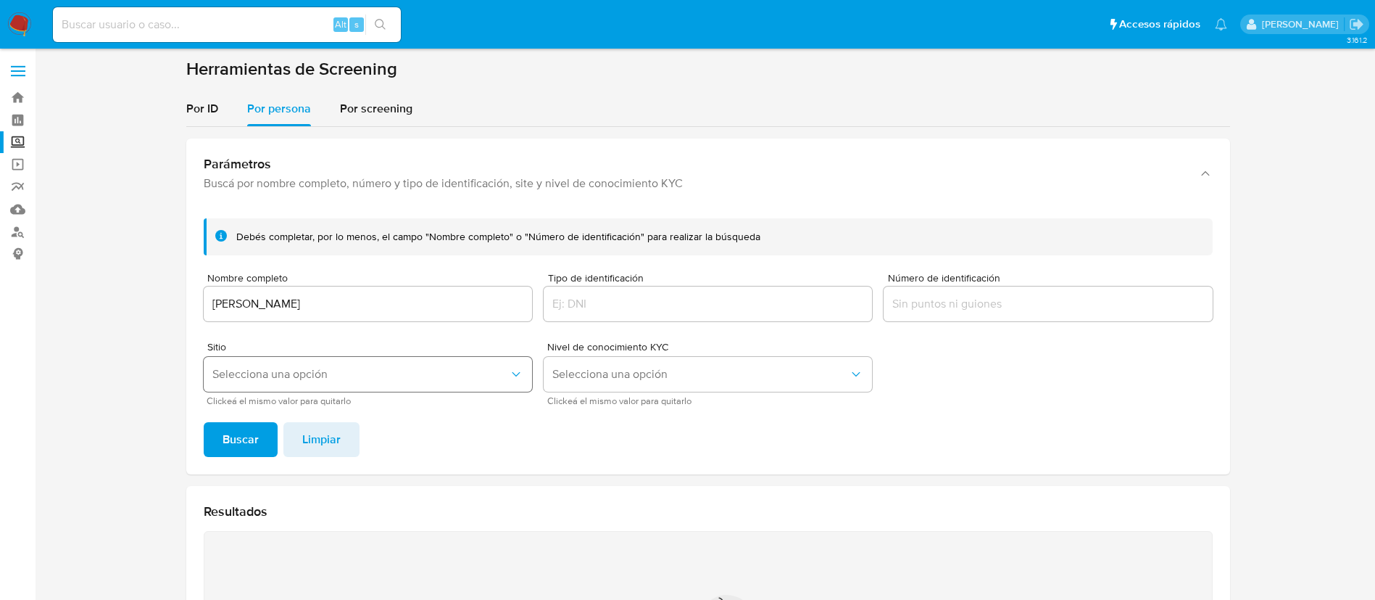
click at [402, 359] on button "Selecciona una opción" at bounding box center [368, 374] width 328 height 35
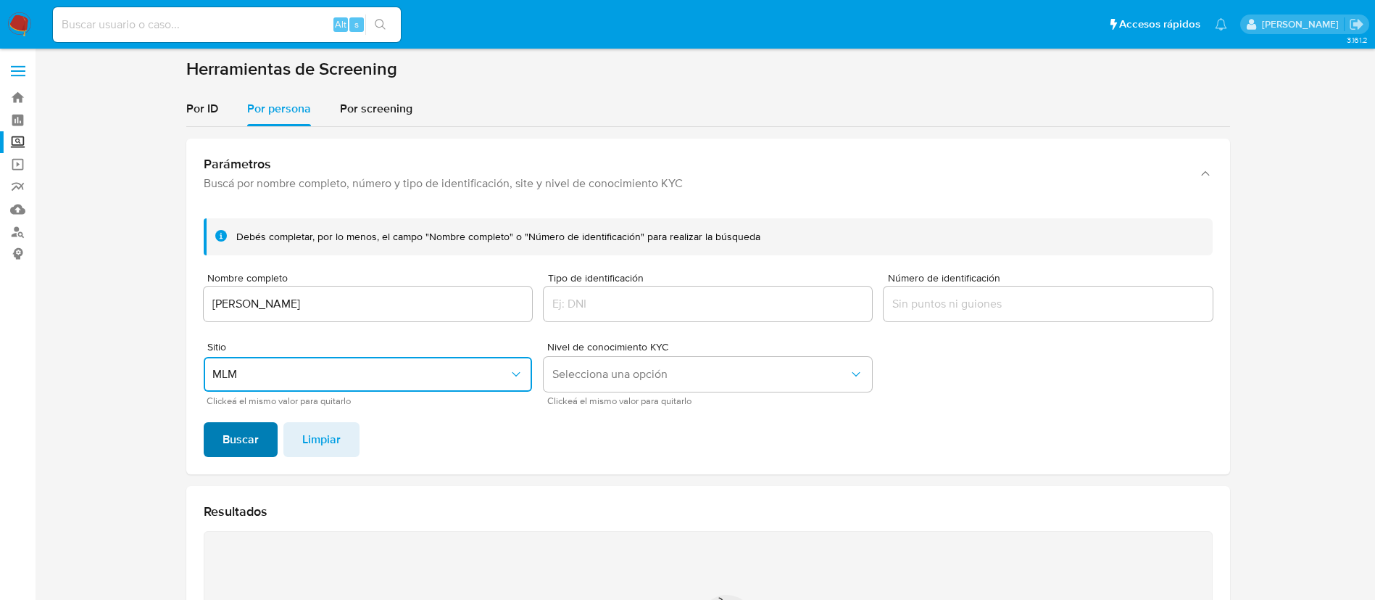
click at [248, 441] on span "Buscar" at bounding box center [241, 439] width 36 height 32
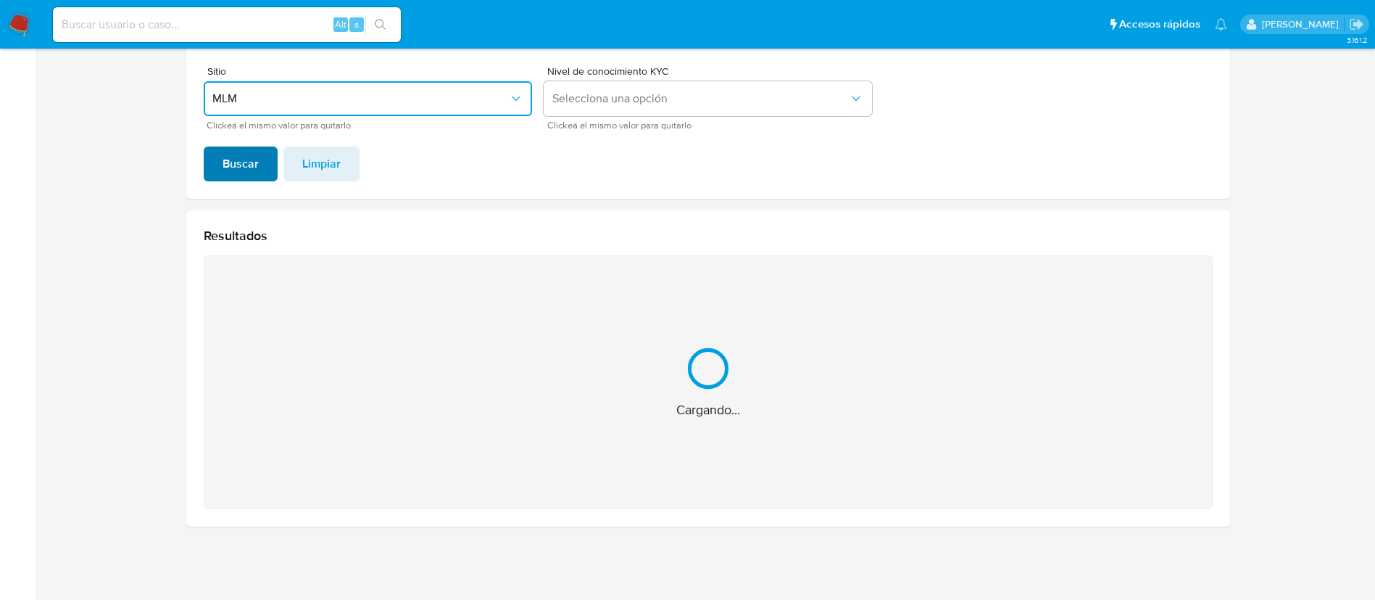
scroll to position [45, 0]
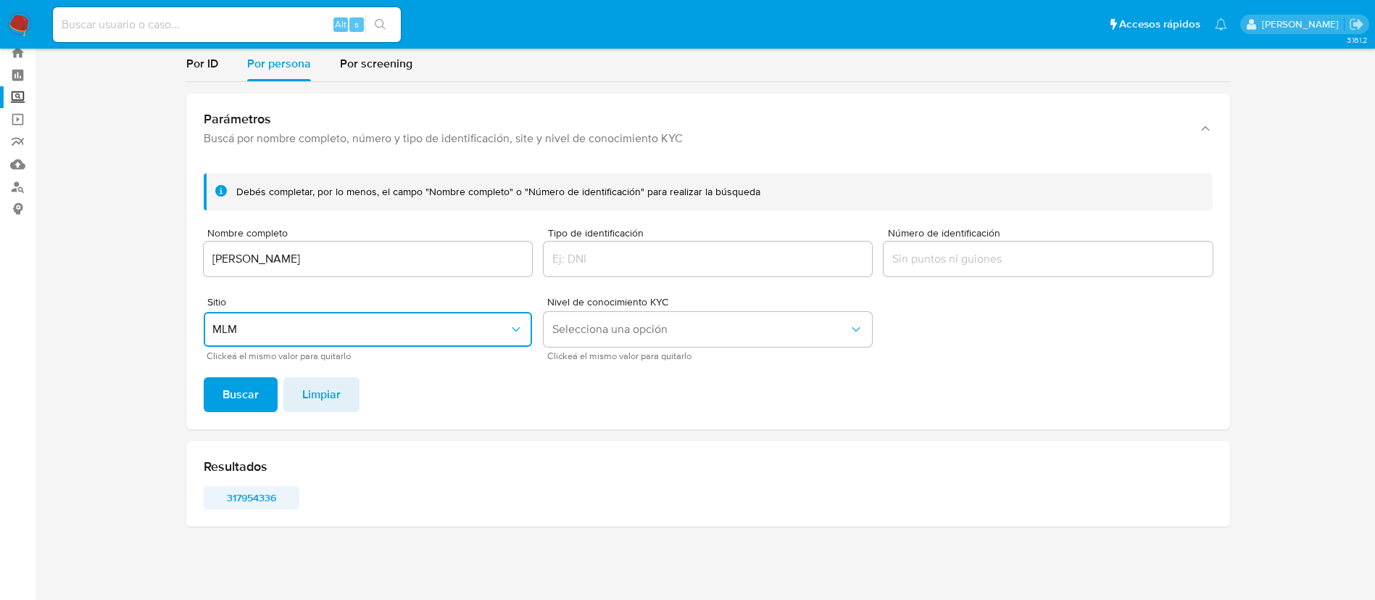
drag, startPoint x: 436, startPoint y: 460, endPoint x: 239, endPoint y: 494, distance: 199.4
click at [239, 494] on span "317954336" at bounding box center [251, 497] width 75 height 20
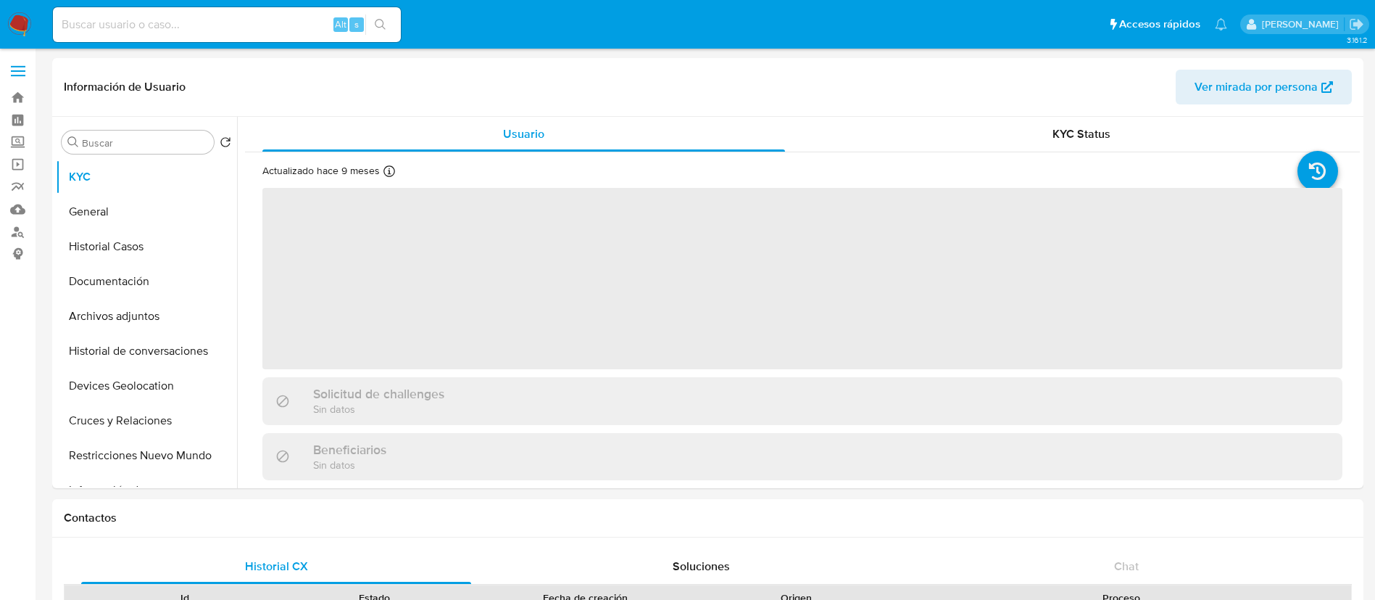
select select "10"
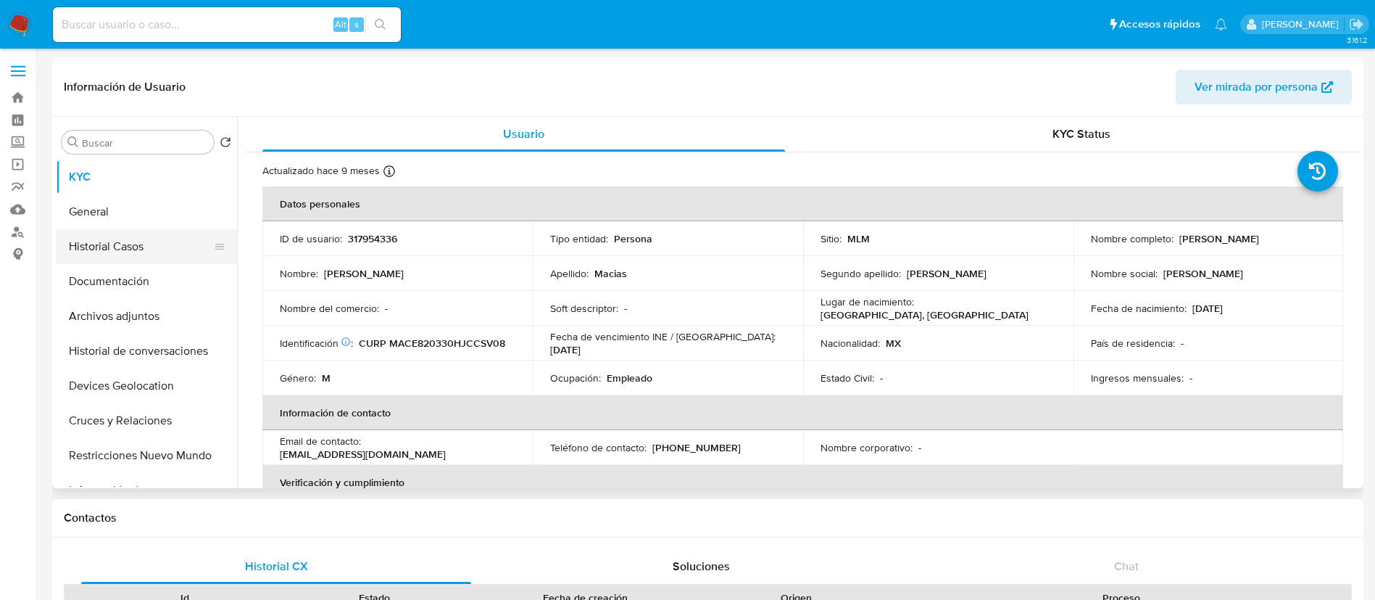
click at [109, 252] on button "Historial Casos" at bounding box center [141, 246] width 170 height 35
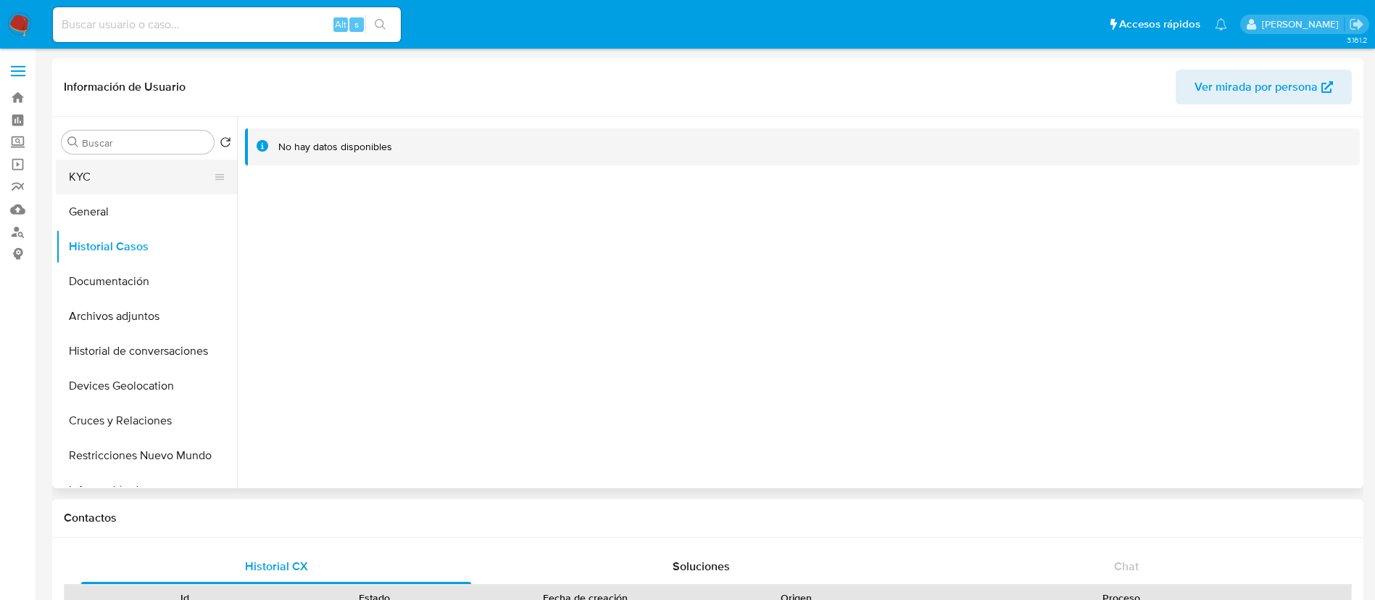
click at [91, 173] on button "KYC" at bounding box center [141, 177] width 170 height 35
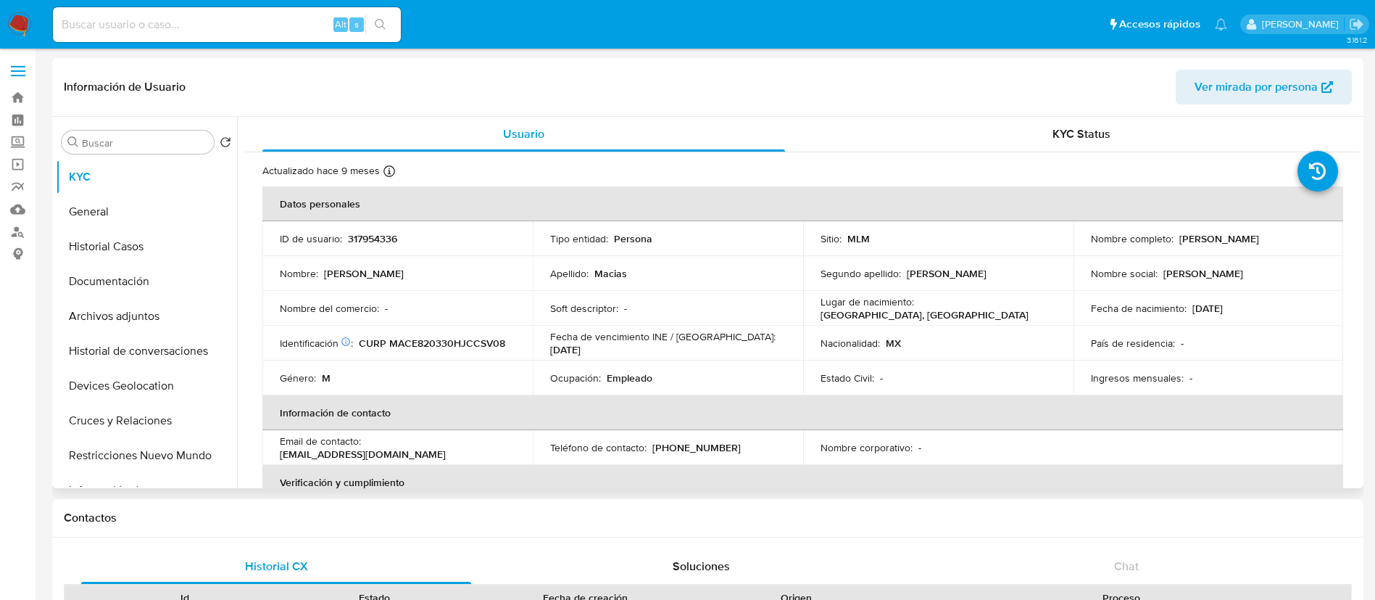
click at [376, 240] on p "317954336" at bounding box center [372, 238] width 49 height 13
copy p "317954336"
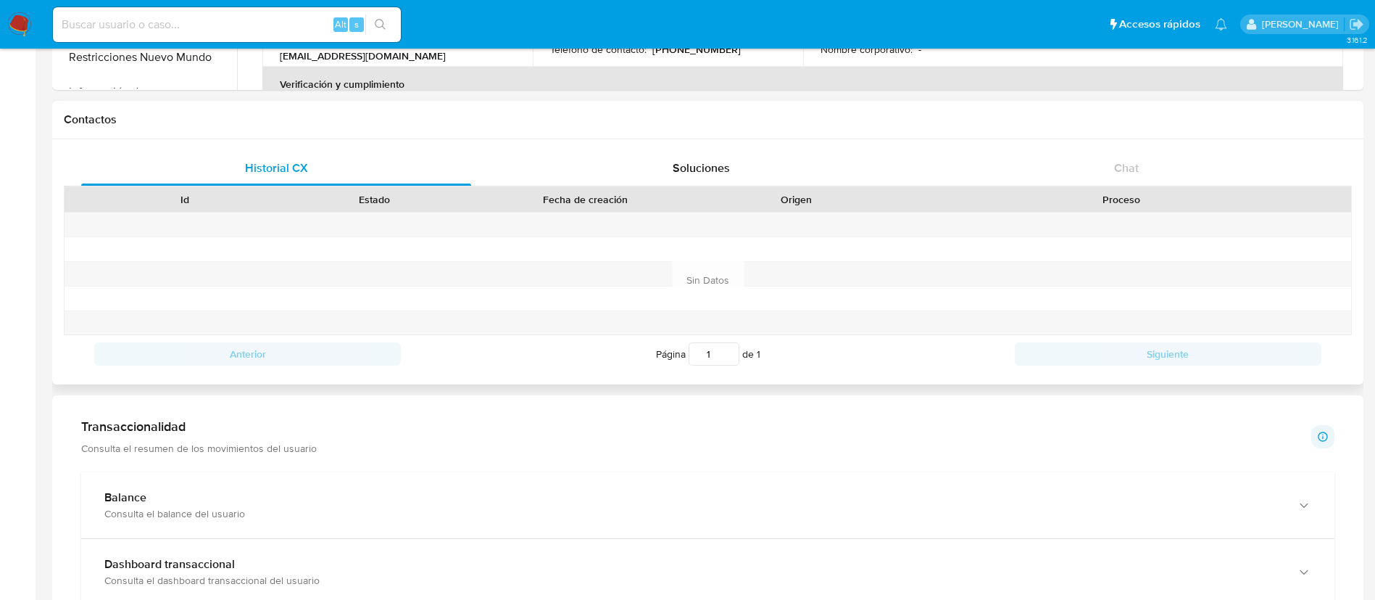
scroll to position [404, 0]
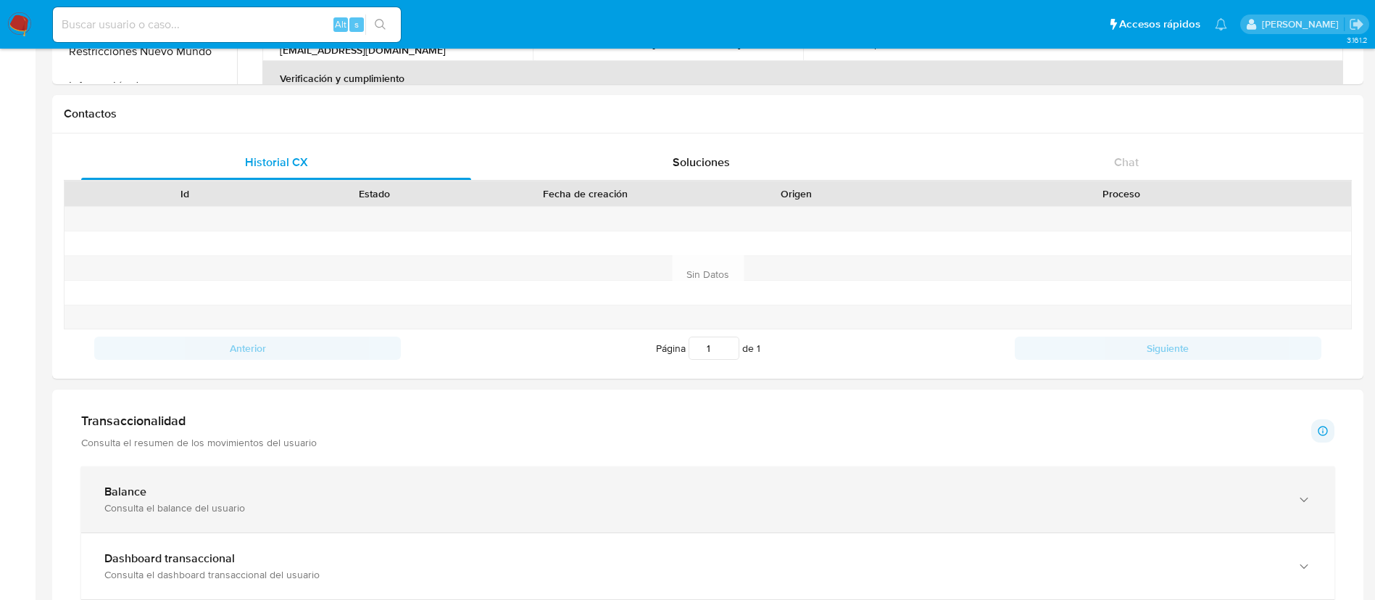
click at [674, 489] on div "Balance" at bounding box center [693, 491] width 1178 height 15
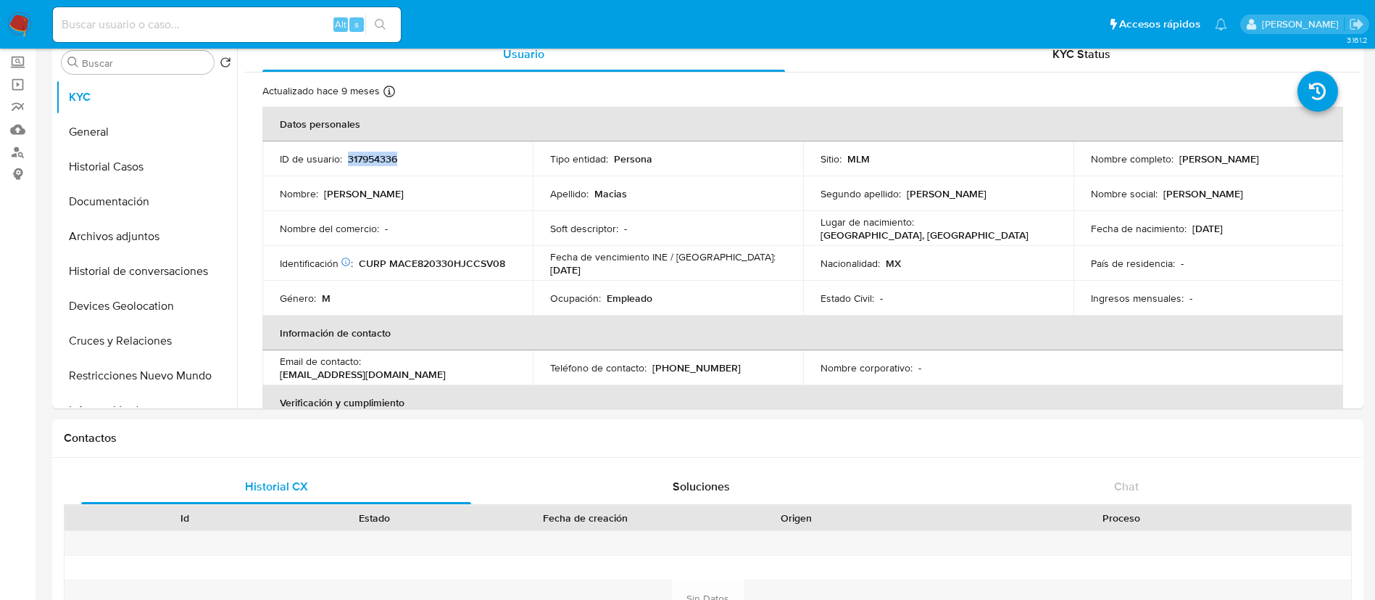
scroll to position [0, 0]
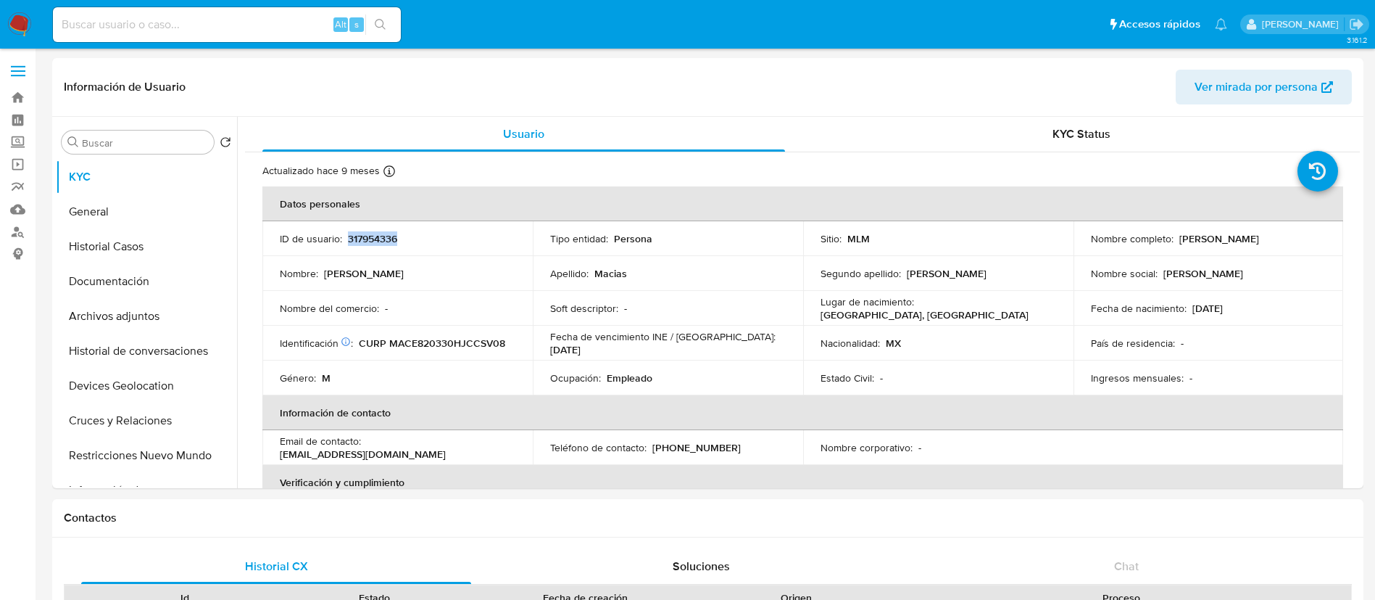
copy p "317954336"
click at [956, 377] on div "Estado Civil : -" at bounding box center [939, 377] width 236 height 13
